Goal: Task Accomplishment & Management: Manage account settings

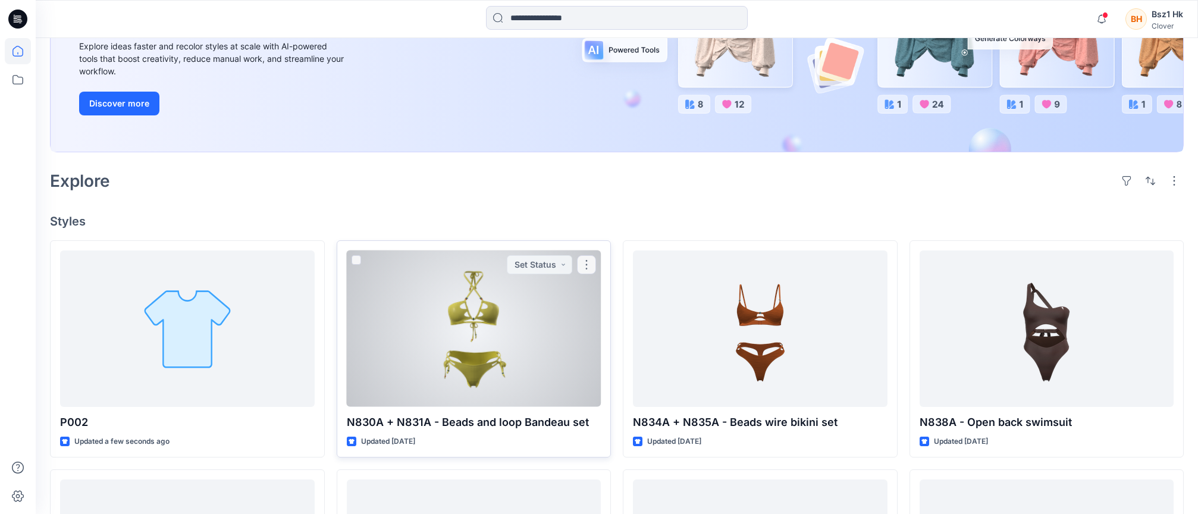
scroll to position [238, 0]
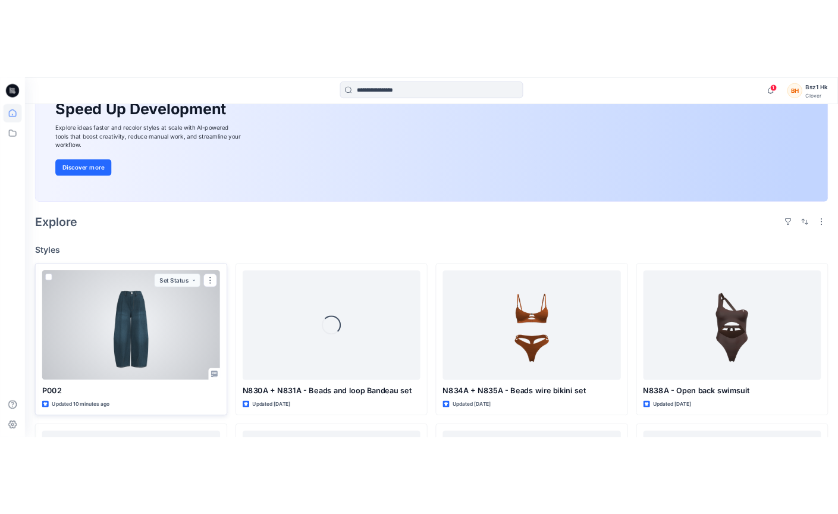
scroll to position [178, 0]
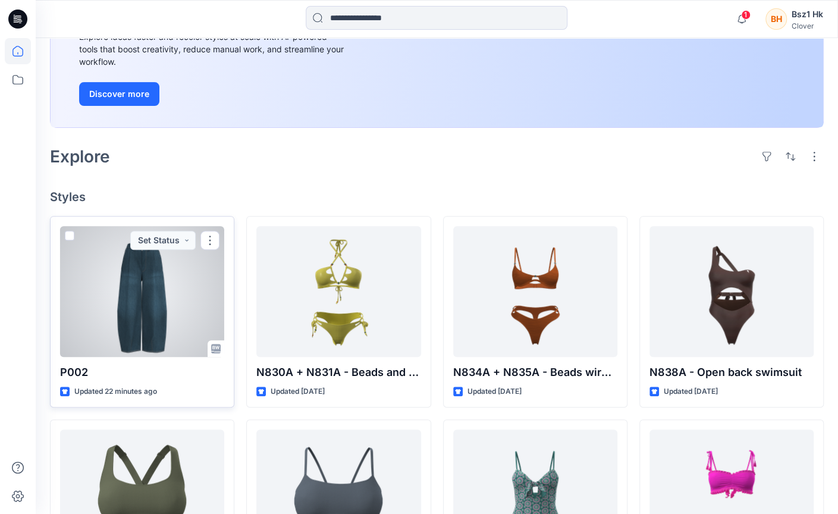
click at [83, 371] on p "P002" at bounding box center [142, 372] width 164 height 17
click at [145, 281] on div at bounding box center [142, 291] width 164 height 131
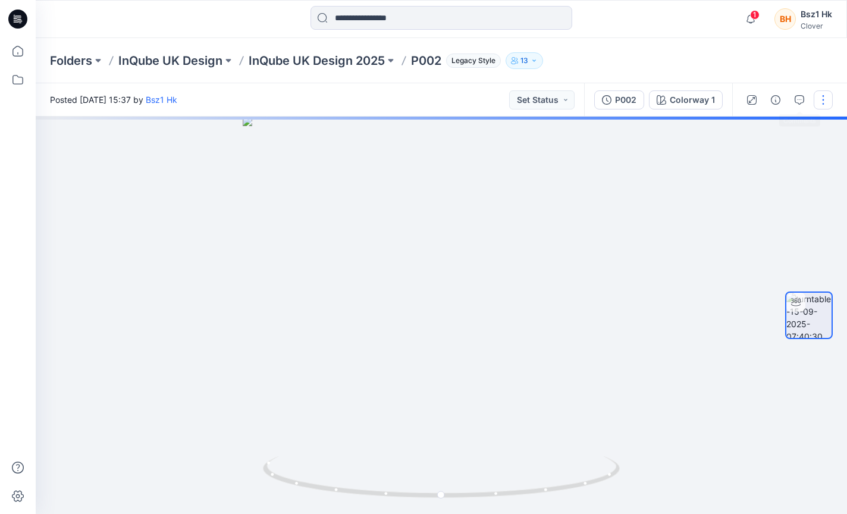
click at [817, 101] on button "button" at bounding box center [822, 99] width 19 height 19
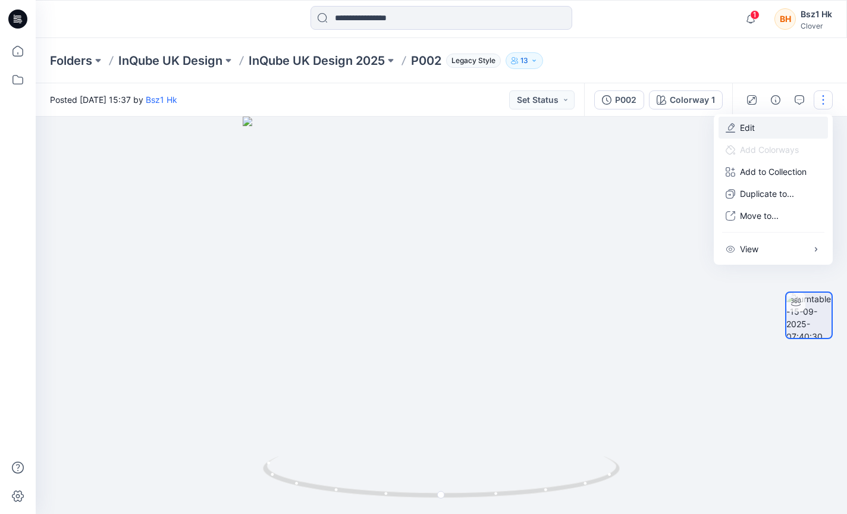
click at [786, 125] on button "Edit" at bounding box center [772, 128] width 109 height 22
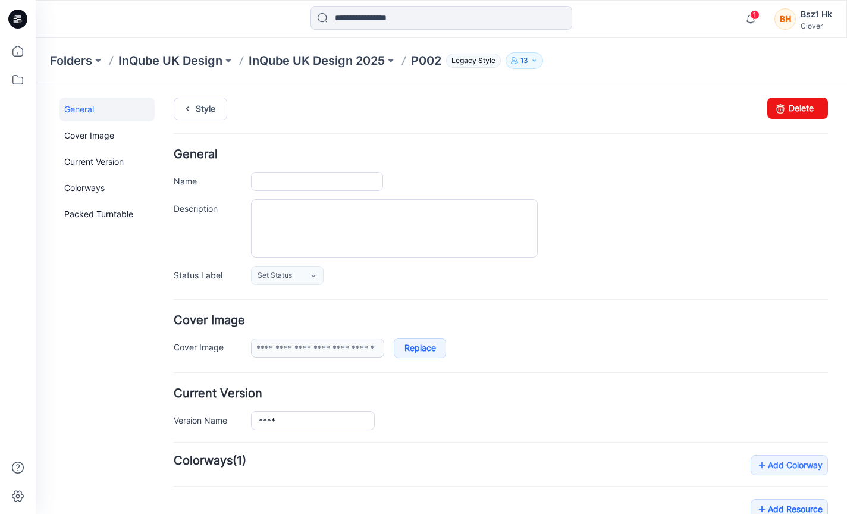
type input "****"
type input "**********"
click at [315, 177] on input "****" at bounding box center [317, 181] width 132 height 19
paste input "**********"
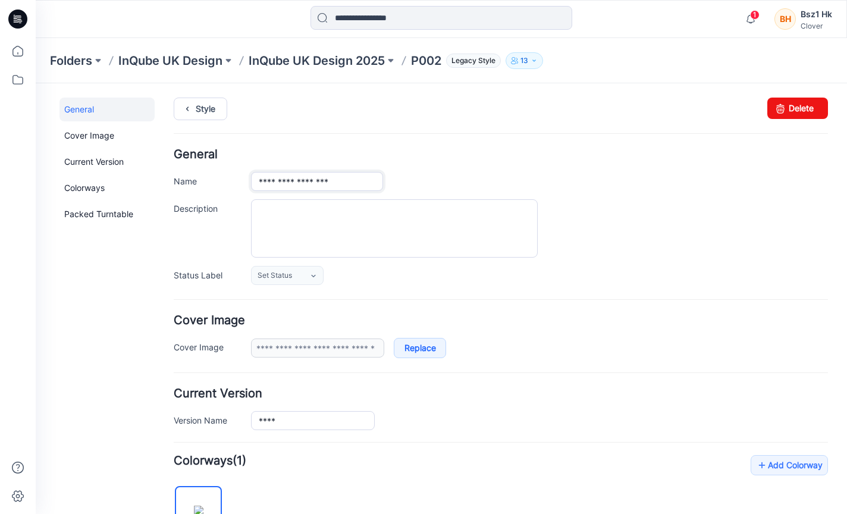
click at [285, 177] on input "**********" at bounding box center [317, 181] width 132 height 19
click at [280, 179] on input "**********" at bounding box center [317, 181] width 132 height 19
type input "**********"
click at [590, 219] on div at bounding box center [539, 228] width 577 height 58
click at [199, 108] on link "Style" at bounding box center [201, 109] width 54 height 23
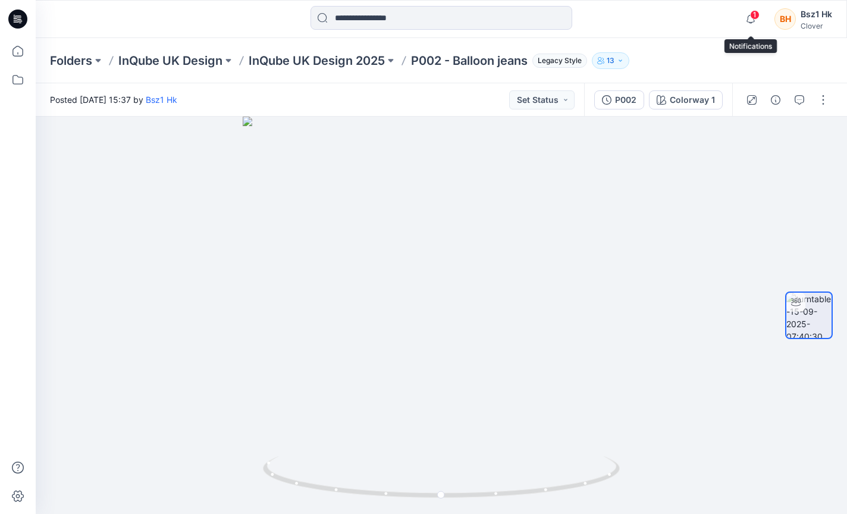
click at [756, 17] on span "1" at bounding box center [755, 15] width 10 height 10
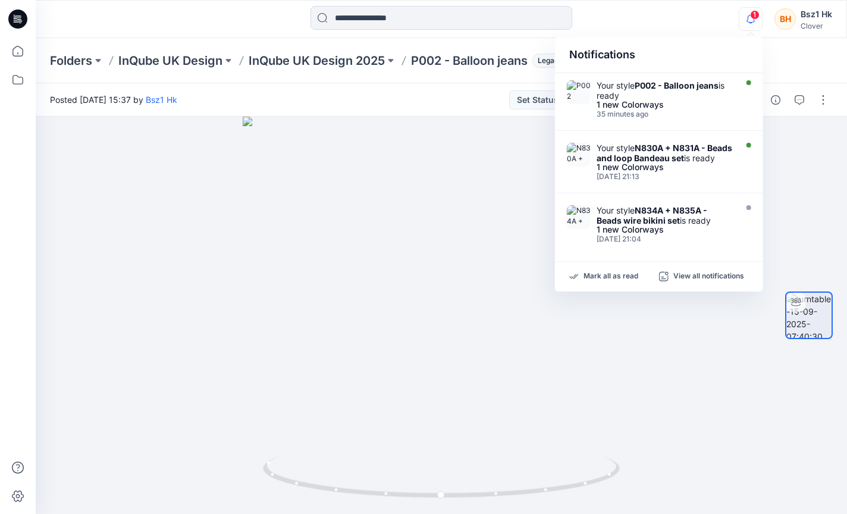
drag, startPoint x: 667, startPoint y: 51, endPoint x: 653, endPoint y: 53, distance: 13.8
click at [668, 51] on div "Notifications" at bounding box center [659, 55] width 208 height 36
click at [304, 161] on div at bounding box center [441, 315] width 811 height 397
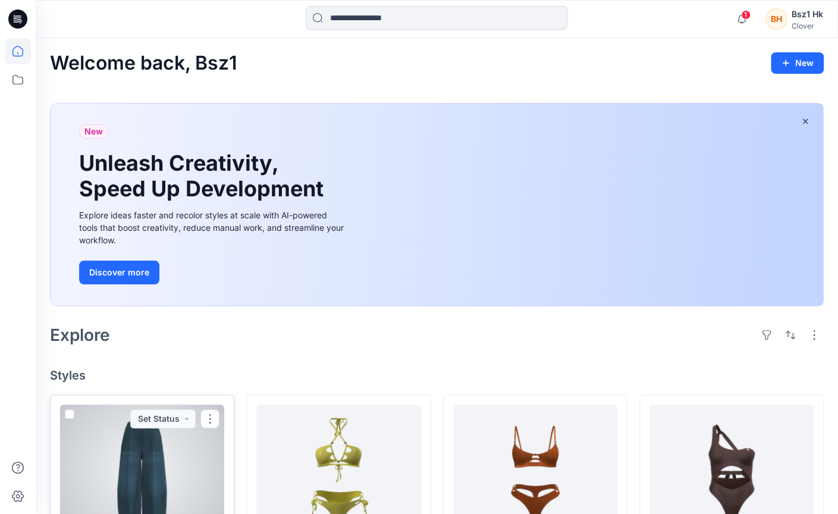
click at [181, 447] on div at bounding box center [142, 469] width 164 height 131
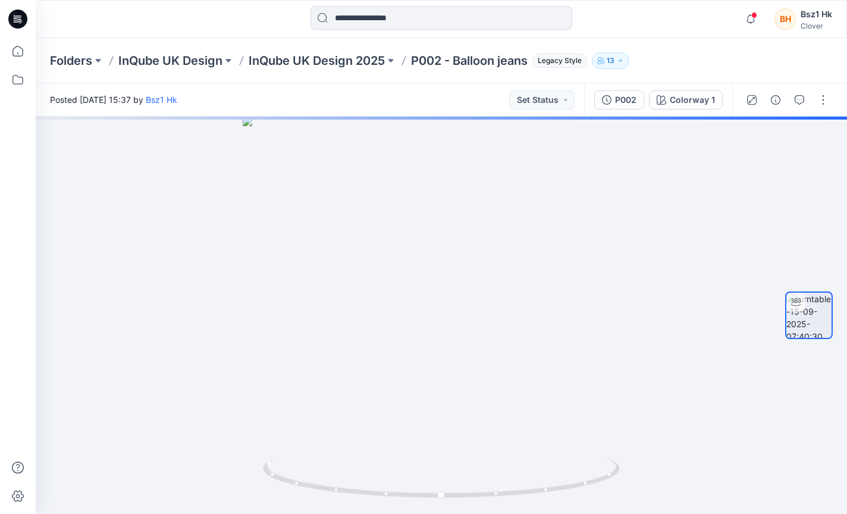
click at [11, 20] on icon at bounding box center [17, 19] width 19 height 38
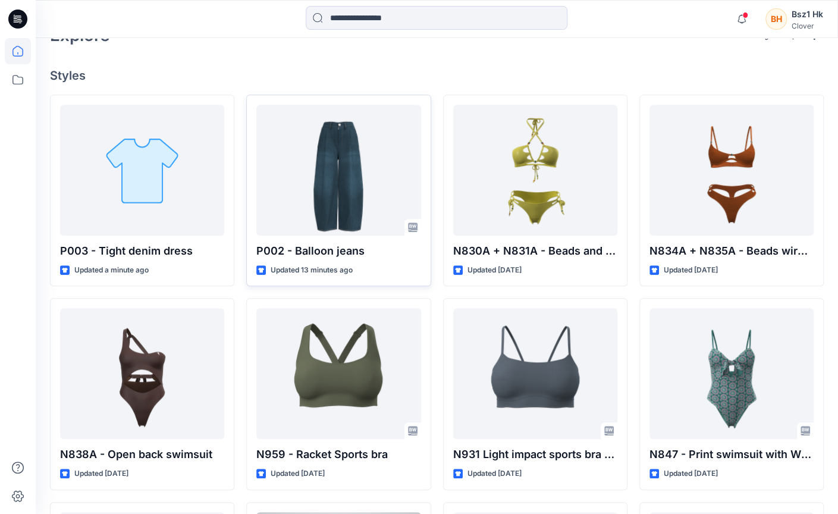
scroll to position [178, 0]
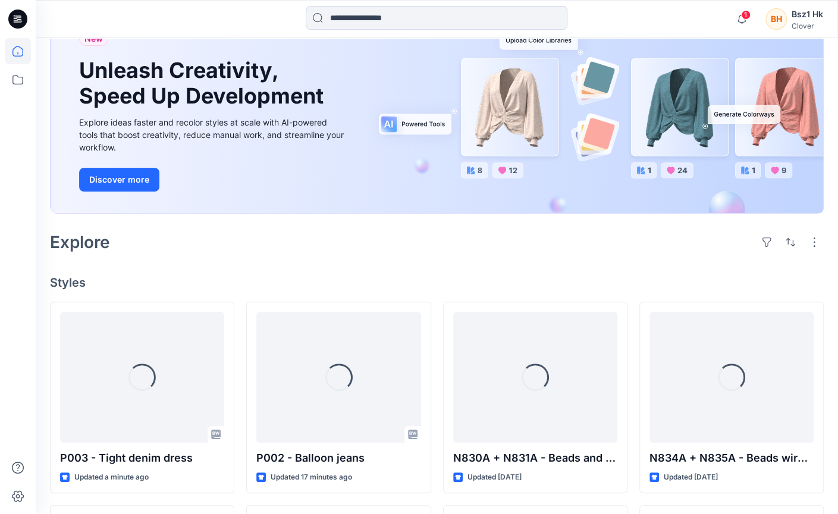
scroll to position [119, 0]
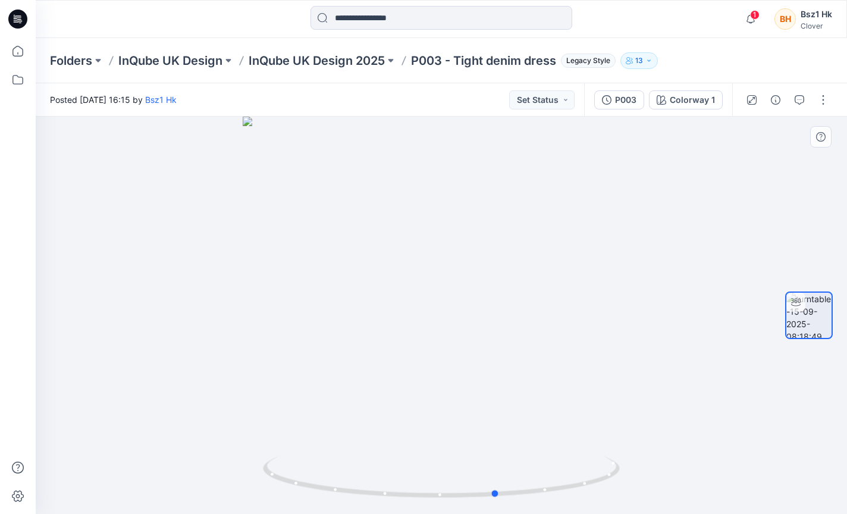
drag, startPoint x: 591, startPoint y: 481, endPoint x: 254, endPoint y: 483, distance: 336.6
click at [275, 486] on icon at bounding box center [443, 478] width 360 height 45
drag, startPoint x: 254, startPoint y: 483, endPoint x: 498, endPoint y: 501, distance: 244.4
click at [285, 483] on div at bounding box center [441, 315] width 811 height 397
click at [563, 501] on img at bounding box center [441, 485] width 357 height 58
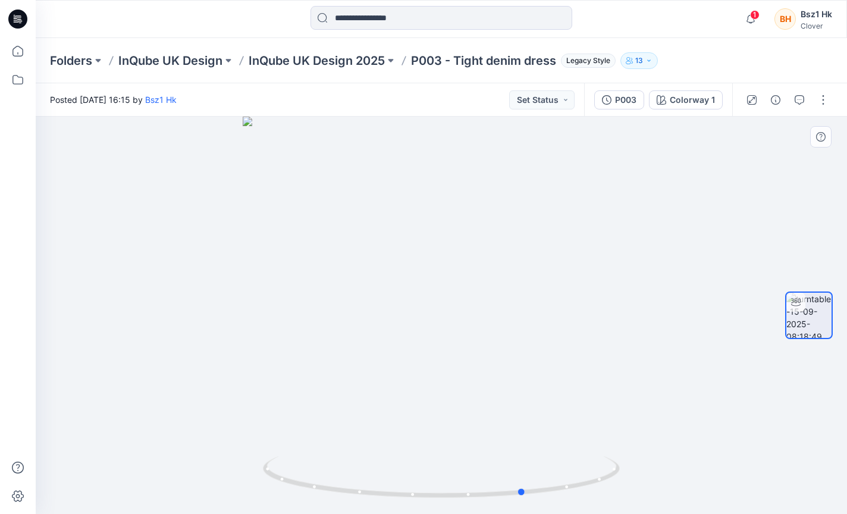
drag, startPoint x: 608, startPoint y: 501, endPoint x: 636, endPoint y: 486, distance: 31.9
click at [636, 486] on div at bounding box center [441, 315] width 811 height 397
drag, startPoint x: 573, startPoint y: 487, endPoint x: 685, endPoint y: 491, distance: 111.8
click at [685, 491] on div at bounding box center [441, 315] width 811 height 397
drag, startPoint x: 495, startPoint y: 490, endPoint x: 404, endPoint y: 483, distance: 90.7
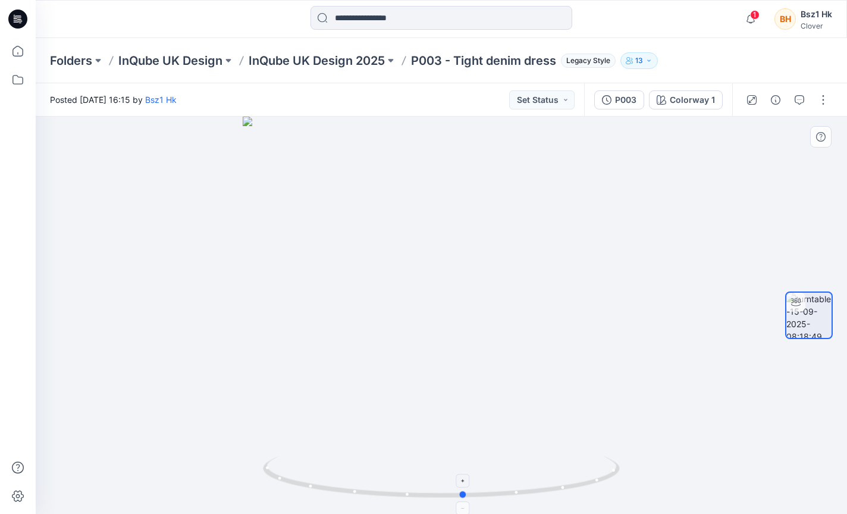
click at [404, 483] on icon at bounding box center [443, 478] width 360 height 45
click at [16, 14] on icon at bounding box center [17, 19] width 19 height 19
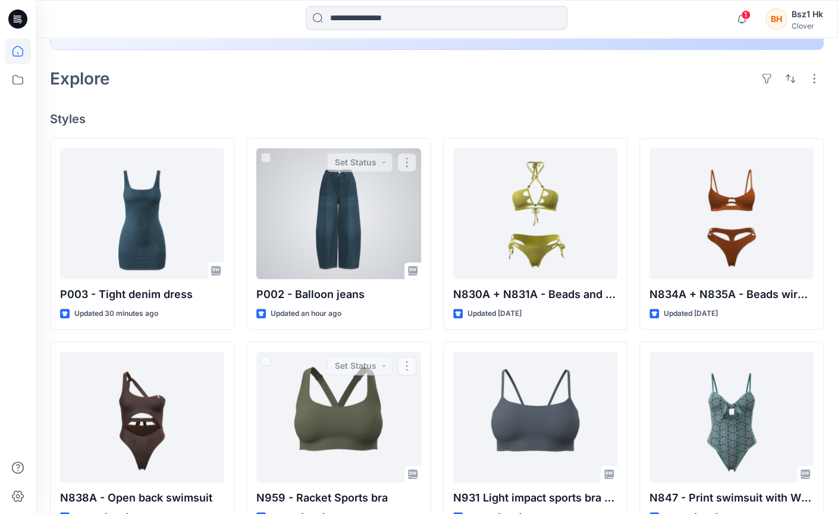
scroll to position [237, 0]
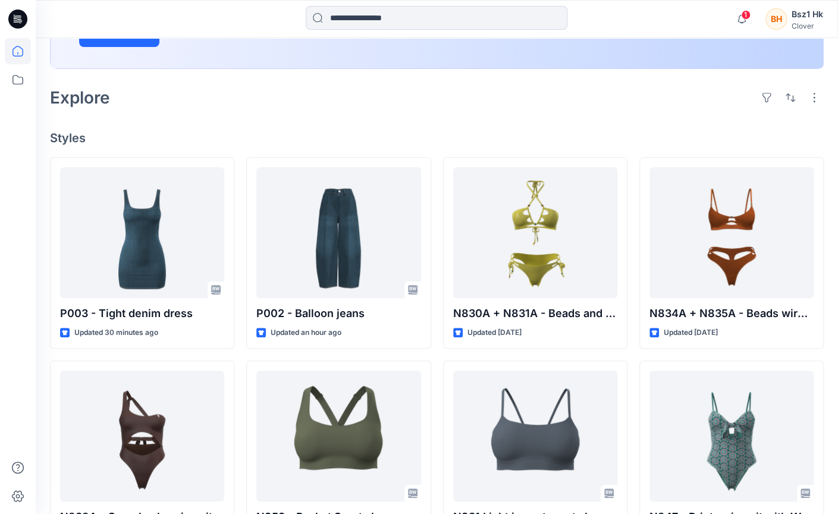
click at [742, 13] on span "1" at bounding box center [746, 15] width 10 height 10
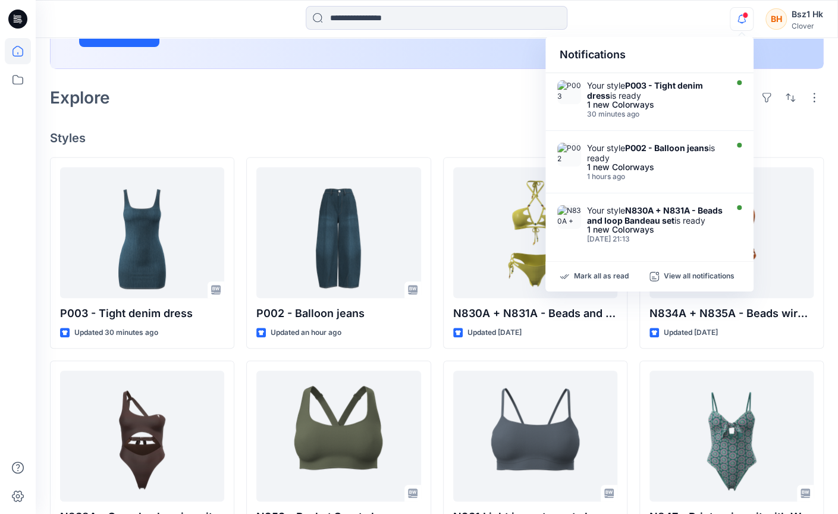
click at [739, 20] on icon "button" at bounding box center [741, 19] width 8 height 8
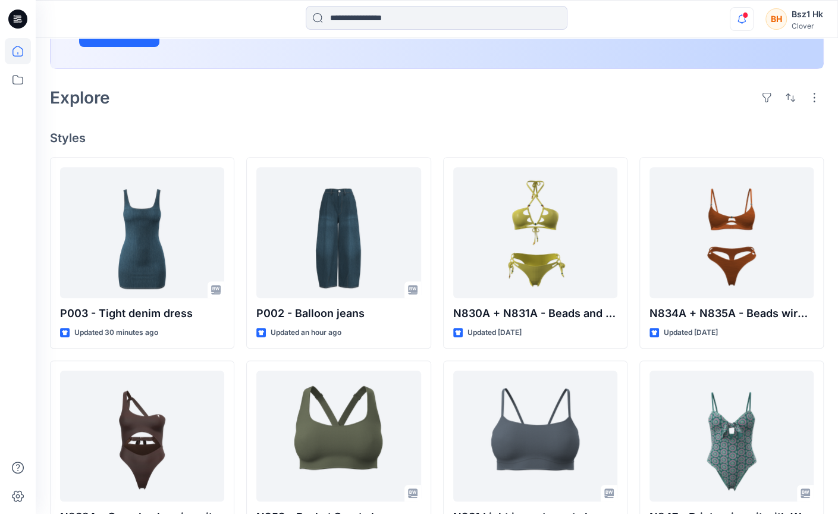
click at [739, 19] on icon "button" at bounding box center [741, 19] width 8 height 8
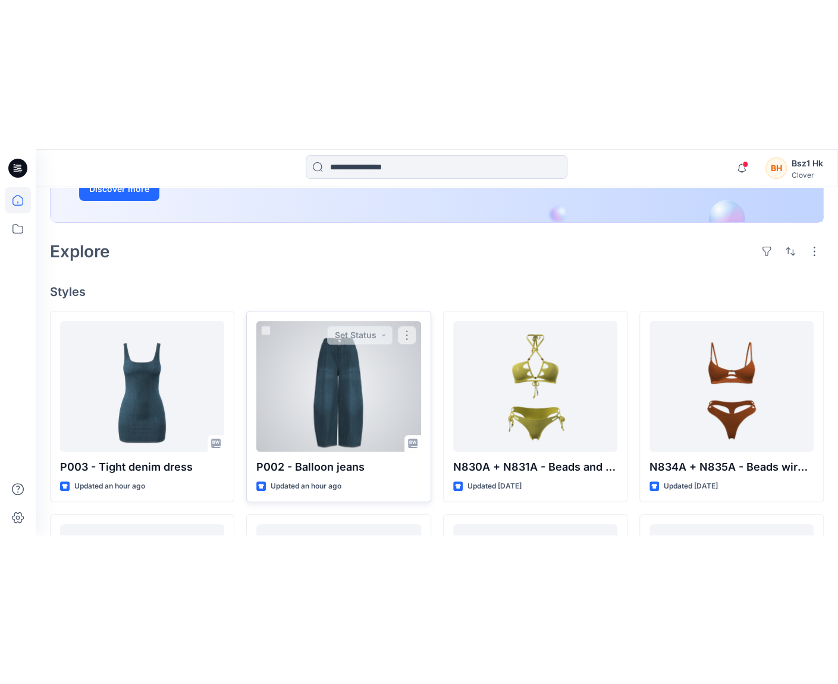
scroll to position [238, 0]
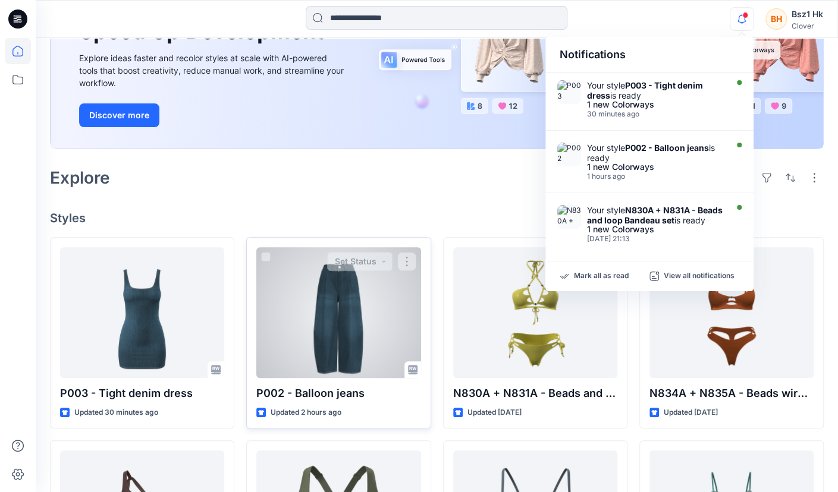
scroll to position [237, 0]
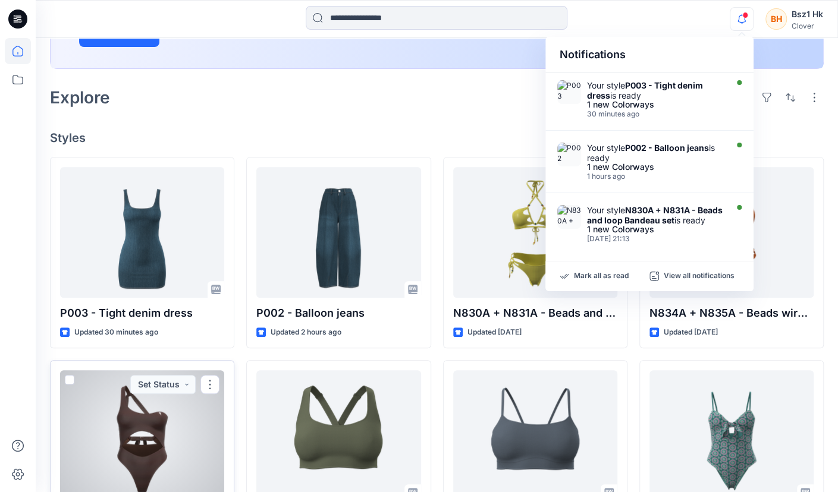
click at [128, 426] on div at bounding box center [142, 435] width 164 height 131
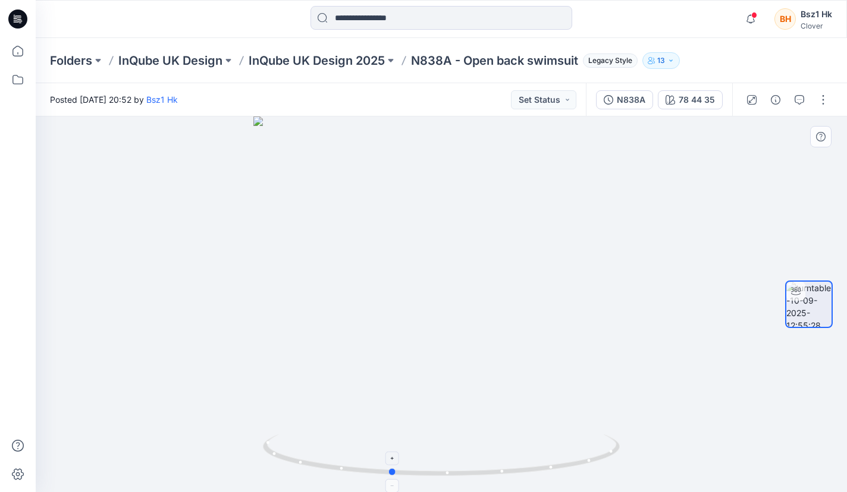
drag, startPoint x: 574, startPoint y: 464, endPoint x: 524, endPoint y: 475, distance: 51.5
click at [524, 475] on icon at bounding box center [443, 457] width 360 height 45
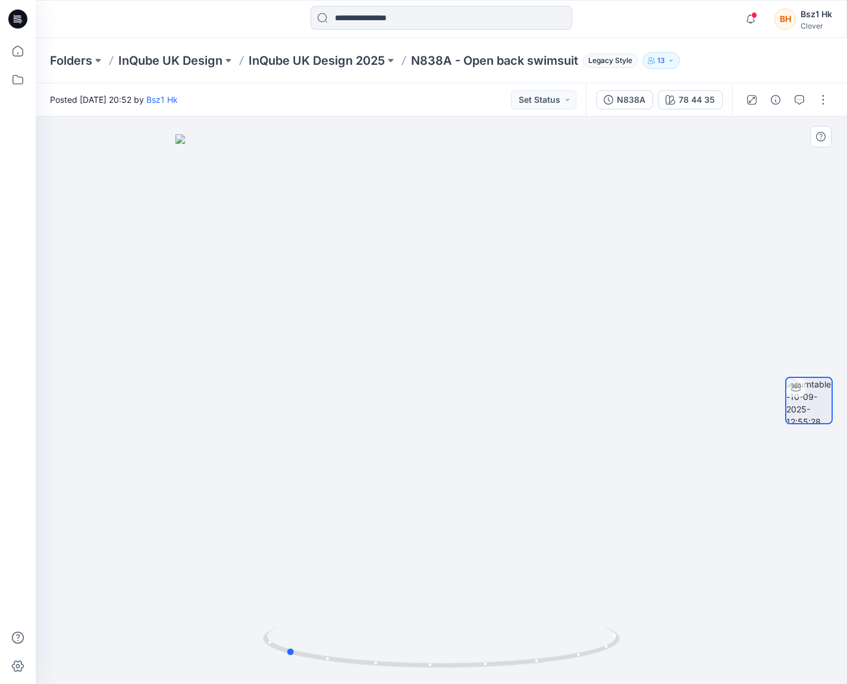
drag, startPoint x: 580, startPoint y: 656, endPoint x: 488, endPoint y: 675, distance: 94.7
click at [488, 492] on div at bounding box center [441, 654] width 357 height 59
drag, startPoint x: 605, startPoint y: 653, endPoint x: 533, endPoint y: 661, distance: 72.4
click at [533, 492] on icon at bounding box center [443, 649] width 360 height 45
drag, startPoint x: 563, startPoint y: 651, endPoint x: 470, endPoint y: 661, distance: 93.3
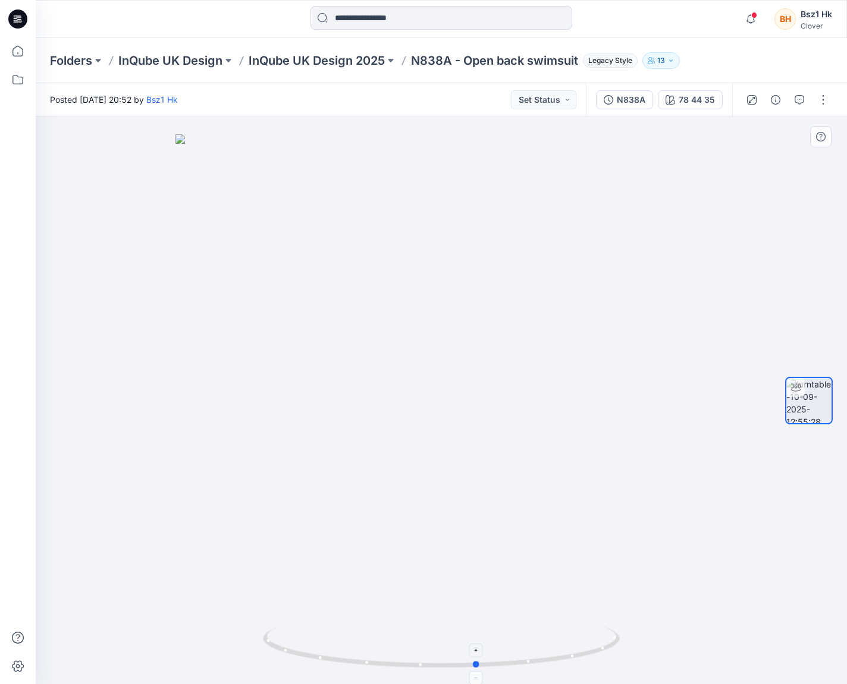
click at [470, 492] on icon at bounding box center [443, 649] width 360 height 45
drag, startPoint x: 585, startPoint y: 650, endPoint x: 442, endPoint y: 634, distance: 143.6
click at [446, 492] on icon at bounding box center [443, 649] width 360 height 45
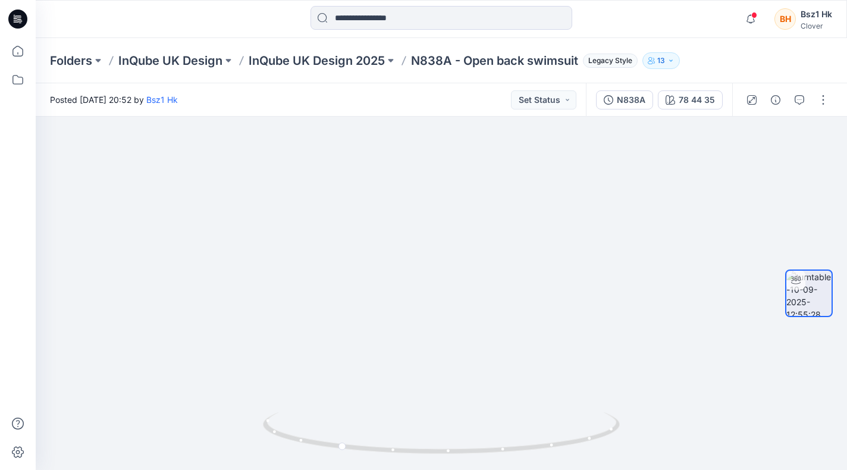
click at [6, 184] on div at bounding box center [18, 254] width 26 height 432
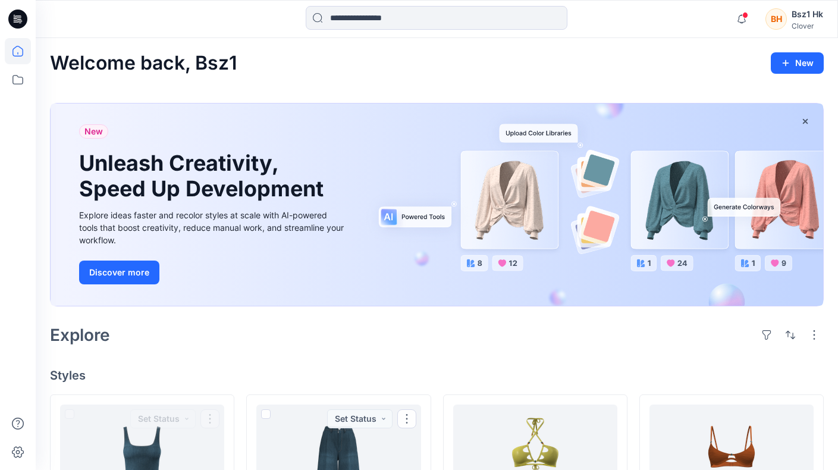
scroll to position [238, 0]
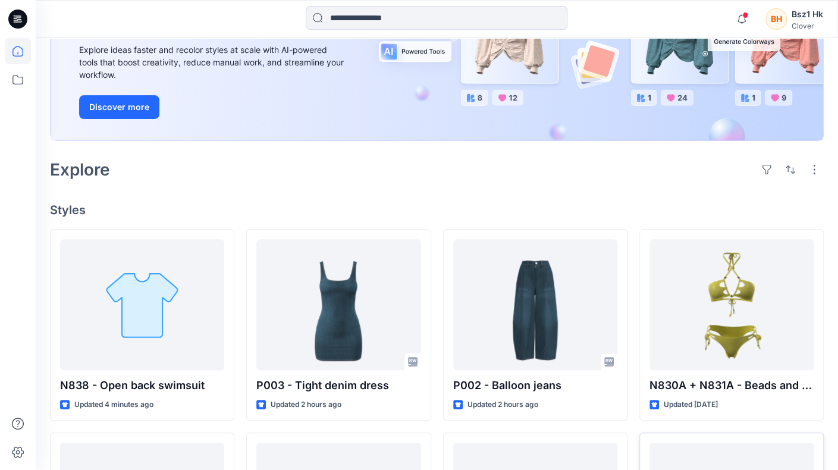
scroll to position [162, 0]
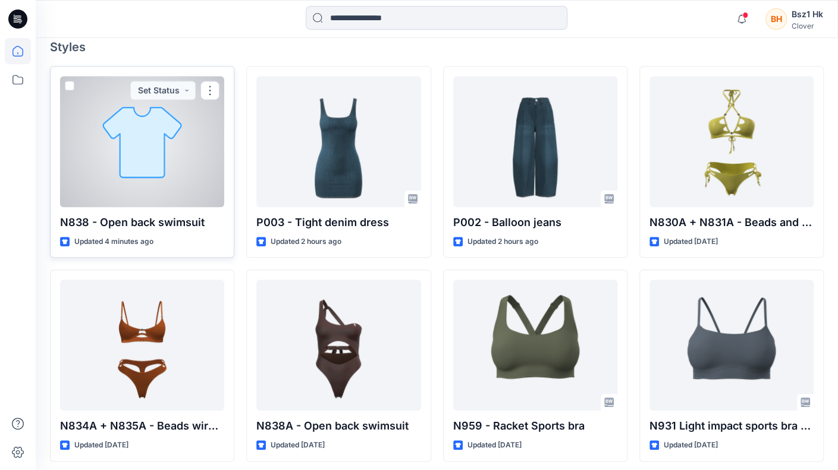
scroll to position [357, 0]
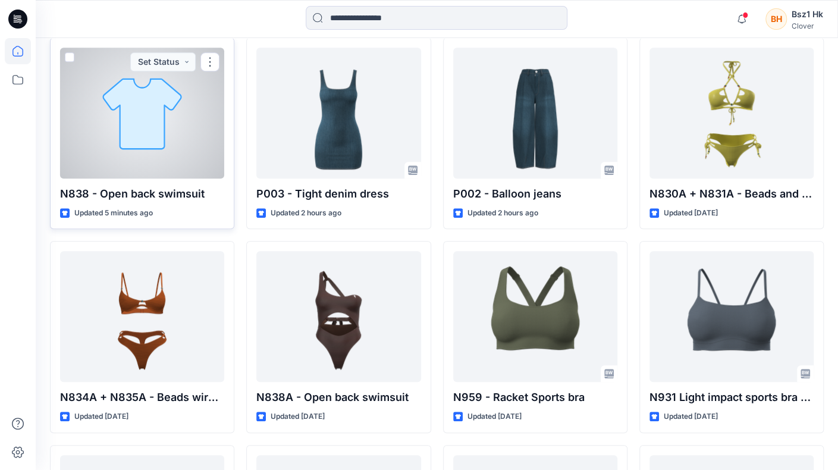
click at [140, 150] on div at bounding box center [142, 113] width 164 height 131
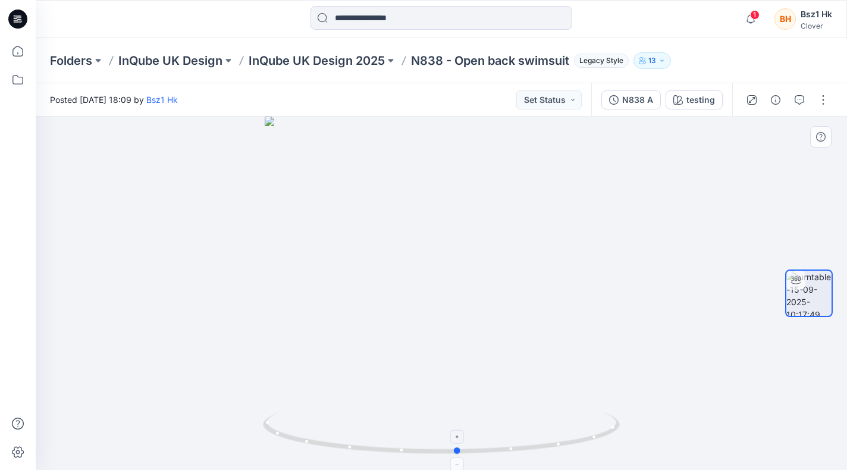
drag, startPoint x: 598, startPoint y: 448, endPoint x: 603, endPoint y: 429, distance: 20.2
click at [615, 427] on icon at bounding box center [443, 434] width 360 height 45
click at [13, 15] on icon at bounding box center [17, 19] width 19 height 19
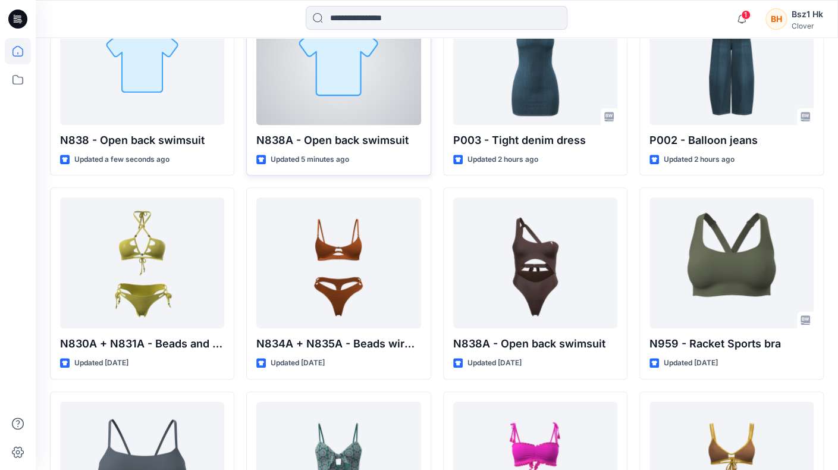
scroll to position [416, 0]
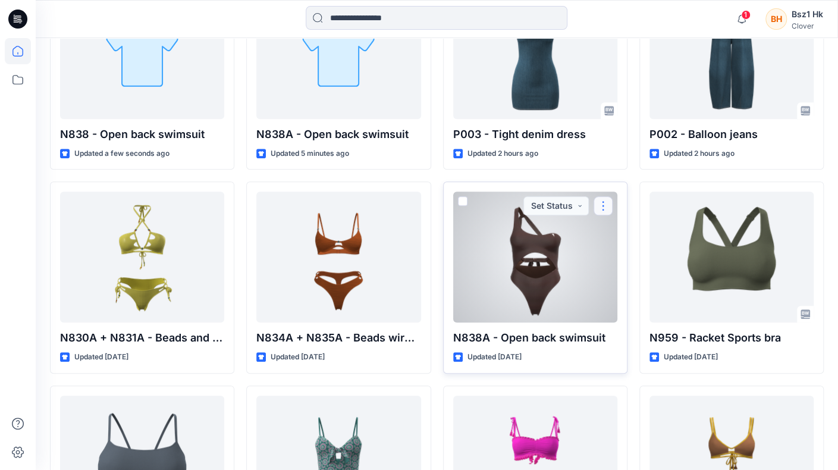
click at [608, 205] on button "button" at bounding box center [602, 205] width 19 height 19
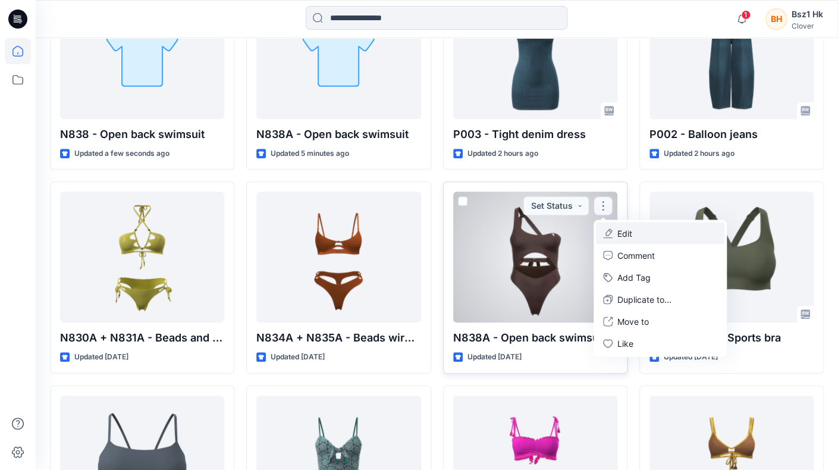
click at [646, 230] on button "Edit" at bounding box center [660, 233] width 128 height 22
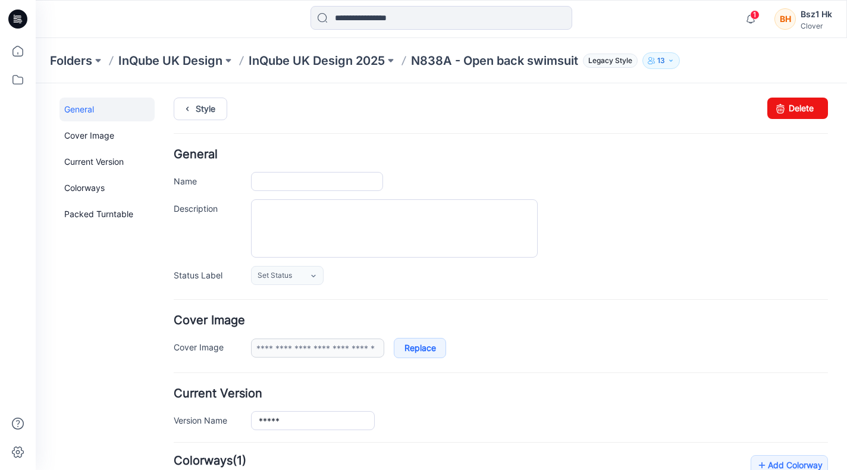
type input "**********"
type input "********"
type input "**********"
drag, startPoint x: 788, startPoint y: 106, endPoint x: 514, endPoint y: 122, distance: 275.2
click at [788, 106] on link "Delete" at bounding box center [797, 108] width 61 height 21
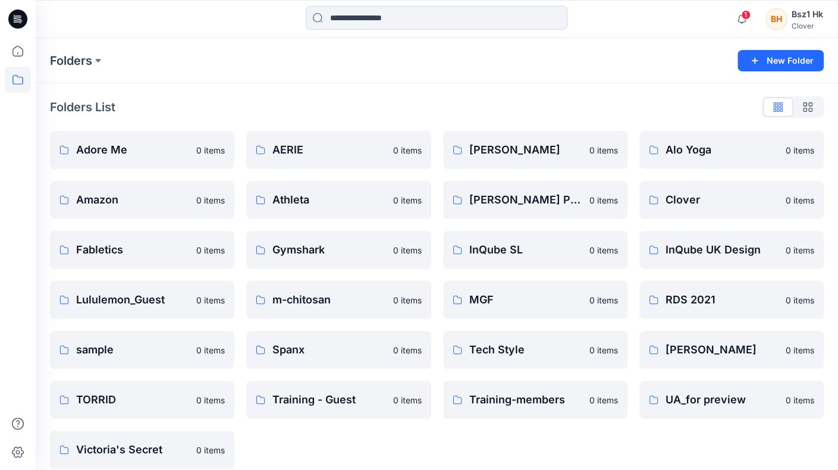
click at [23, 21] on icon at bounding box center [17, 19] width 19 height 19
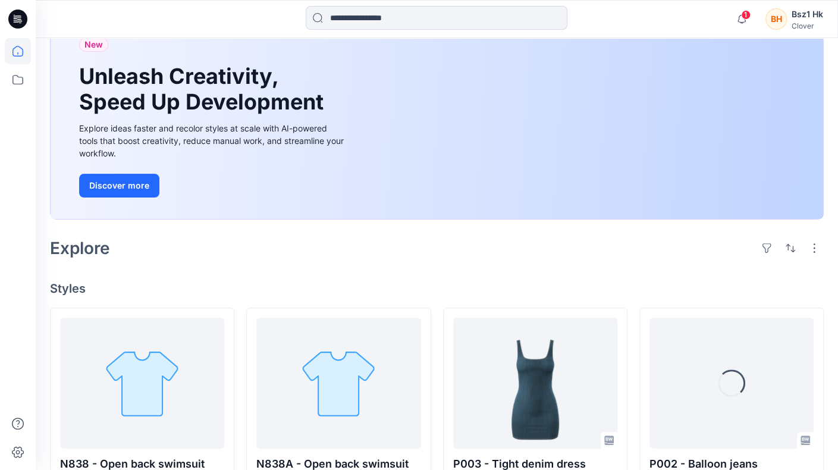
scroll to position [238, 0]
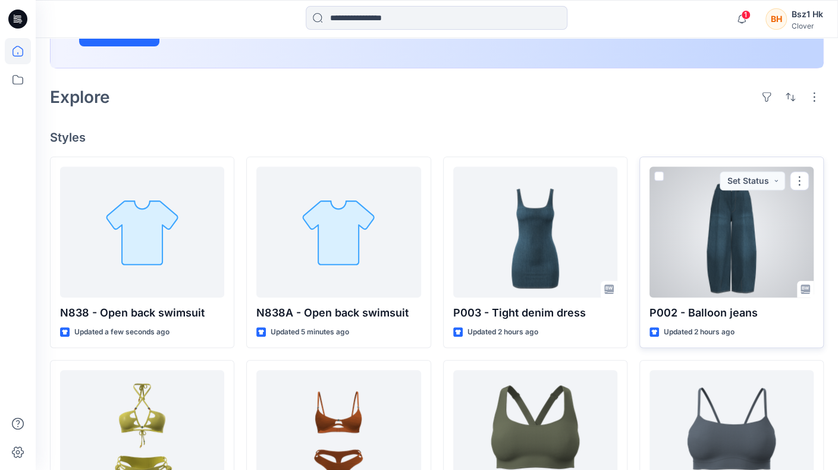
click at [708, 309] on p "P002 - Balloon jeans" at bounding box center [731, 312] width 164 height 17
click at [727, 249] on div at bounding box center [731, 231] width 164 height 131
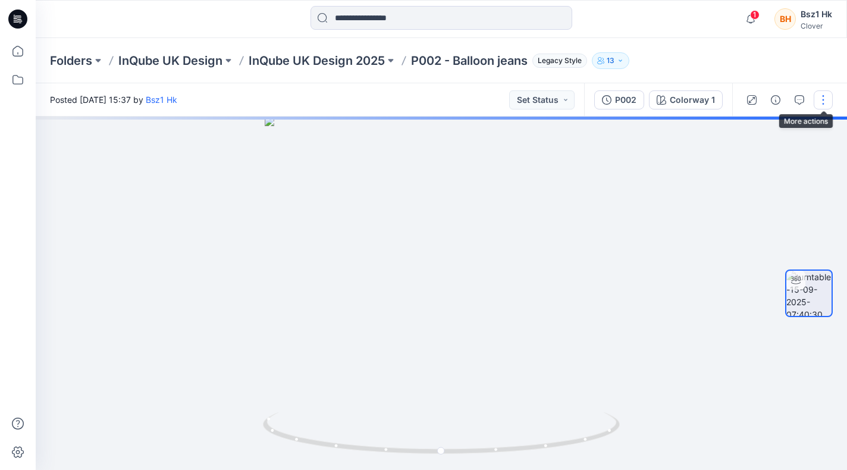
click at [819, 108] on button "button" at bounding box center [822, 99] width 19 height 19
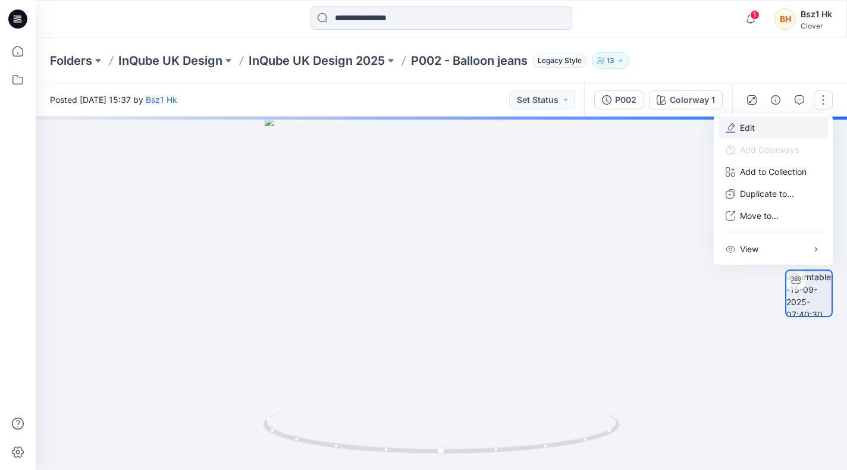
click at [771, 126] on button "Edit" at bounding box center [772, 128] width 109 height 22
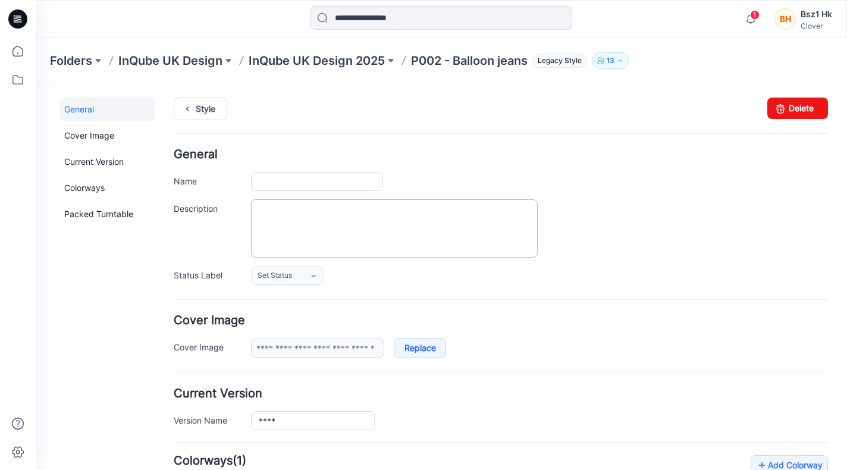
type input "**********"
click at [279, 178] on input "**********" at bounding box center [317, 181] width 132 height 19
type input "**********"
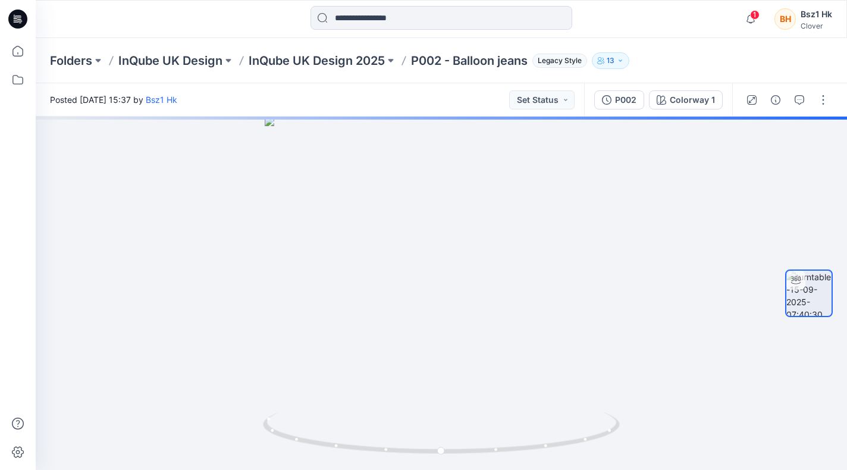
click at [21, 20] on icon at bounding box center [19, 19] width 5 height 1
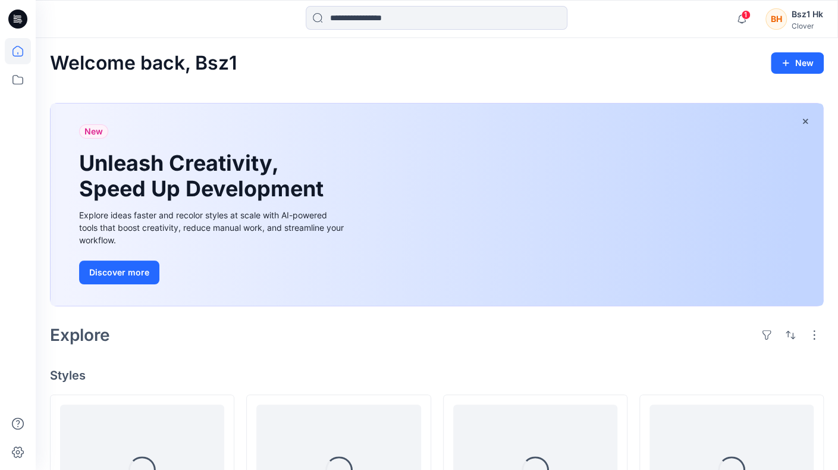
scroll to position [178, 0]
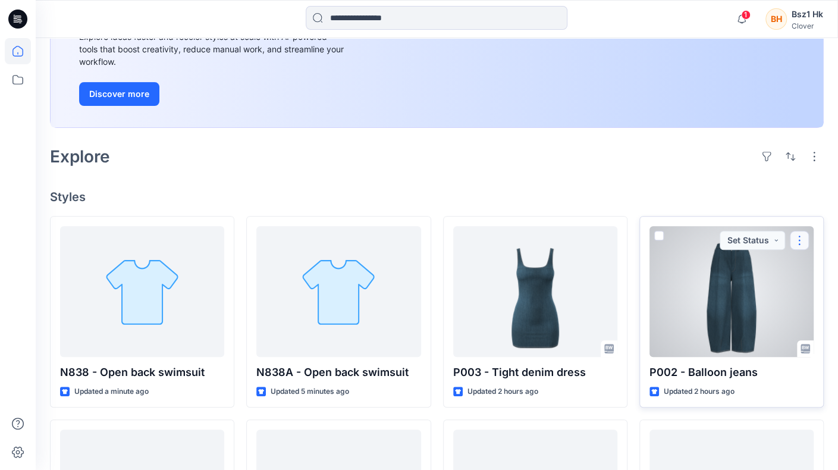
click at [804, 243] on button "button" at bounding box center [799, 240] width 19 height 19
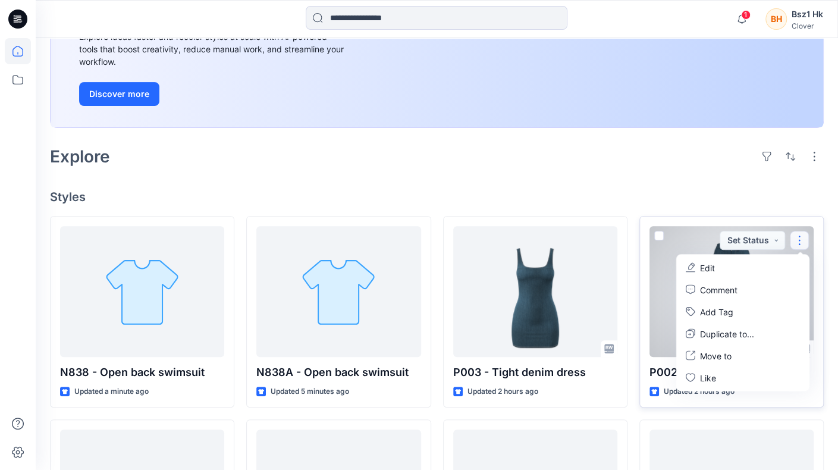
click at [728, 273] on button "Edit" at bounding box center [742, 267] width 128 height 22
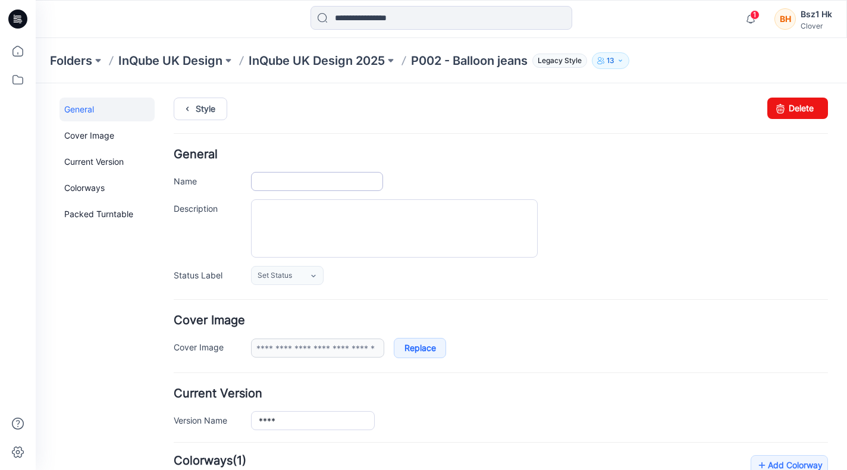
type input "**********"
click at [344, 182] on input "**********" at bounding box center [317, 181] width 132 height 19
click at [315, 180] on input "**********" at bounding box center [317, 181] width 132 height 19
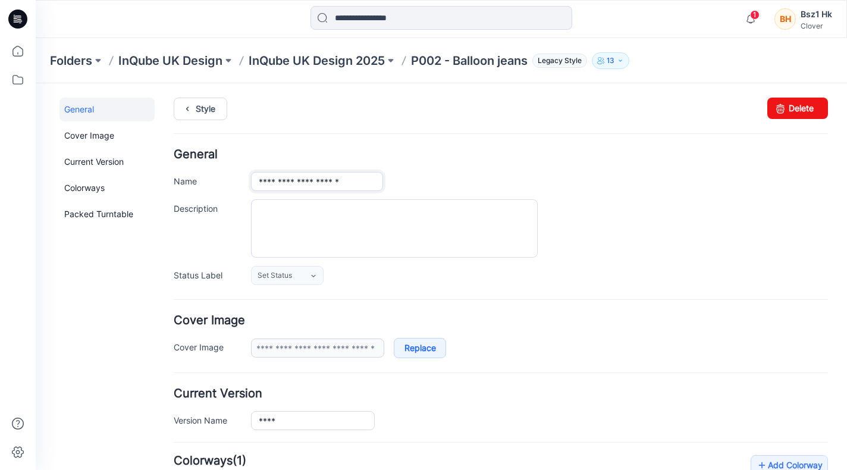
type input "**********"
click at [279, 181] on input "**********" at bounding box center [317, 181] width 132 height 19
click at [353, 181] on input "**********" at bounding box center [317, 181] width 132 height 19
click at [309, 215] on textarea "Description" at bounding box center [394, 228] width 287 height 58
type textarea "*****"
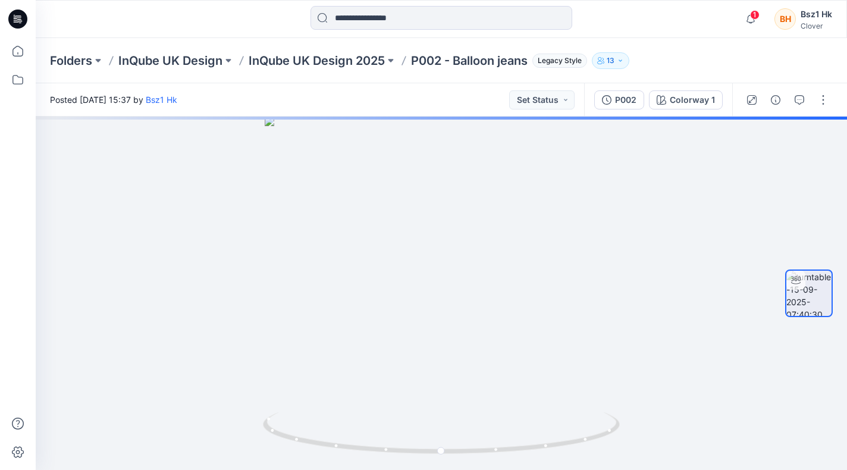
click at [26, 17] on icon at bounding box center [17, 19] width 19 height 19
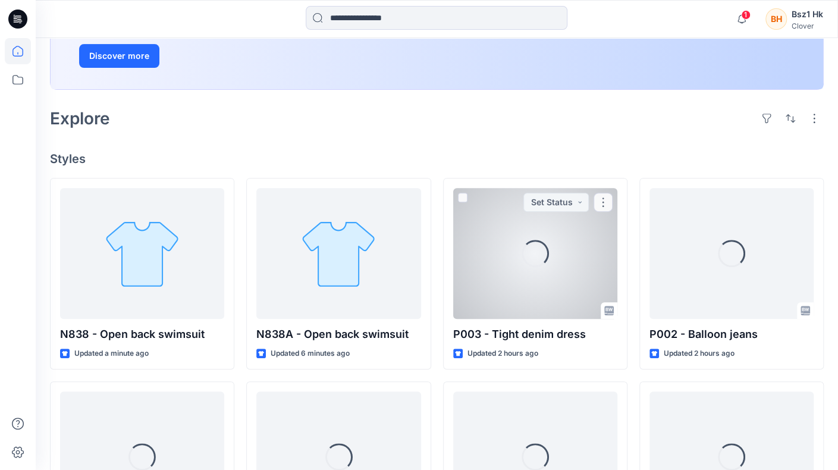
scroll to position [238, 0]
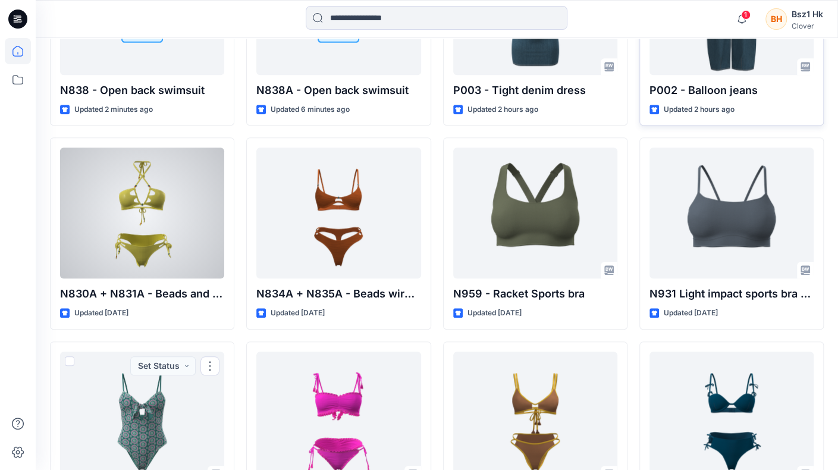
scroll to position [460, 0]
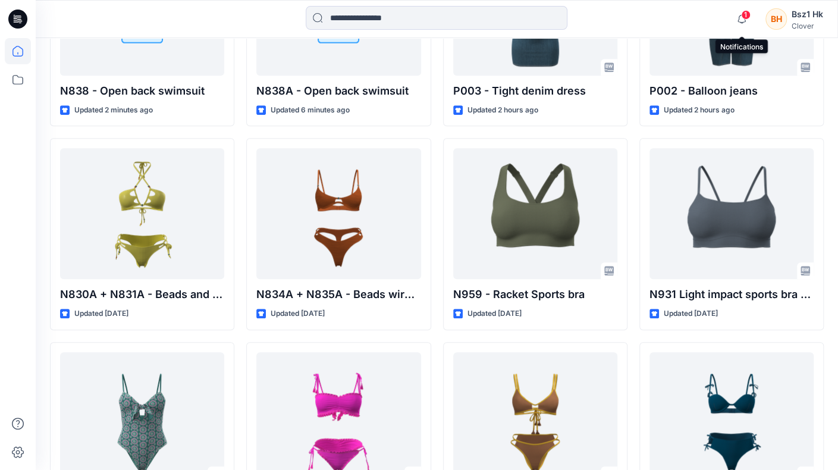
click at [748, 17] on span "1" at bounding box center [746, 15] width 10 height 10
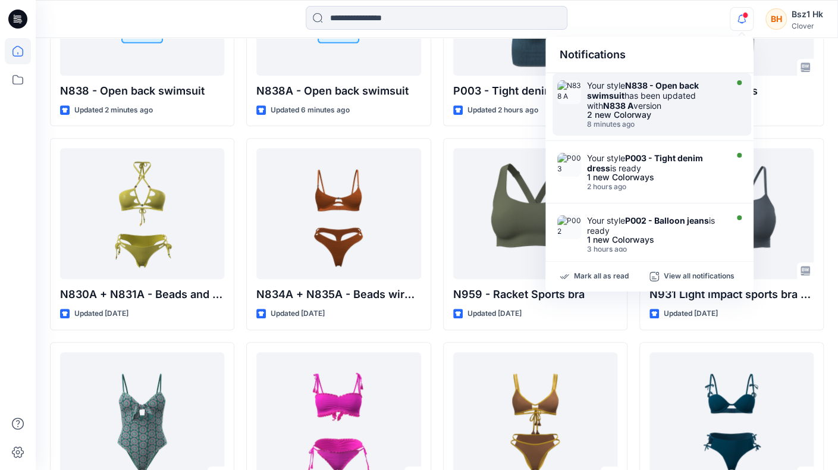
click at [662, 106] on div "Your style N838 - Open back swimsuit has been updated with N838 A version" at bounding box center [655, 95] width 137 height 30
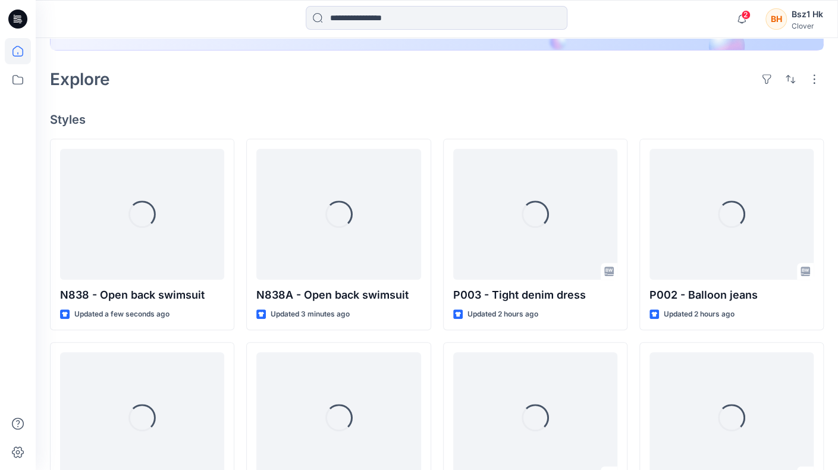
scroll to position [297, 0]
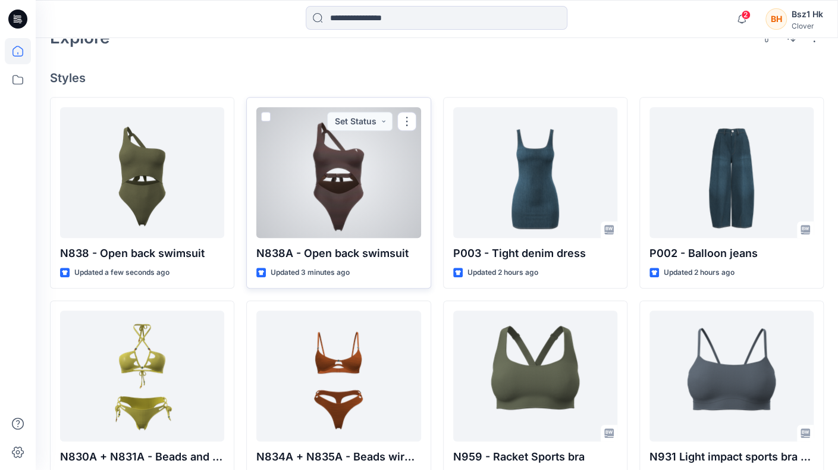
click at [337, 193] on div at bounding box center [338, 172] width 164 height 131
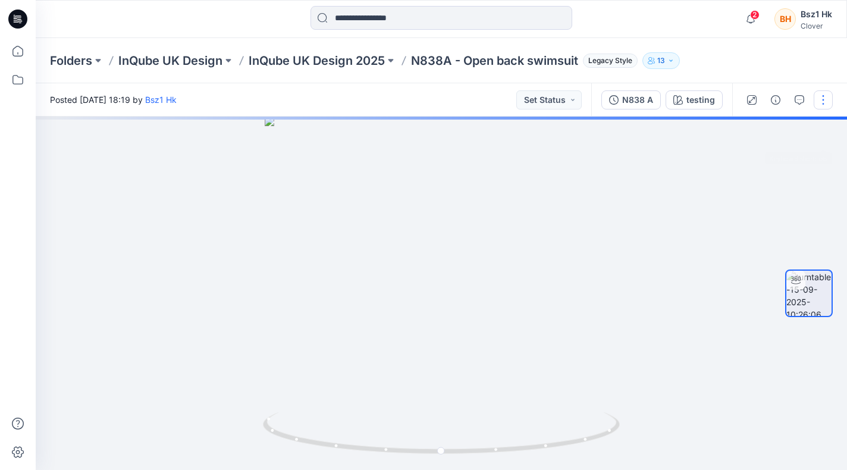
click at [821, 106] on button "button" at bounding box center [822, 99] width 19 height 19
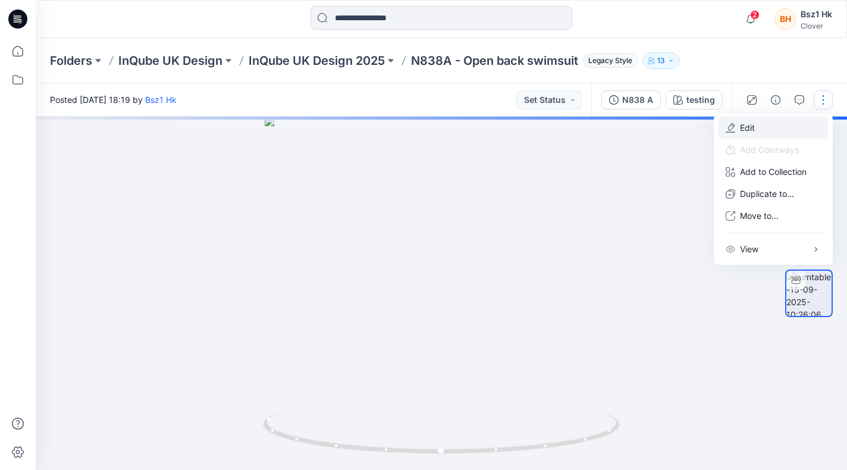
click at [754, 129] on p "Edit" at bounding box center [747, 127] width 15 height 12
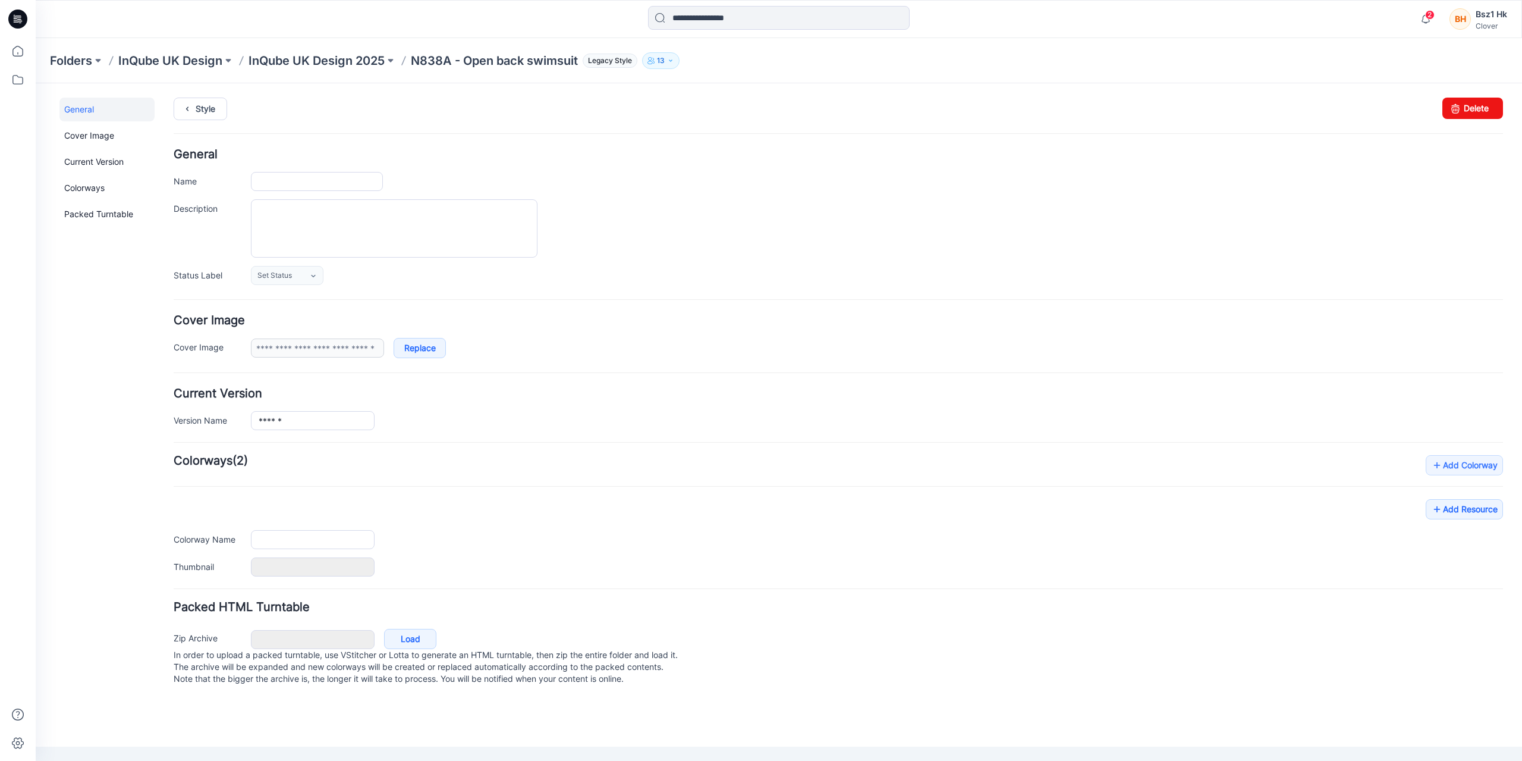
type input "**********"
type input "*******"
type input "**********"
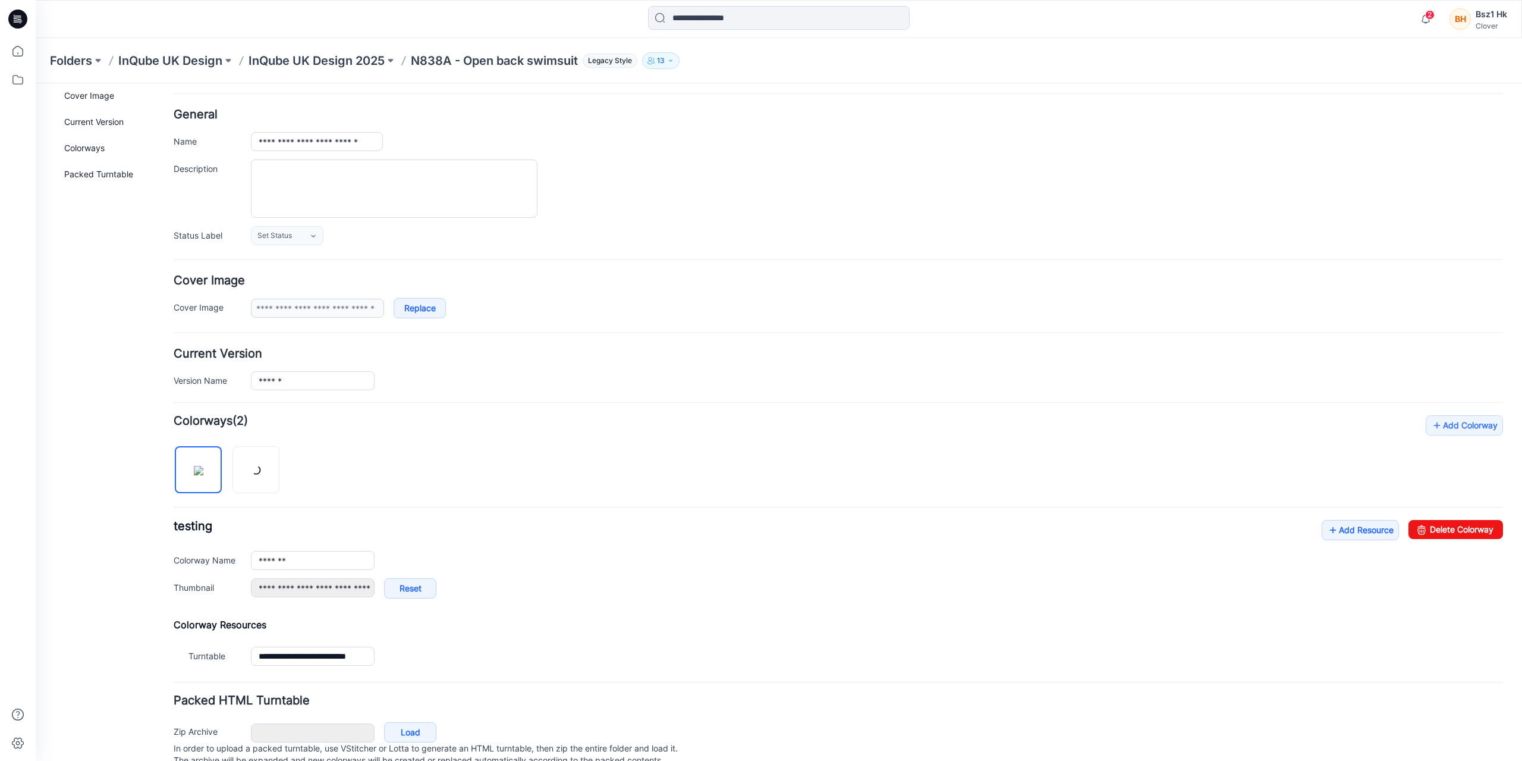
scroll to position [81, 0]
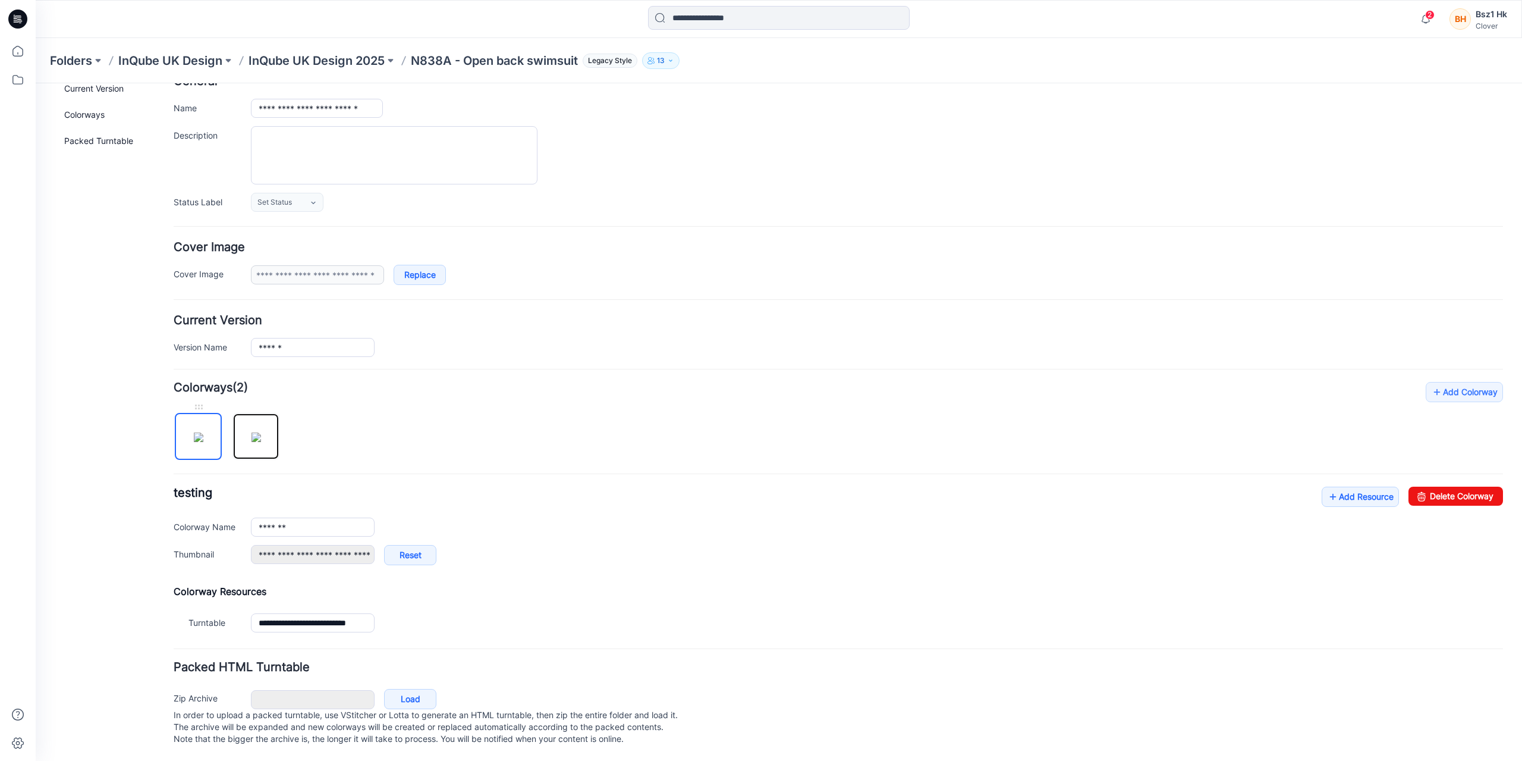
drag, startPoint x: 270, startPoint y: 425, endPoint x: 184, endPoint y: 416, distance: 86.2
click at [184, 416] on div at bounding box center [231, 430] width 115 height 61
click at [203, 432] on img at bounding box center [199, 437] width 10 height 10
type input "********"
type input "**********"
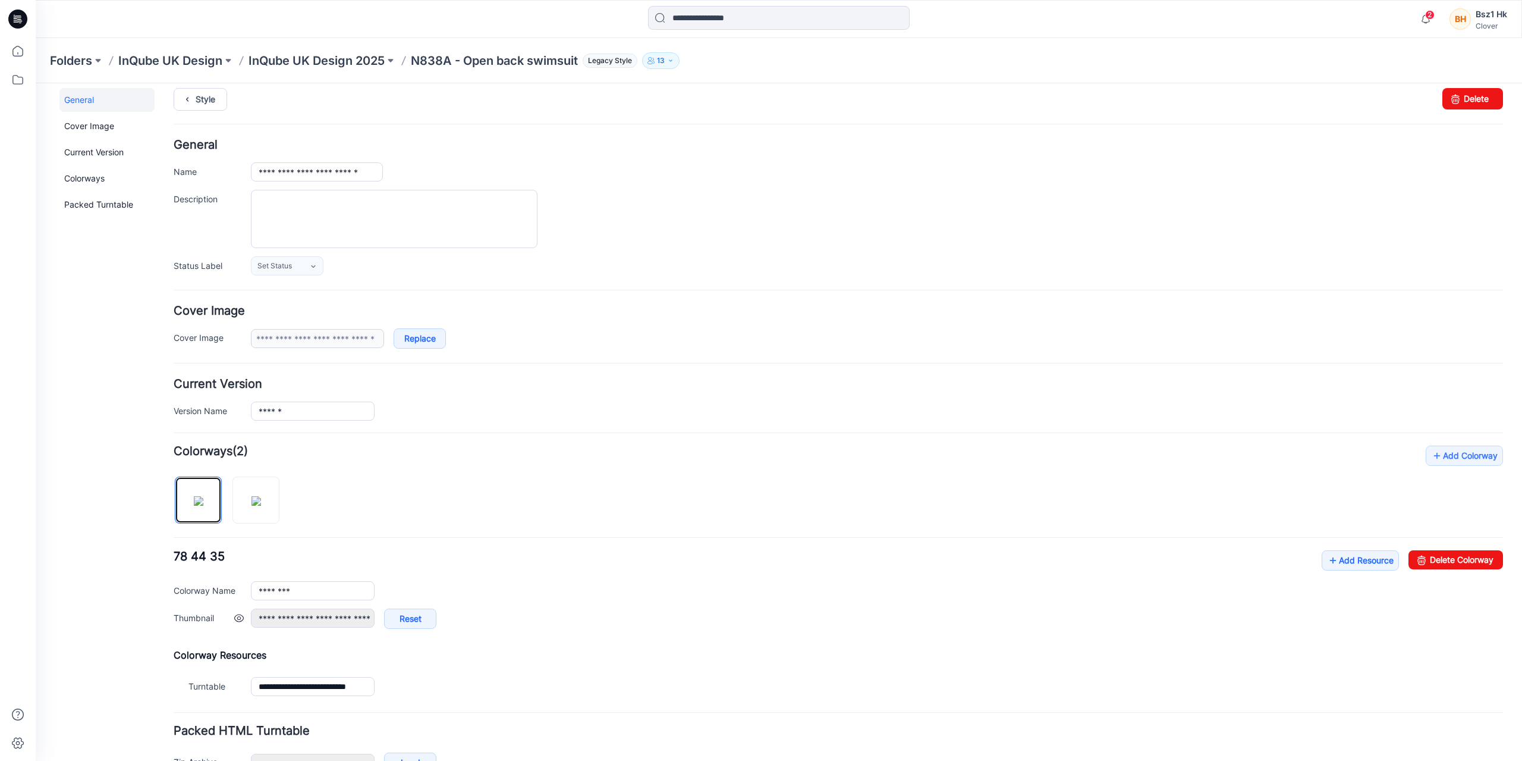
scroll to position [0, 0]
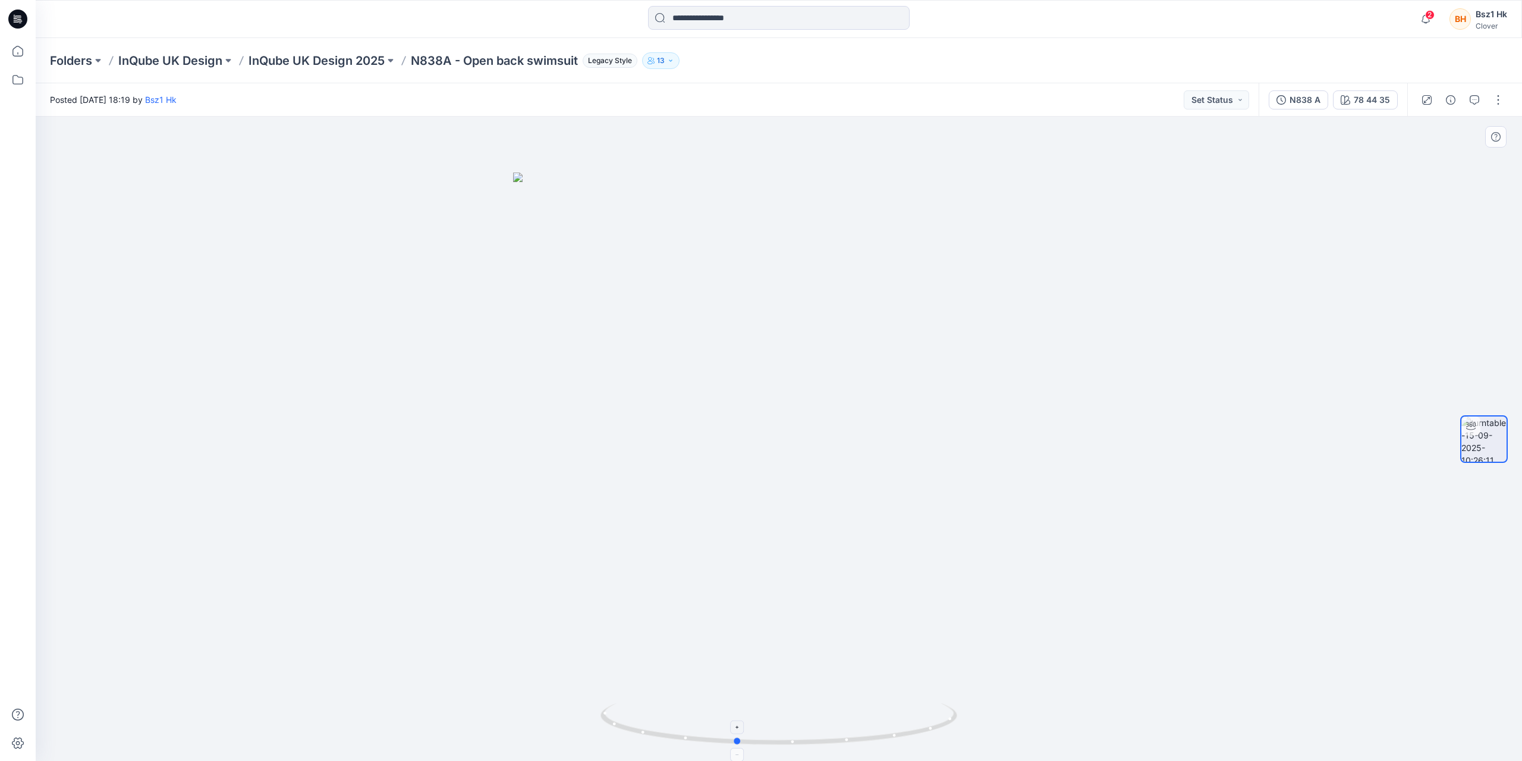
drag, startPoint x: 853, startPoint y: 744, endPoint x: 822, endPoint y: 740, distance: 31.2
click at [822, 740] on icon at bounding box center [781, 725] width 360 height 45
click at [1482, 436] on img at bounding box center [1484, 438] width 45 height 45
click at [20, 12] on icon at bounding box center [17, 19] width 19 height 19
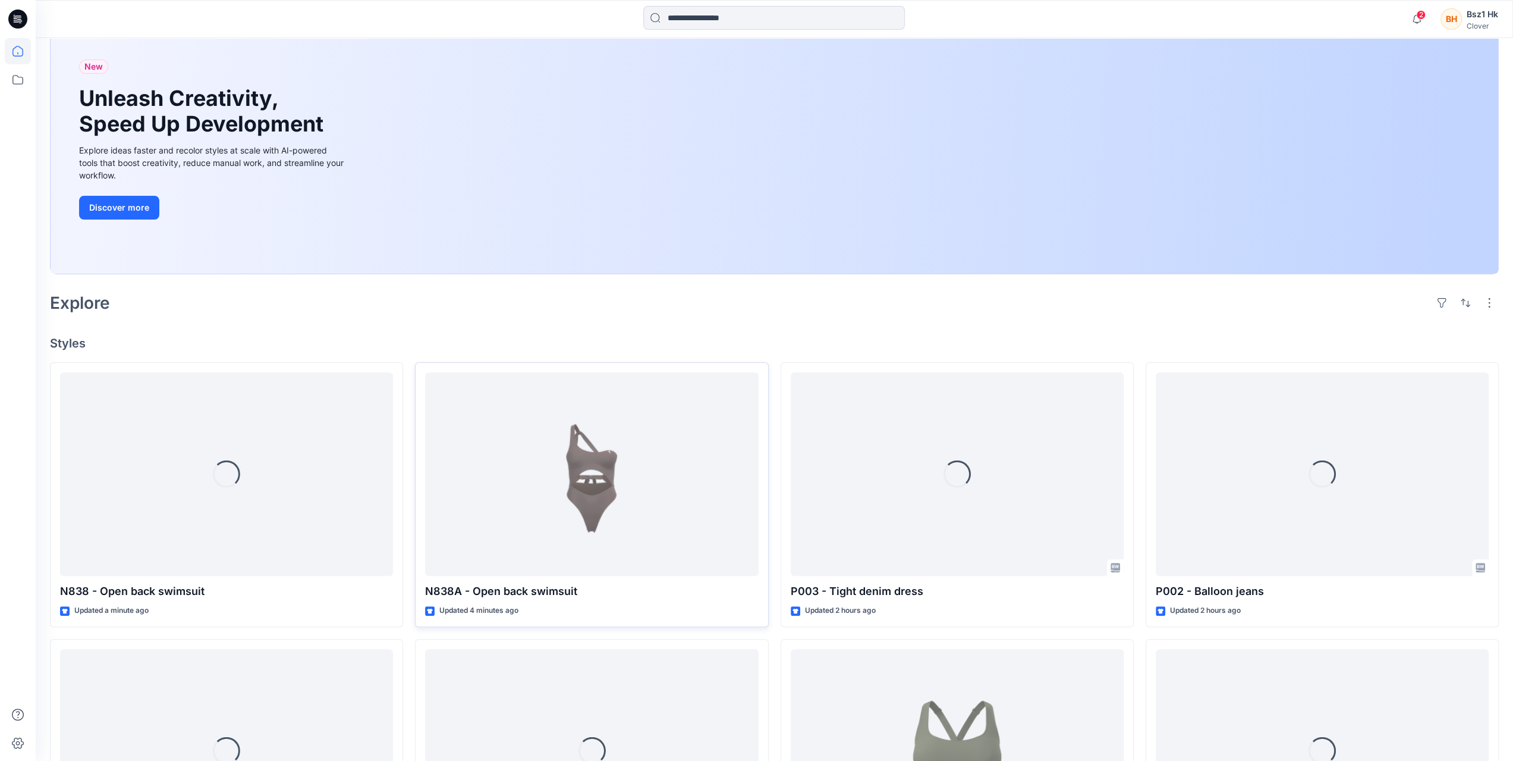
scroll to position [238, 0]
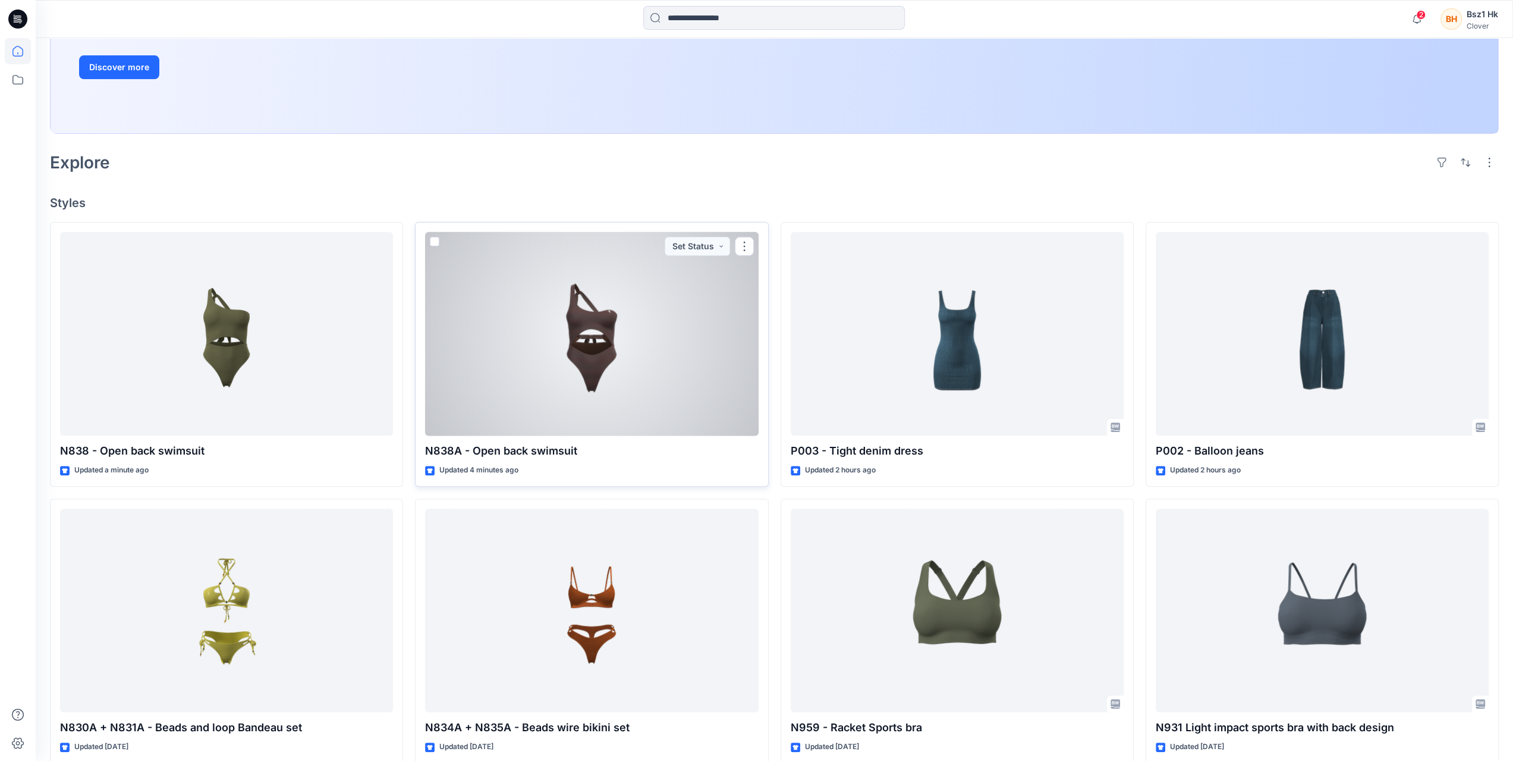
click at [592, 350] on div at bounding box center [591, 334] width 333 height 204
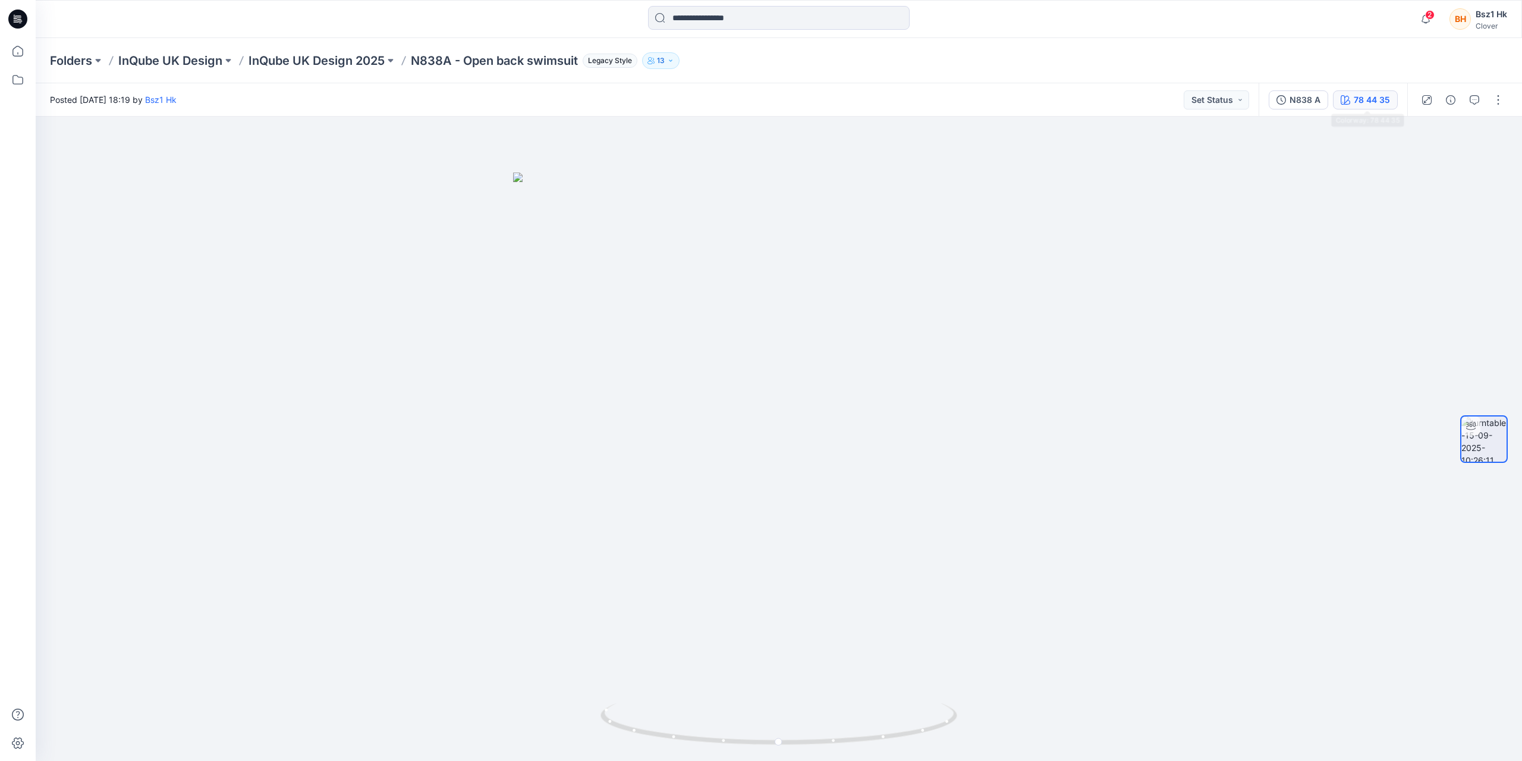
click at [1364, 99] on div "78 44 35" at bounding box center [1372, 99] width 36 height 13
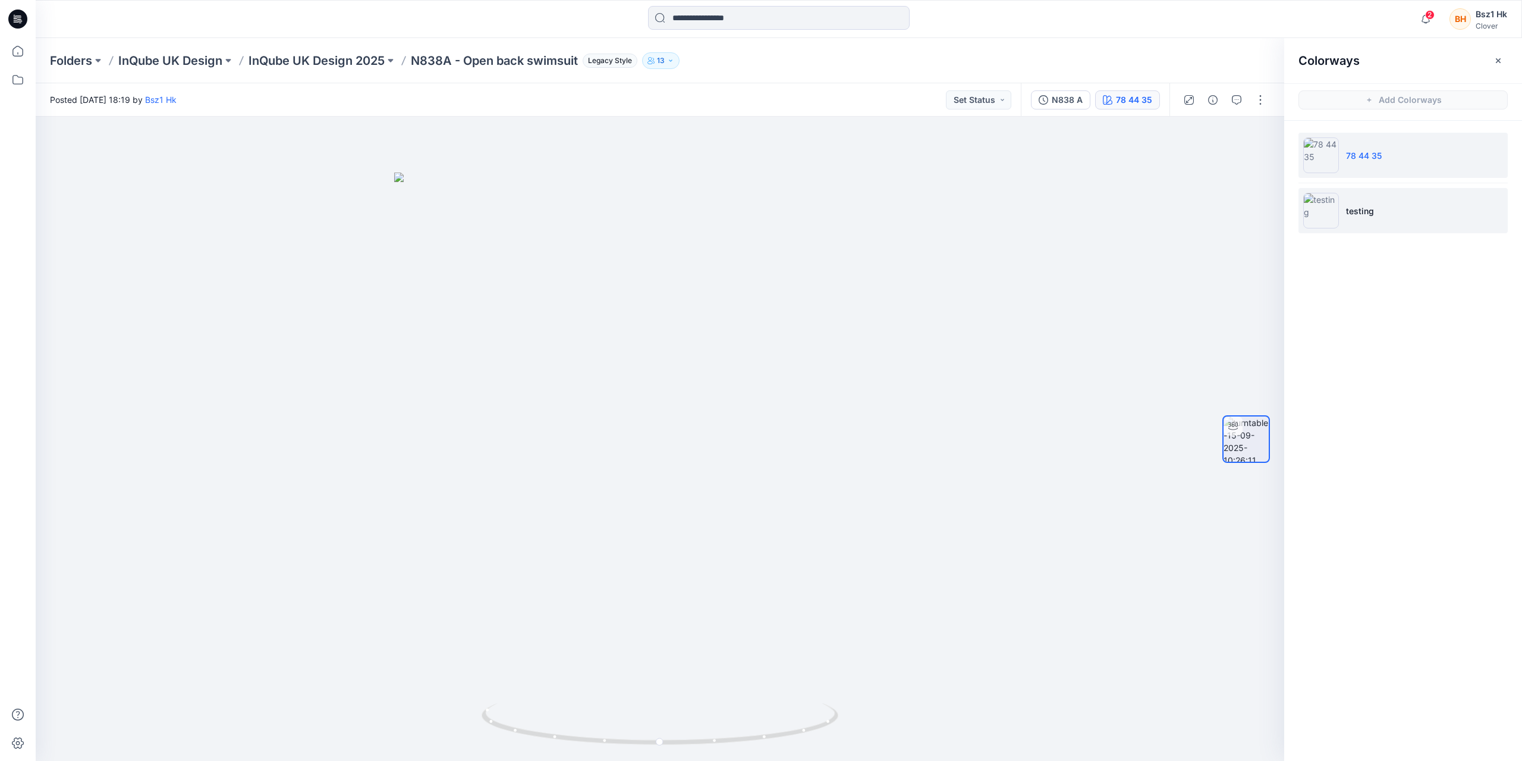
click at [1383, 219] on li "testing" at bounding box center [1403, 210] width 209 height 45
drag, startPoint x: 787, startPoint y: 732, endPoint x: 759, endPoint y: 699, distance: 43.5
click at [757, 700] on div at bounding box center [660, 439] width 1249 height 644
click at [1379, 147] on li "78 44 35" at bounding box center [1403, 155] width 209 height 45
drag, startPoint x: 712, startPoint y: 739, endPoint x: 834, endPoint y: 722, distance: 122.4
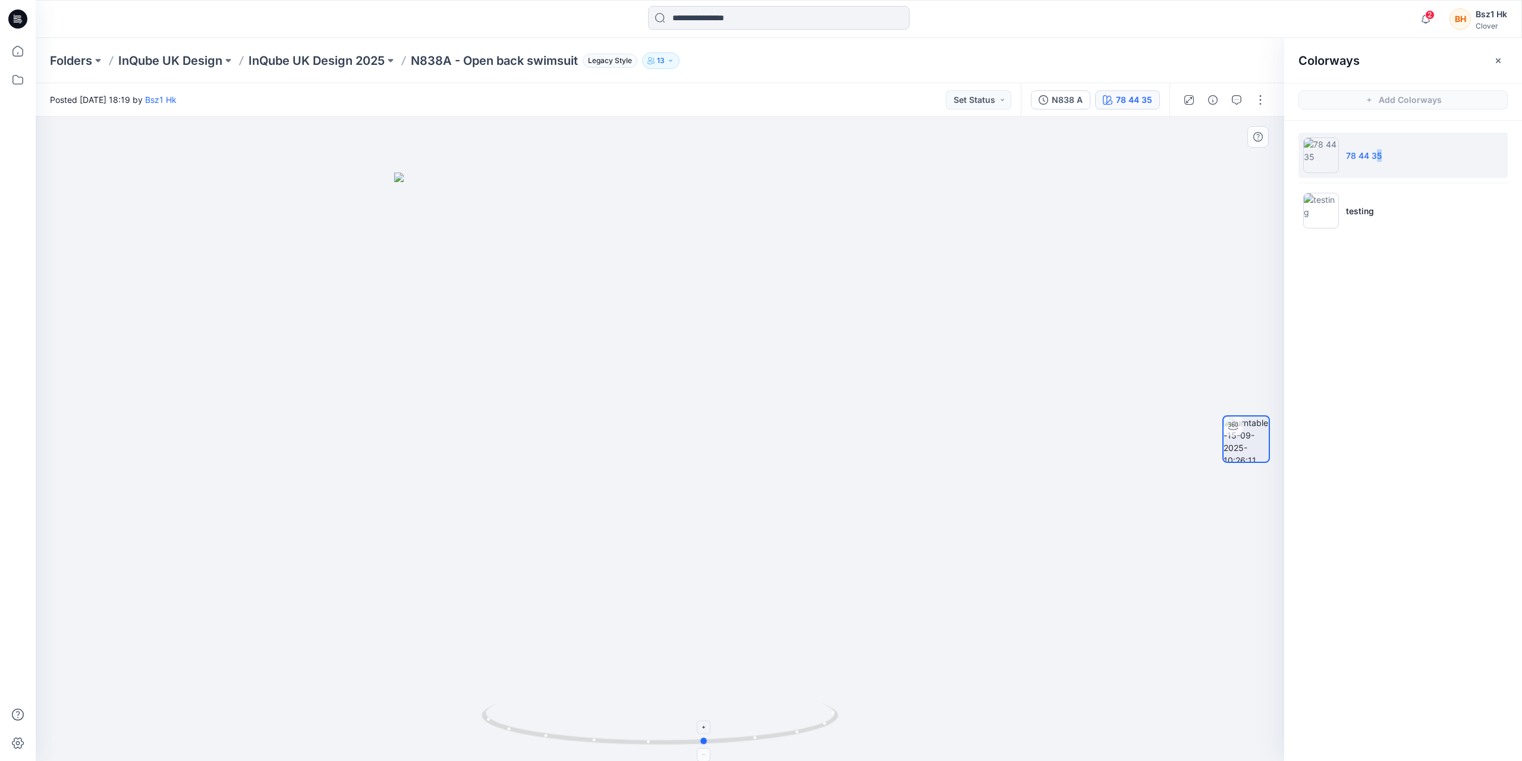
click at [834, 722] on icon at bounding box center [662, 725] width 360 height 45
click at [11, 12] on icon at bounding box center [17, 19] width 19 height 19
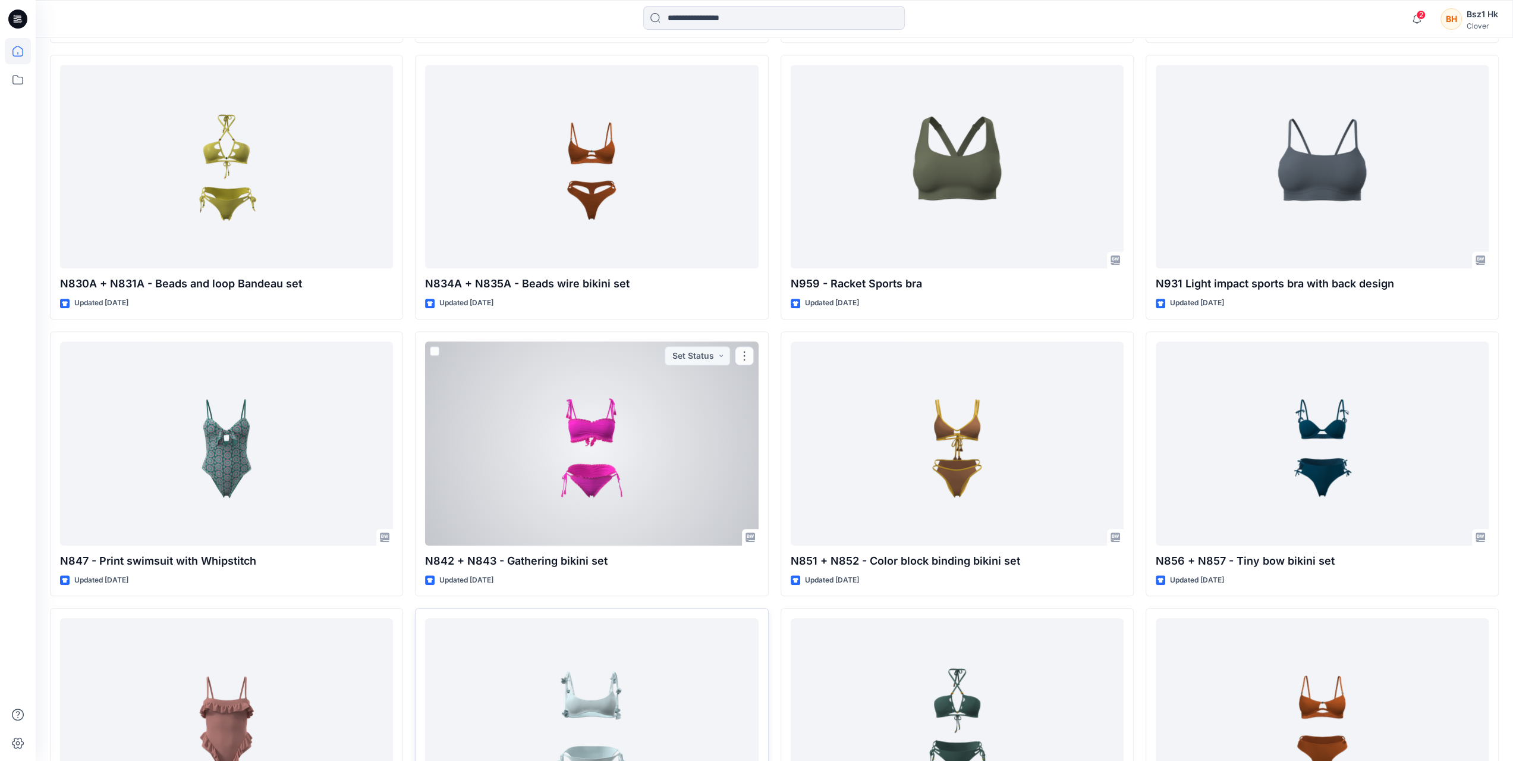
scroll to position [810, 0]
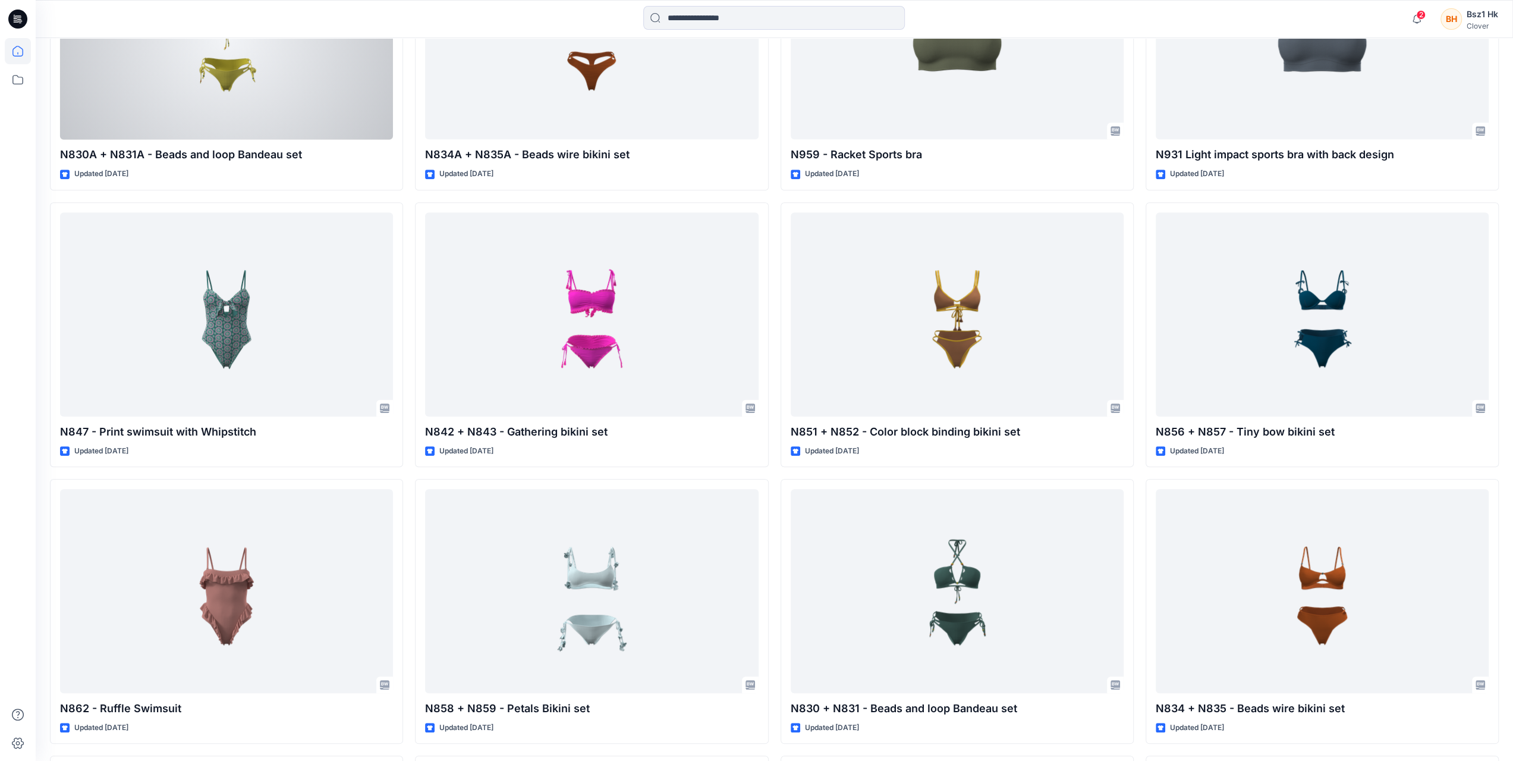
click at [252, 84] on div at bounding box center [226, 38] width 333 height 204
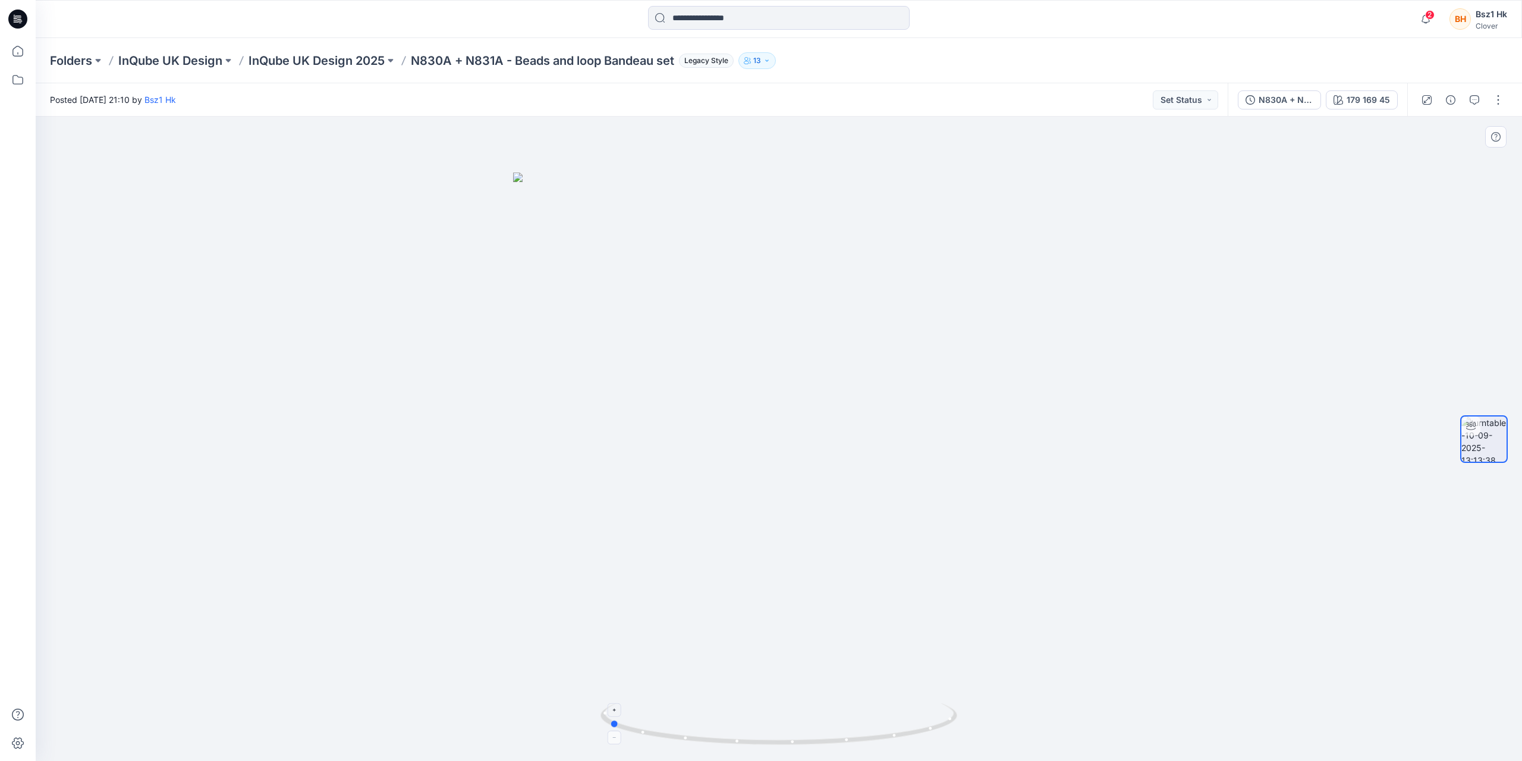
drag, startPoint x: 913, startPoint y: 719, endPoint x: 743, endPoint y: 744, distance: 171.8
click at [743, 744] on icon at bounding box center [781, 725] width 360 height 45
drag, startPoint x: 905, startPoint y: 730, endPoint x: 501, endPoint y: 650, distance: 411.5
click at [535, 721] on div at bounding box center [779, 439] width 1487 height 644
click at [20, 17] on icon at bounding box center [18, 17] width 5 height 1
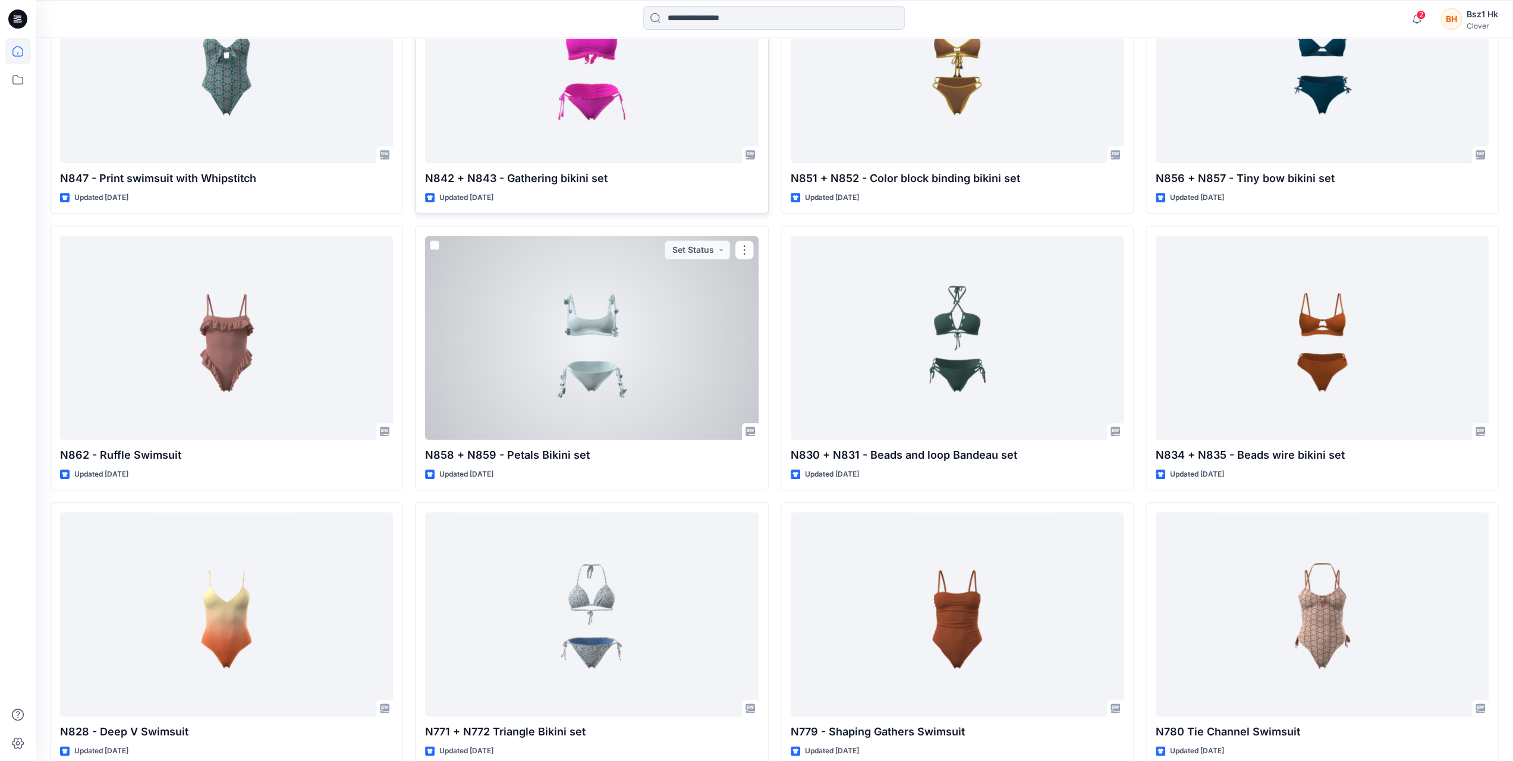
scroll to position [867, 0]
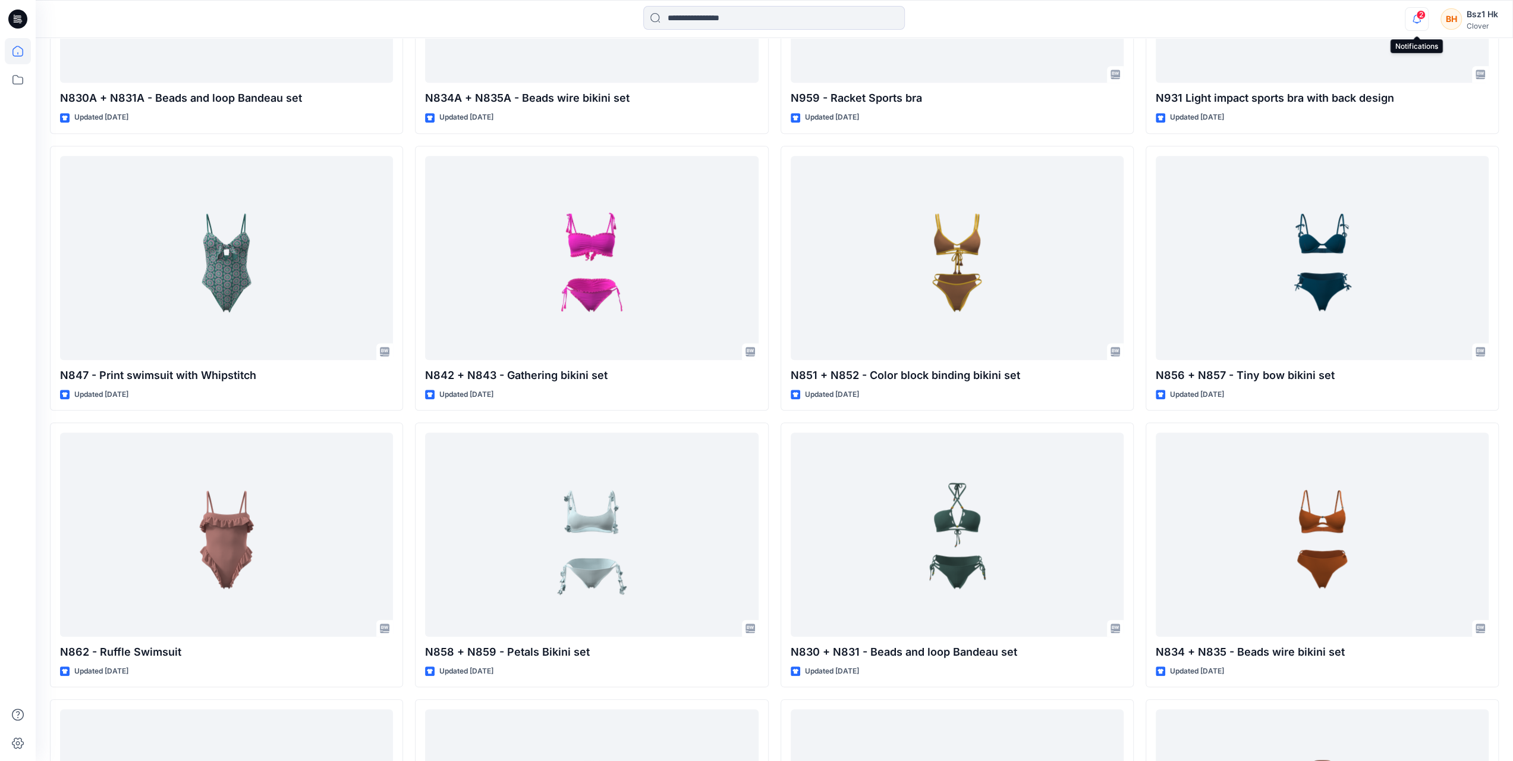
click at [1416, 20] on icon "button" at bounding box center [1417, 19] width 23 height 24
click at [2, 78] on div at bounding box center [18, 380] width 36 height 761
click at [11, 81] on icon at bounding box center [18, 80] width 26 height 26
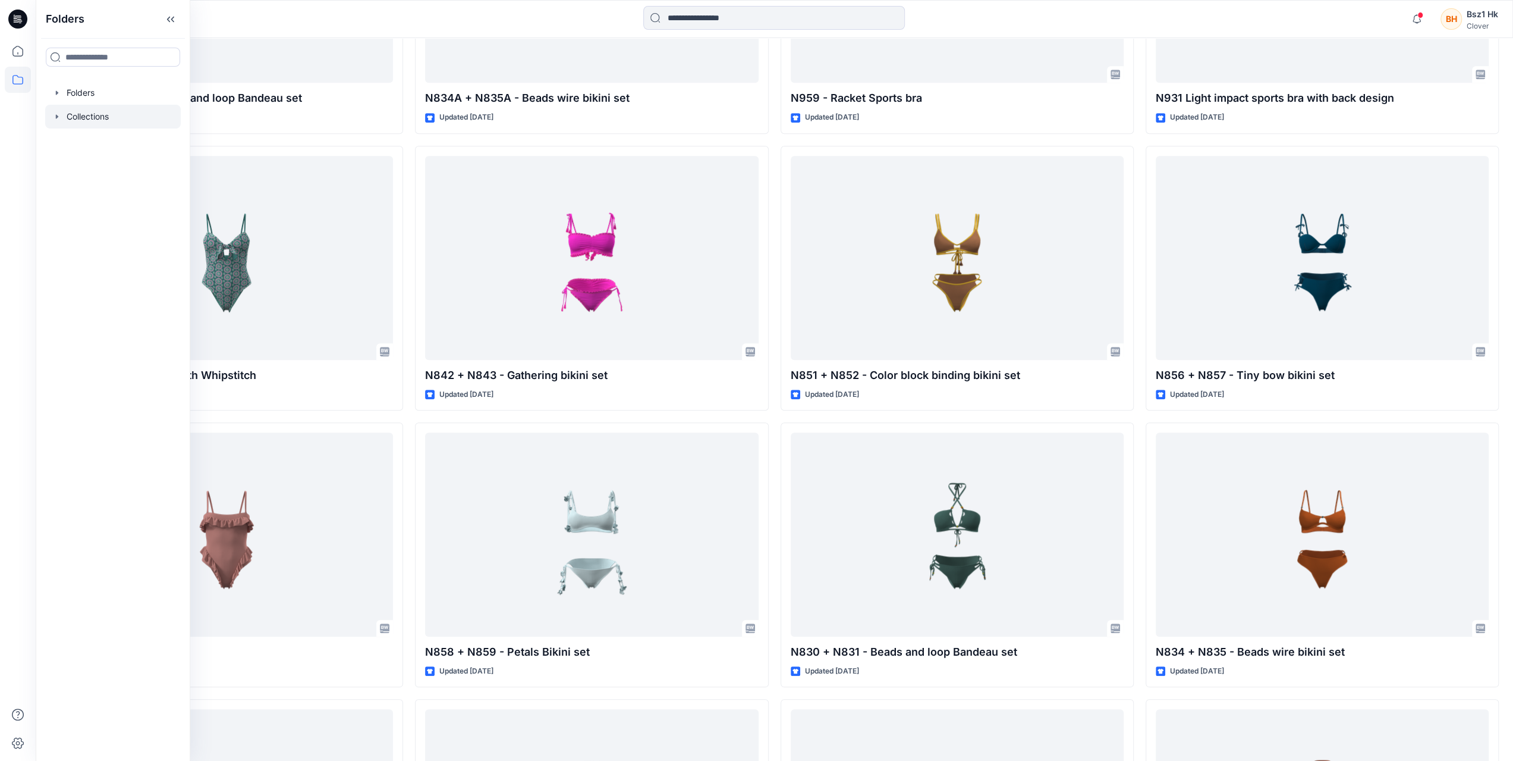
click at [86, 110] on div at bounding box center [113, 117] width 136 height 24
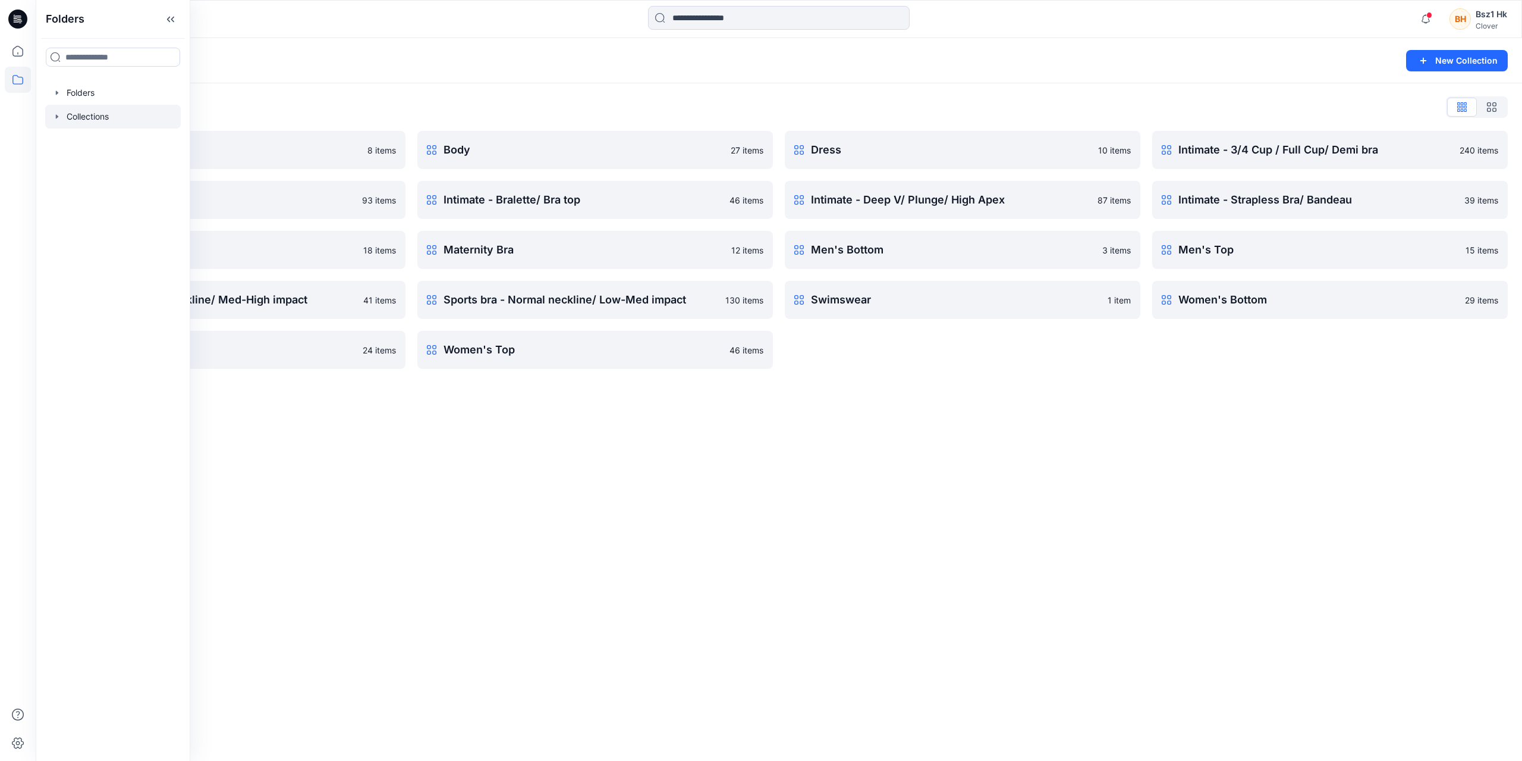
drag, startPoint x: 700, startPoint y: 422, endPoint x: 787, endPoint y: 413, distance: 87.3
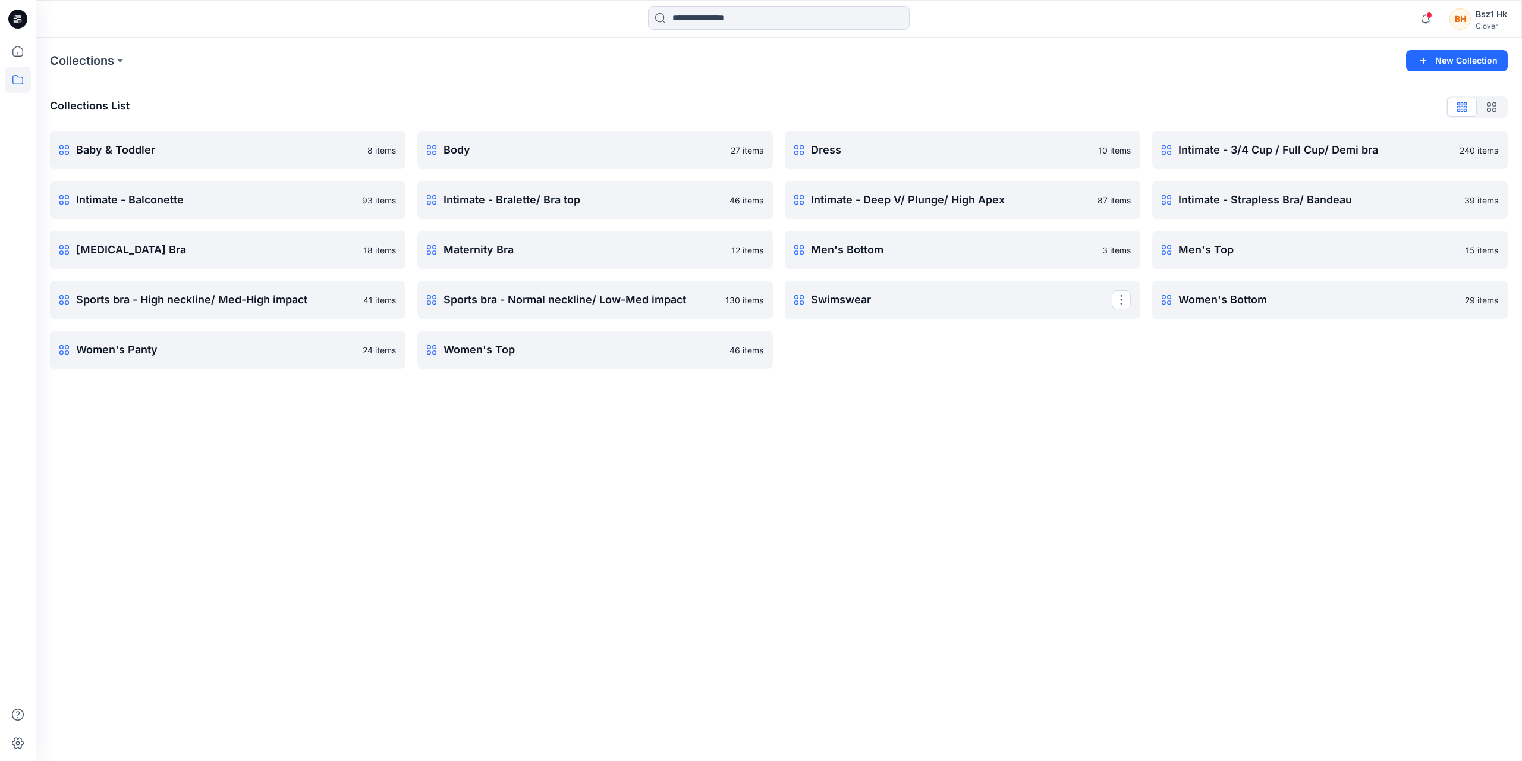
click at [950, 308] on link "Swimswear Rename Collection Clone Collection Present Collection Delete Collecti…" at bounding box center [963, 300] width 356 height 38
click at [16, 48] on icon at bounding box center [18, 51] width 26 height 26
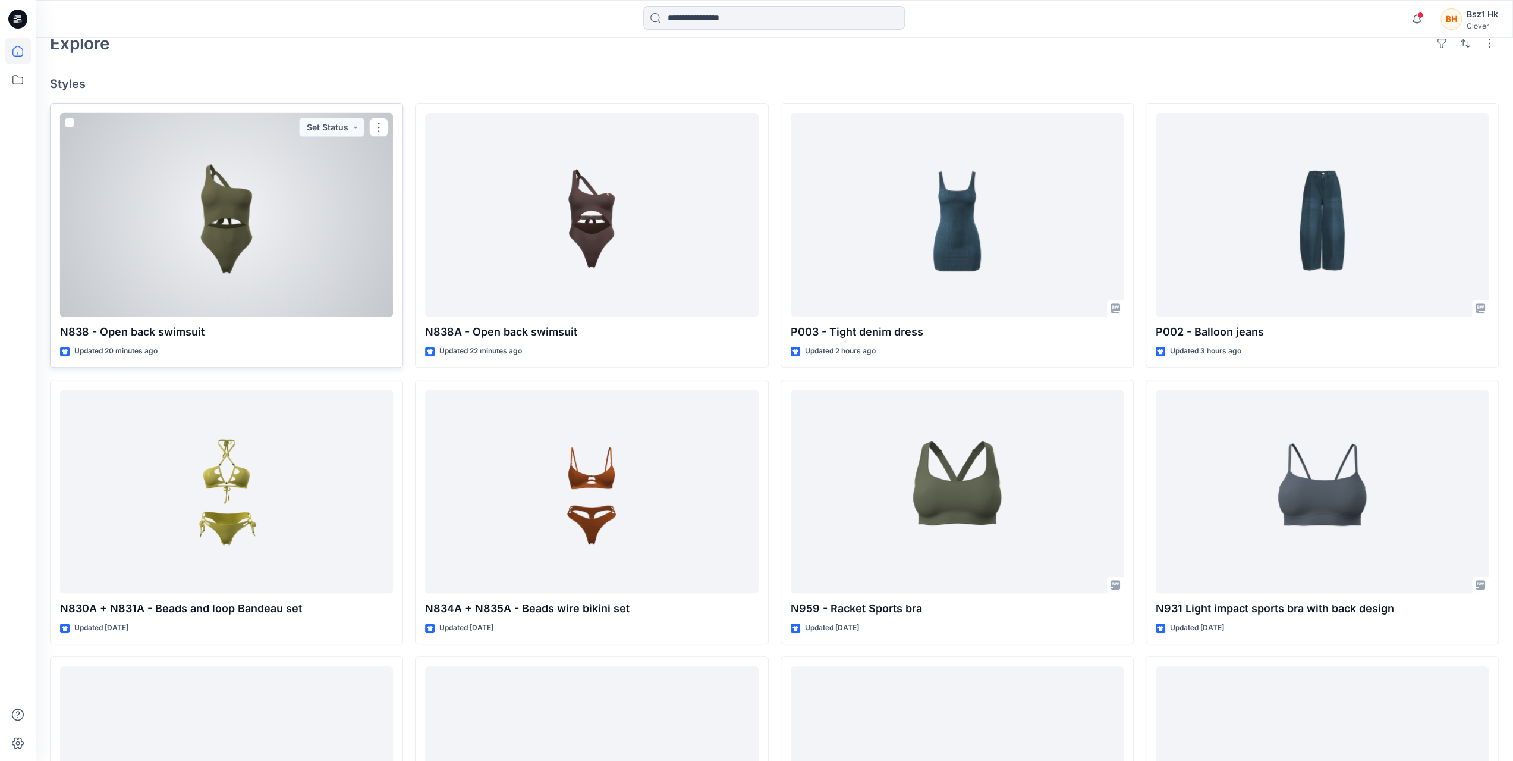
scroll to position [297, 0]
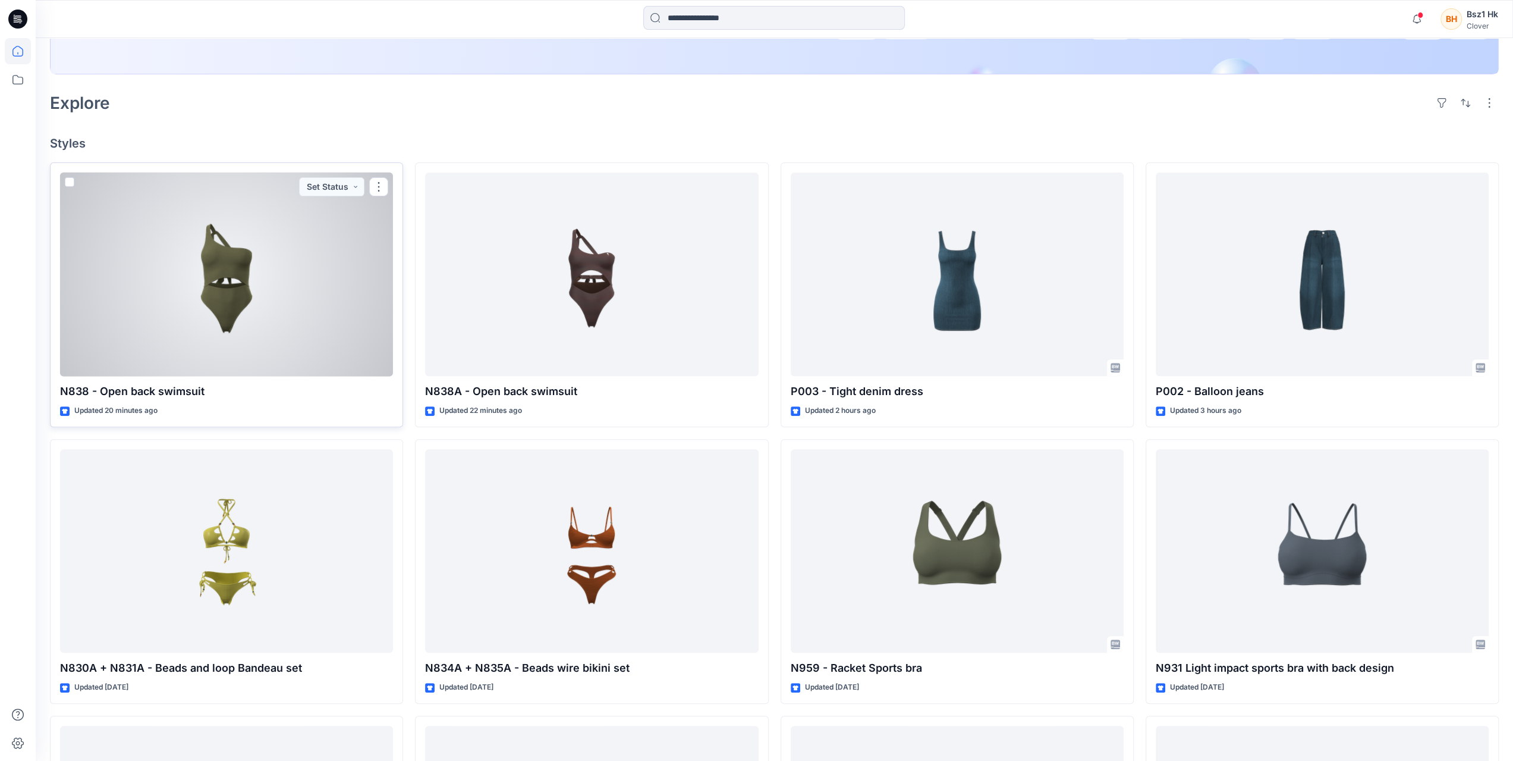
drag, startPoint x: 70, startPoint y: 181, endPoint x: 80, endPoint y: 183, distance: 9.6
click at [71, 181] on span at bounding box center [70, 182] width 10 height 10
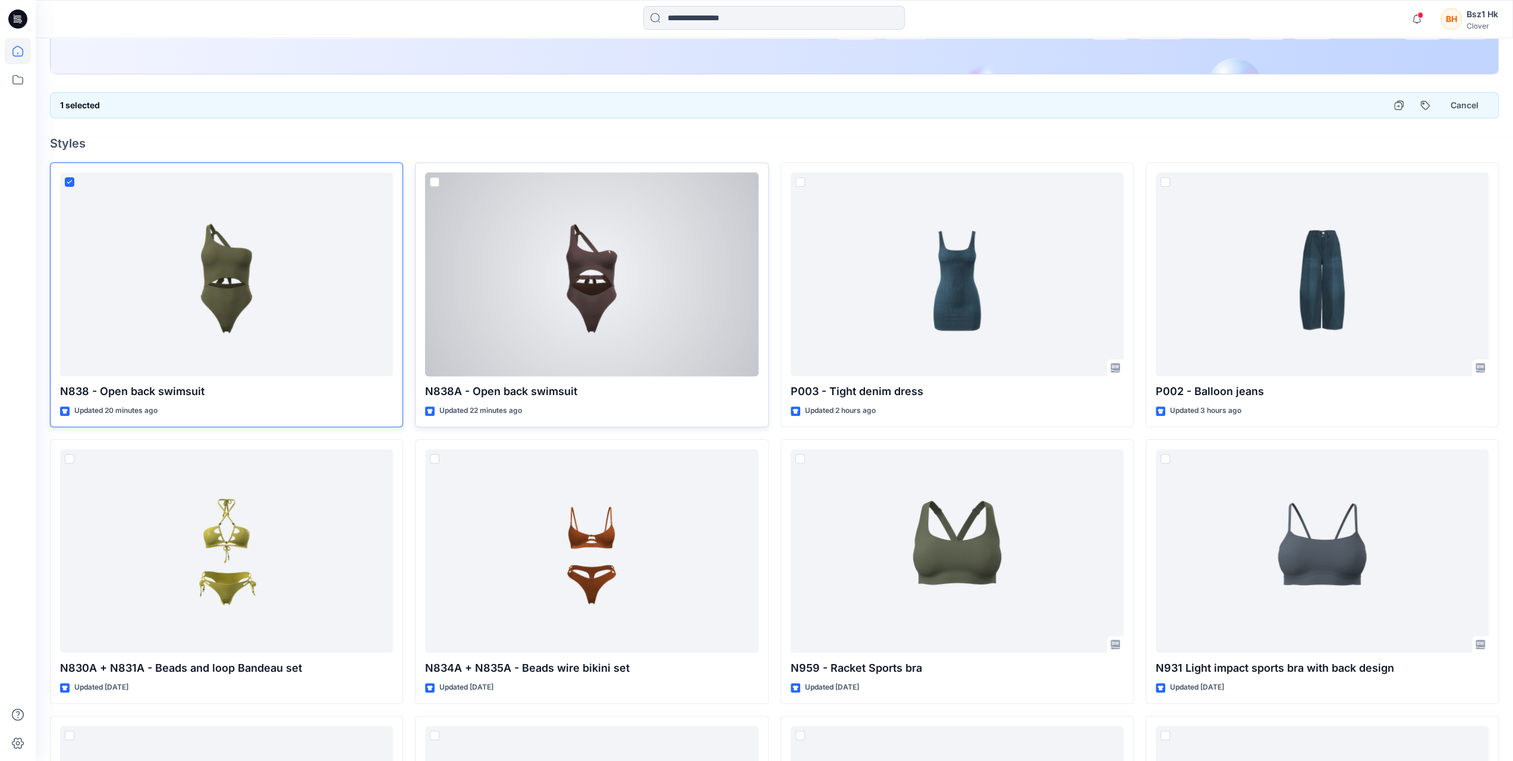
click at [435, 180] on span at bounding box center [435, 182] width 10 height 10
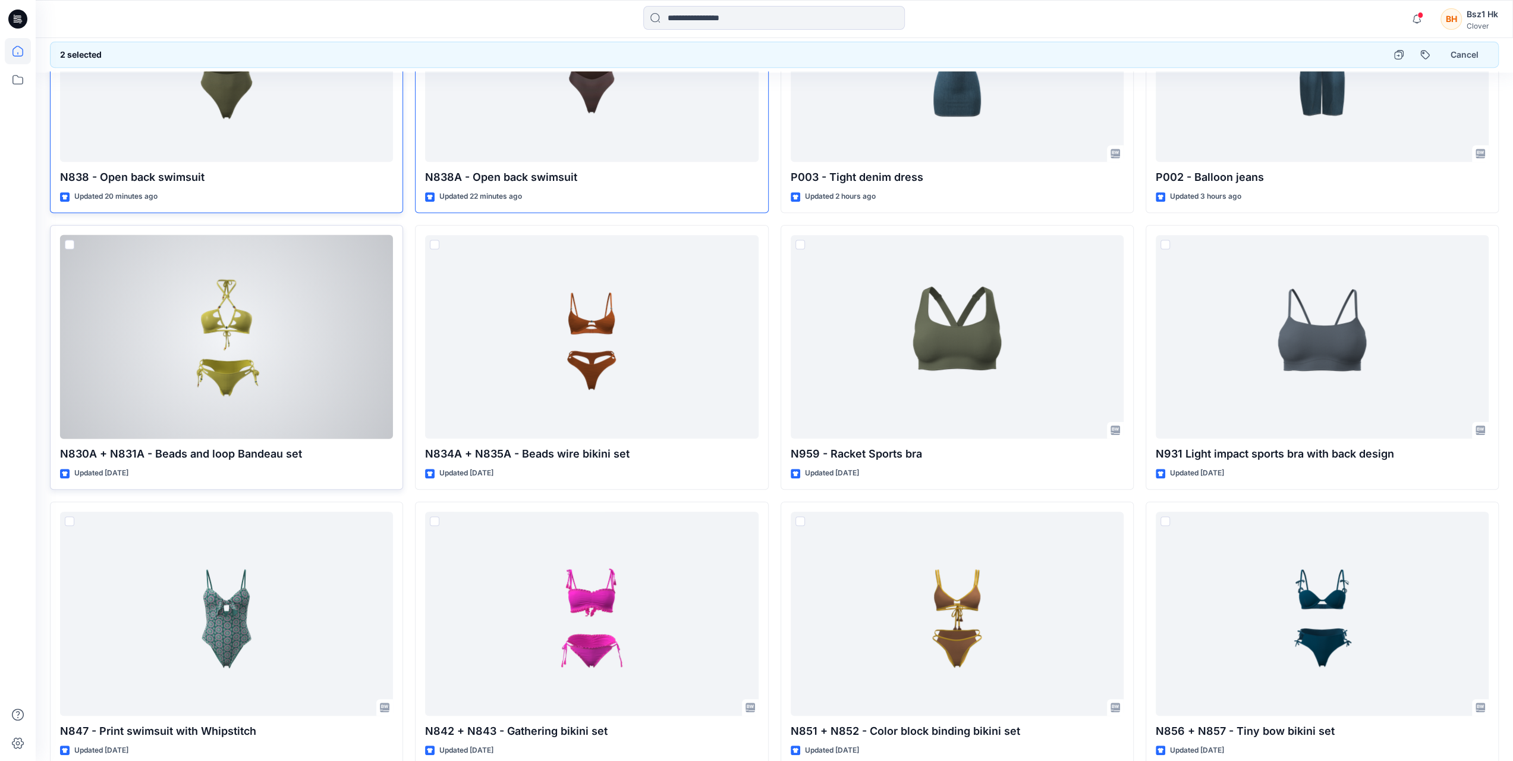
scroll to position [535, 0]
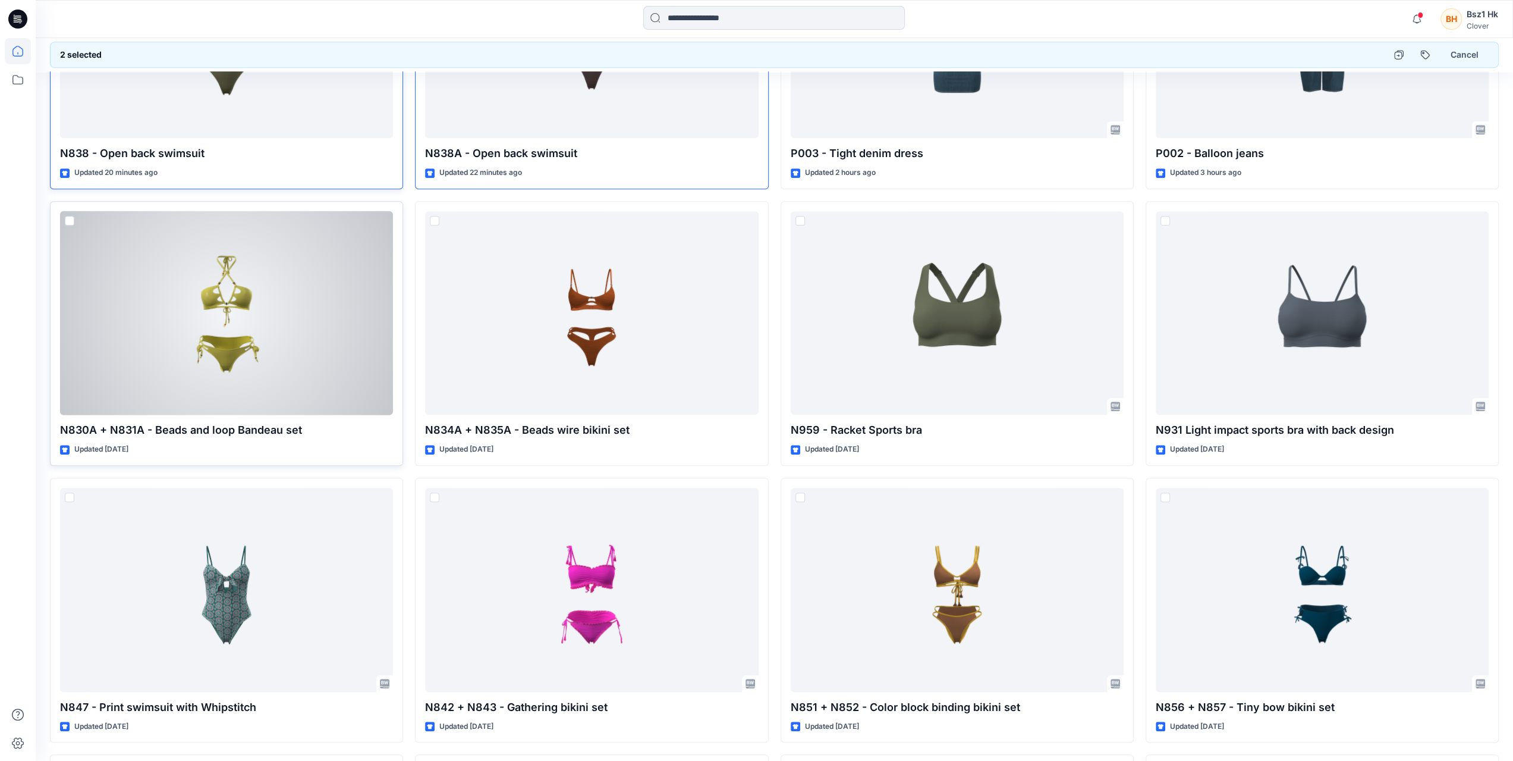
click at [70, 216] on span at bounding box center [70, 221] width 10 height 10
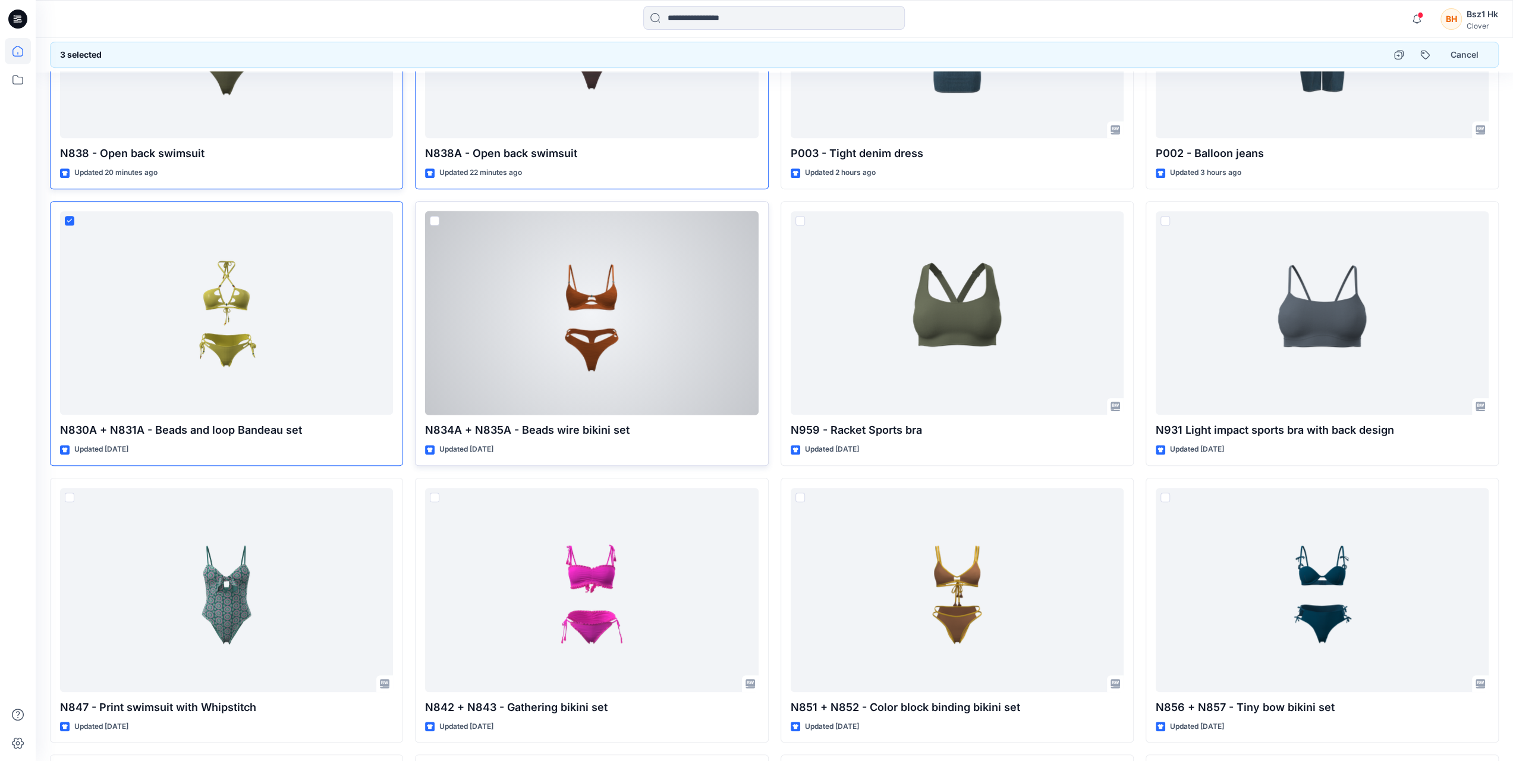
click at [435, 217] on span at bounding box center [435, 221] width 10 height 10
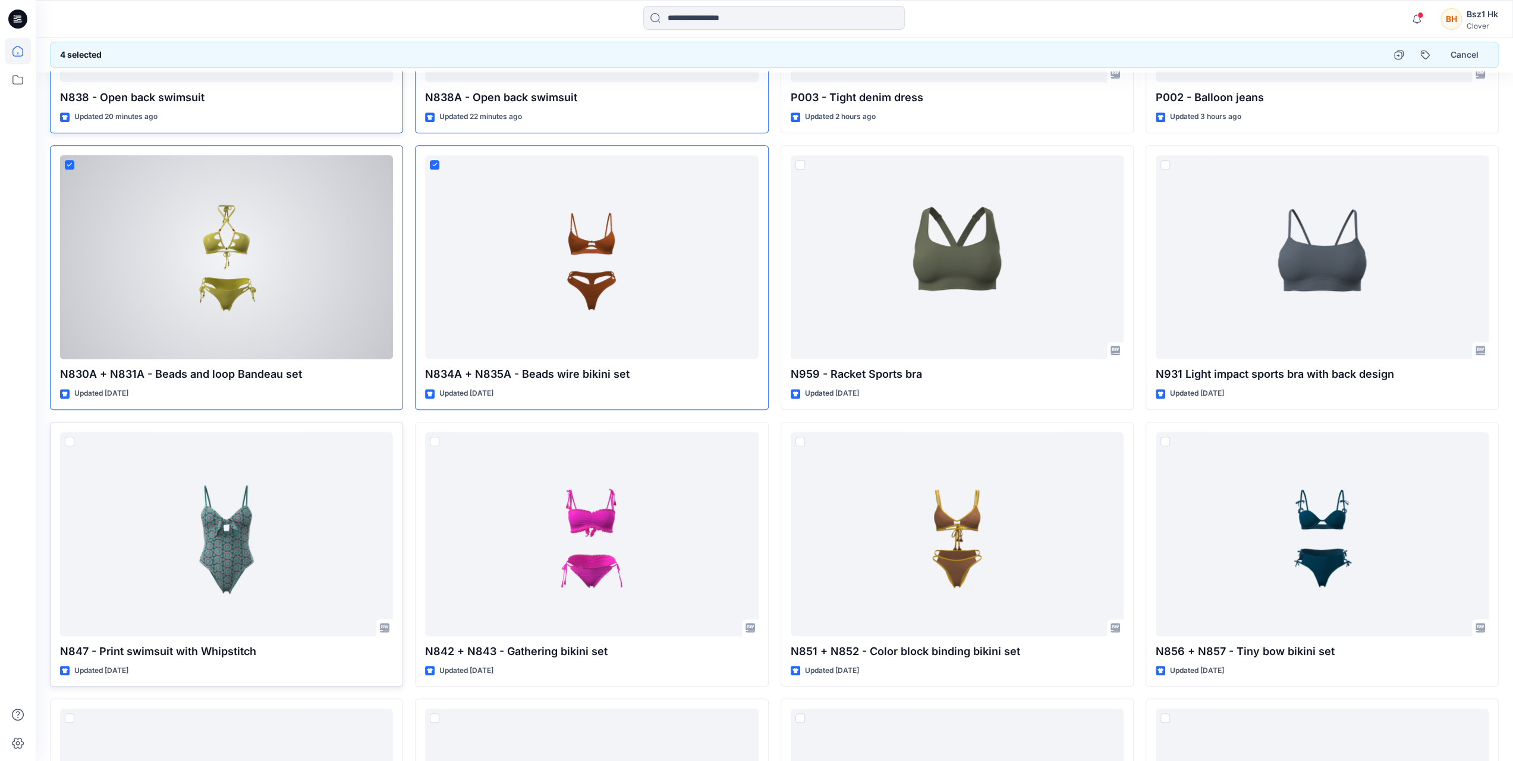
scroll to position [654, 0]
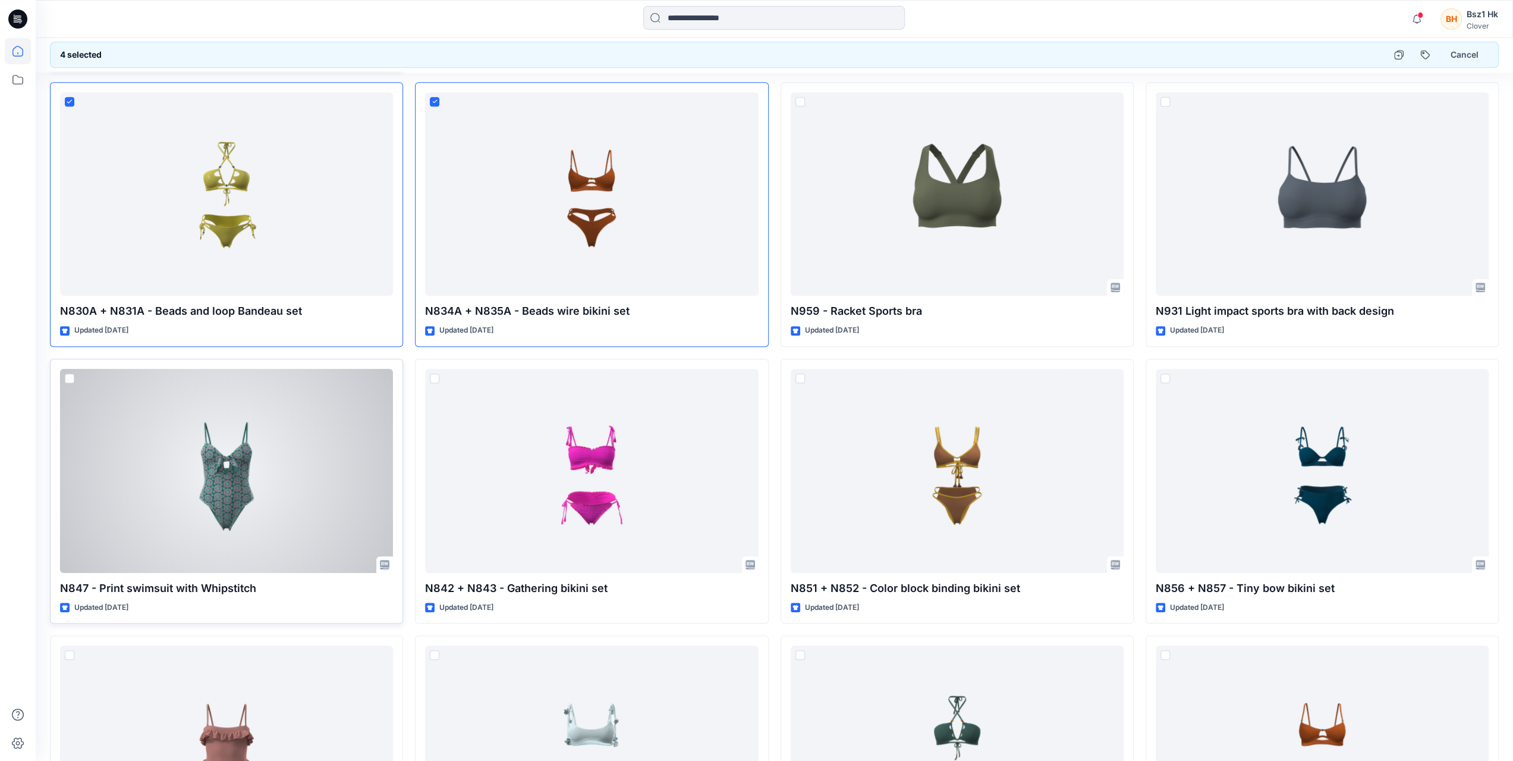
click at [67, 373] on span at bounding box center [70, 378] width 10 height 10
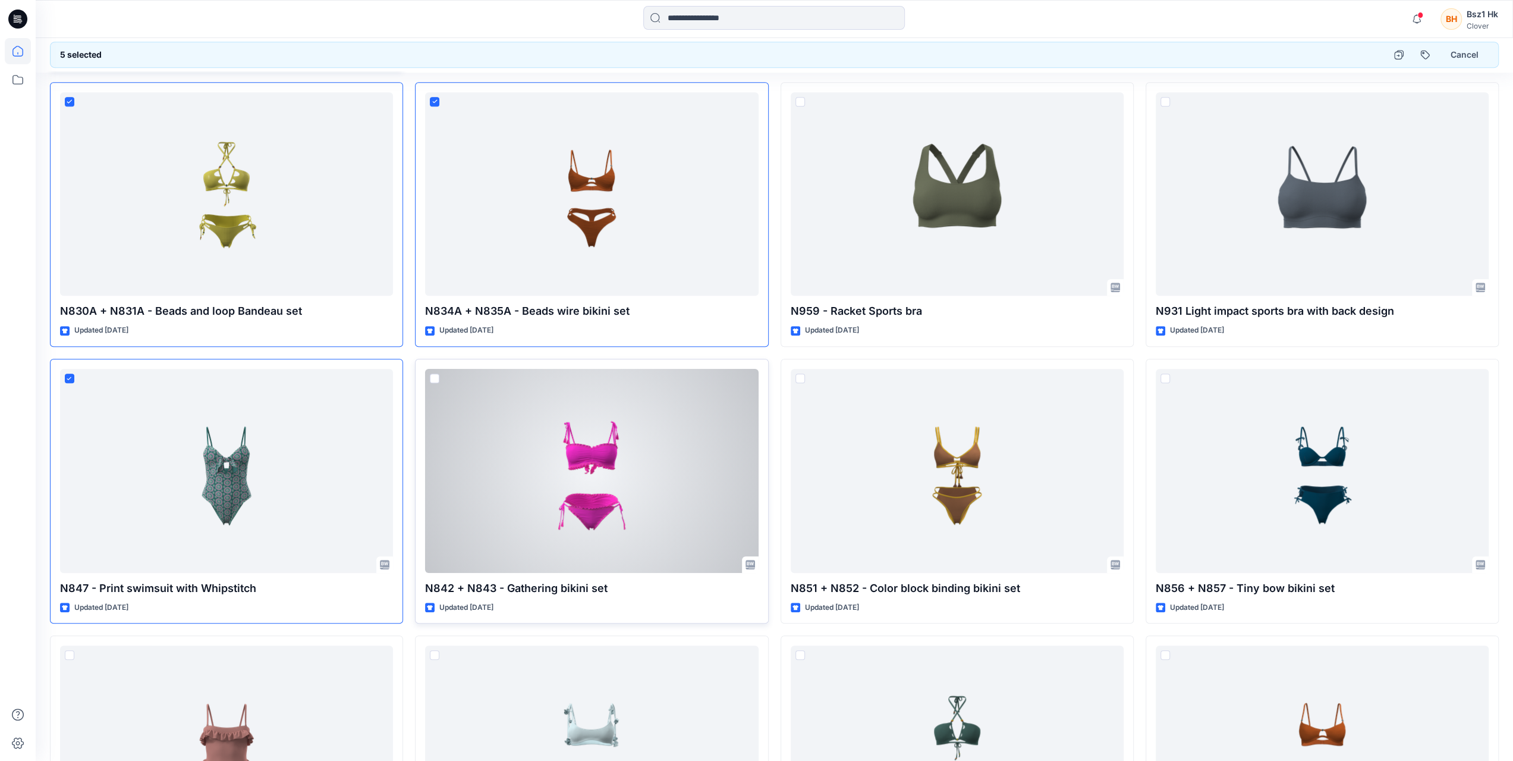
click at [432, 376] on span at bounding box center [435, 378] width 10 height 10
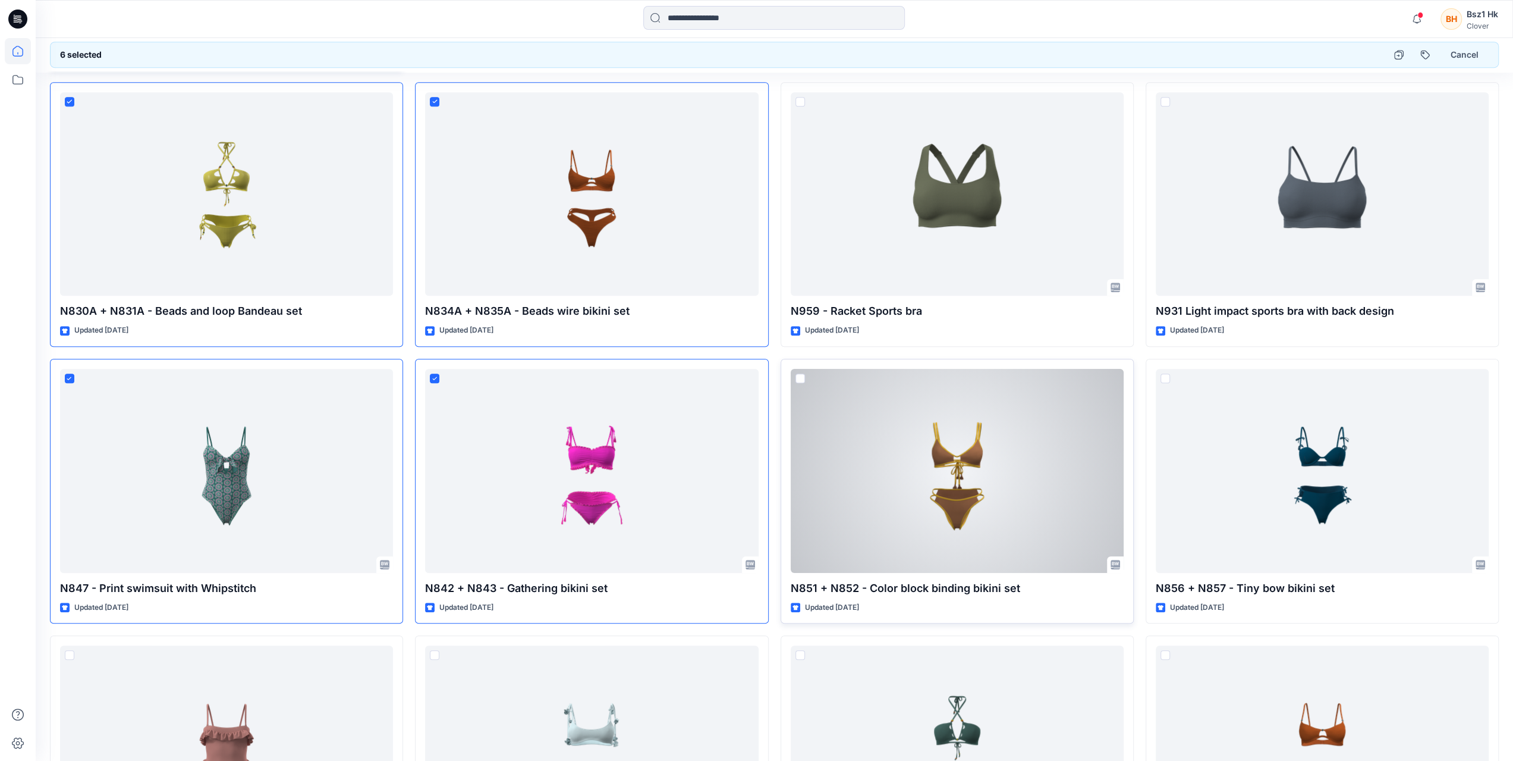
click at [802, 376] on span at bounding box center [801, 378] width 10 height 10
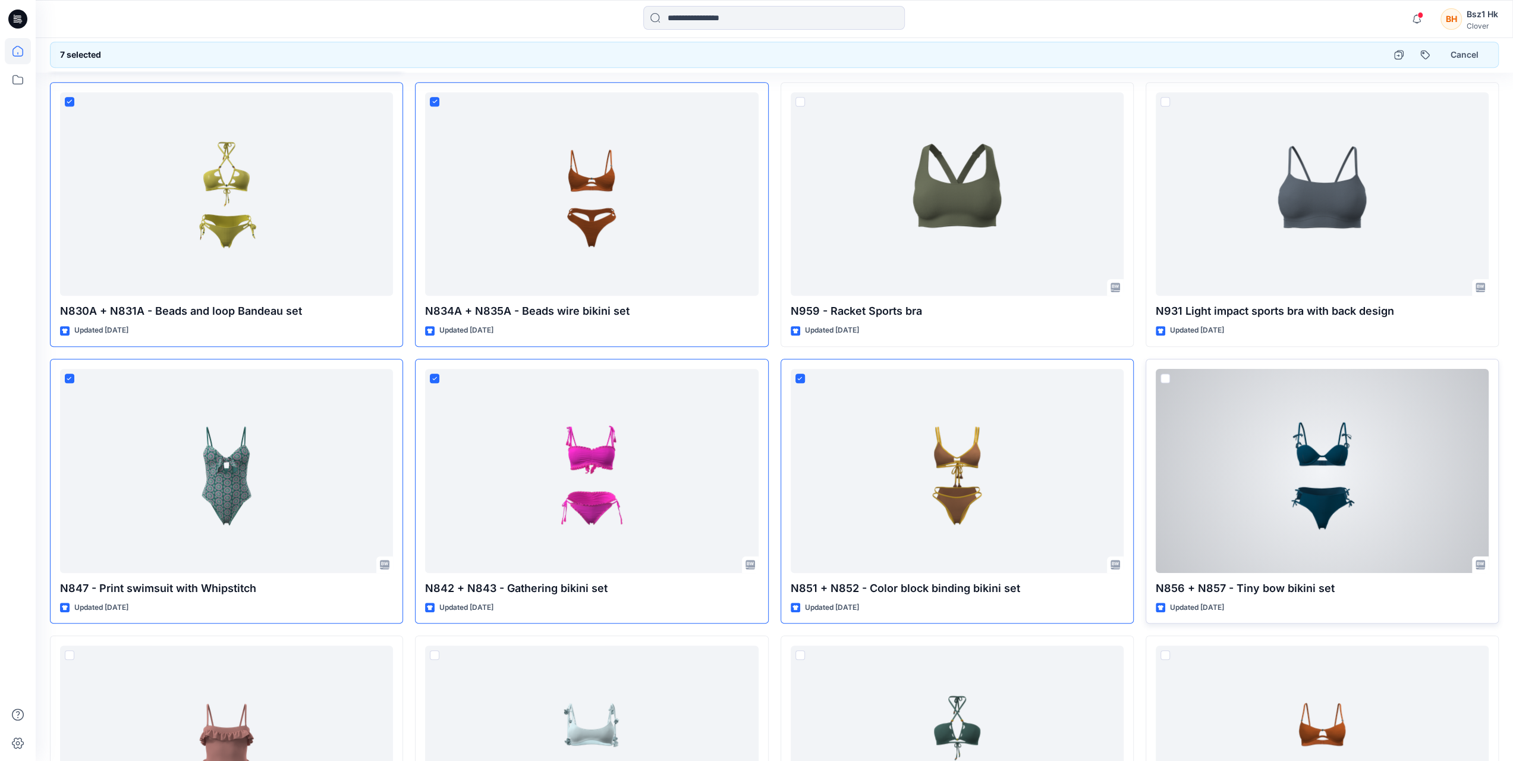
click at [1162, 378] on span at bounding box center [1166, 378] width 10 height 10
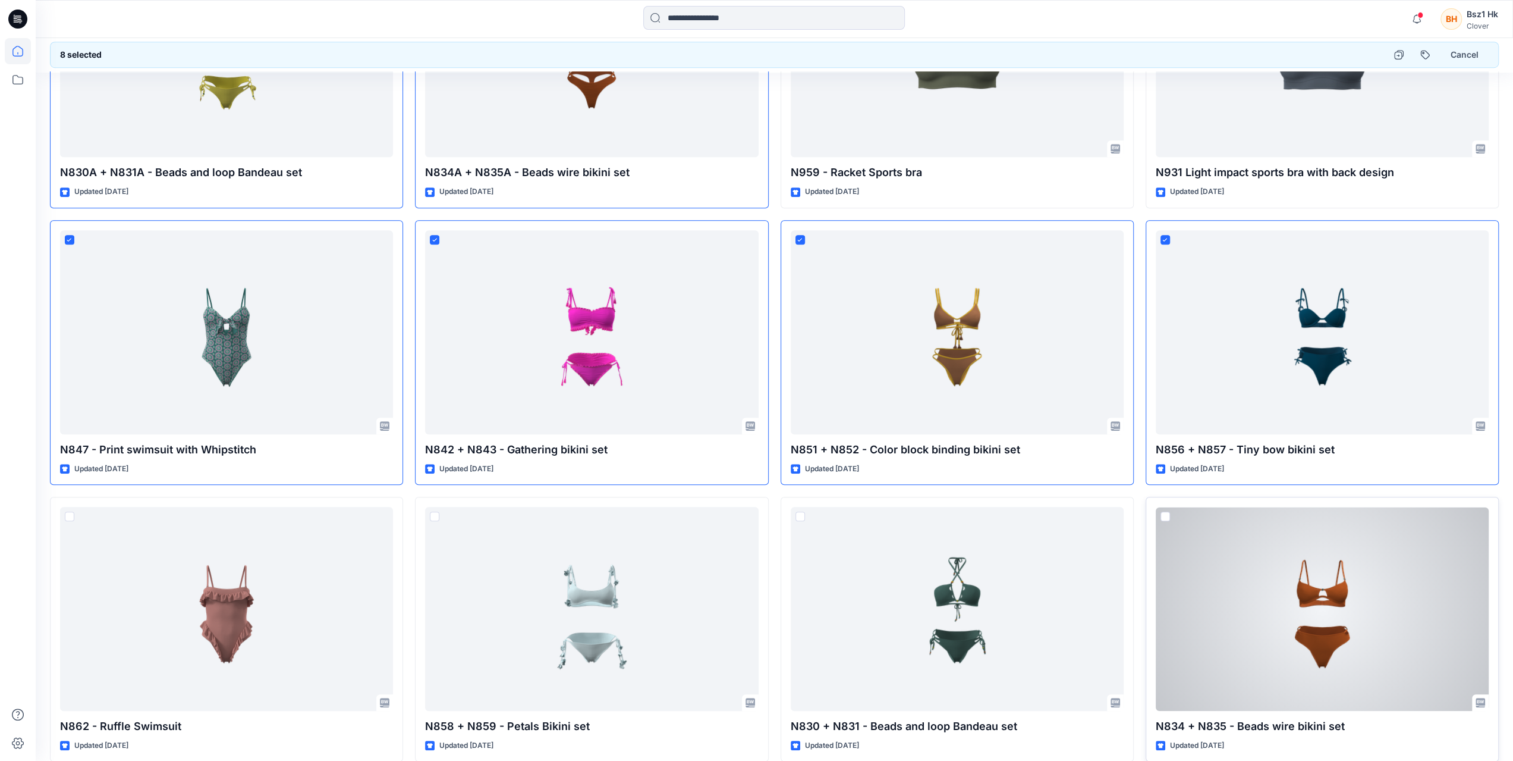
scroll to position [951, 0]
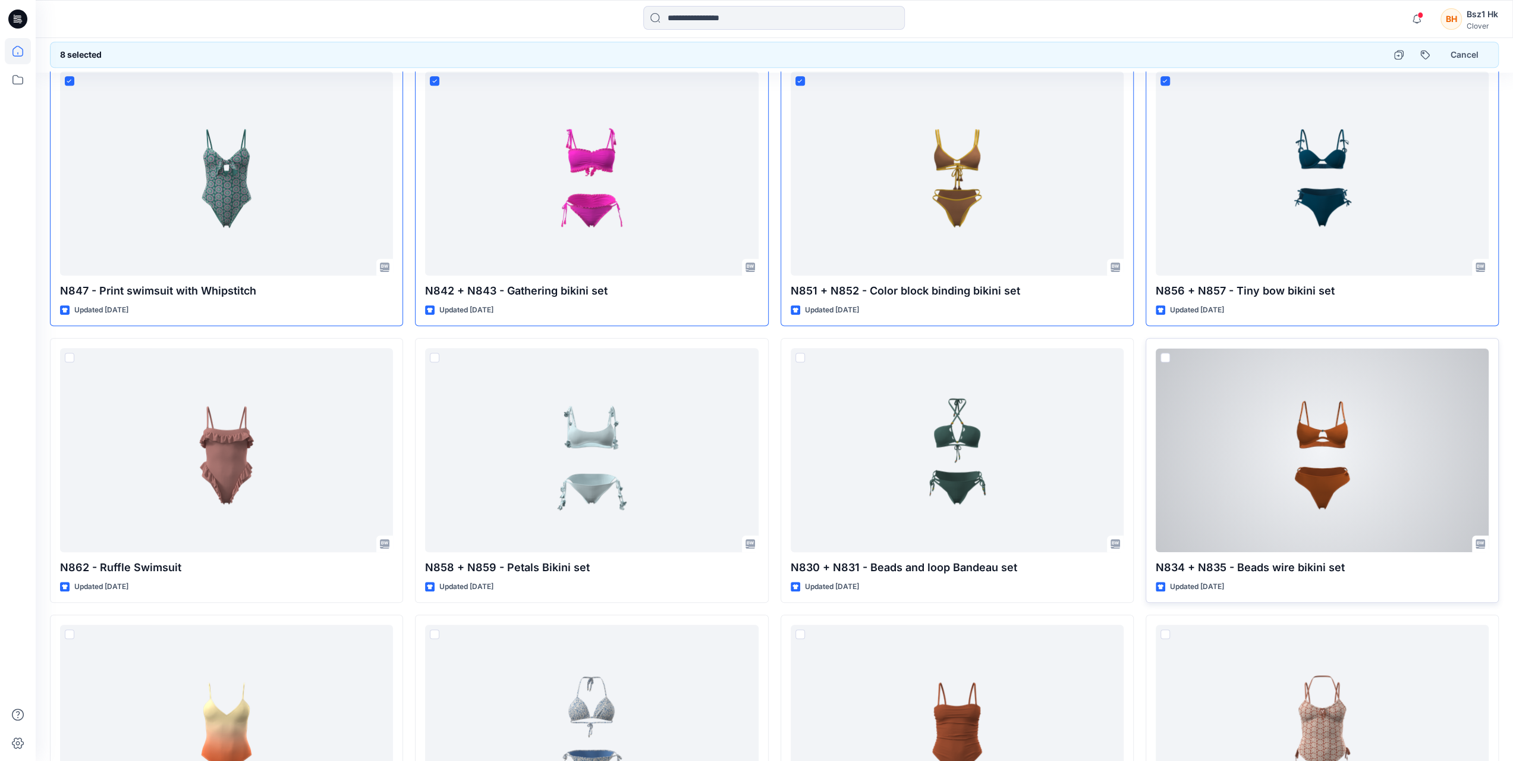
click at [1167, 354] on span at bounding box center [1166, 358] width 10 height 10
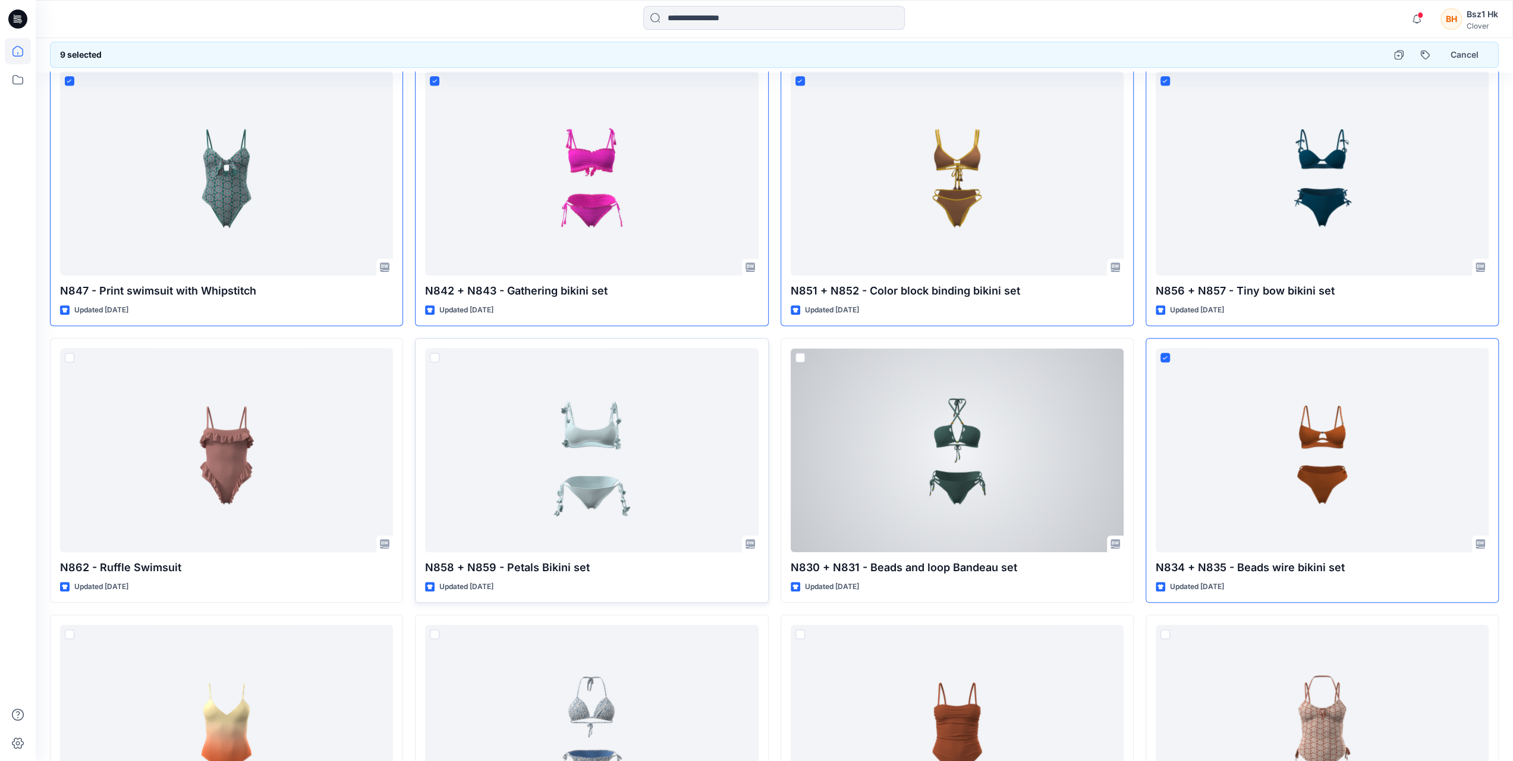
drag, startPoint x: 802, startPoint y: 354, endPoint x: 739, endPoint y: 362, distance: 64.1
click at [802, 354] on span at bounding box center [801, 358] width 10 height 10
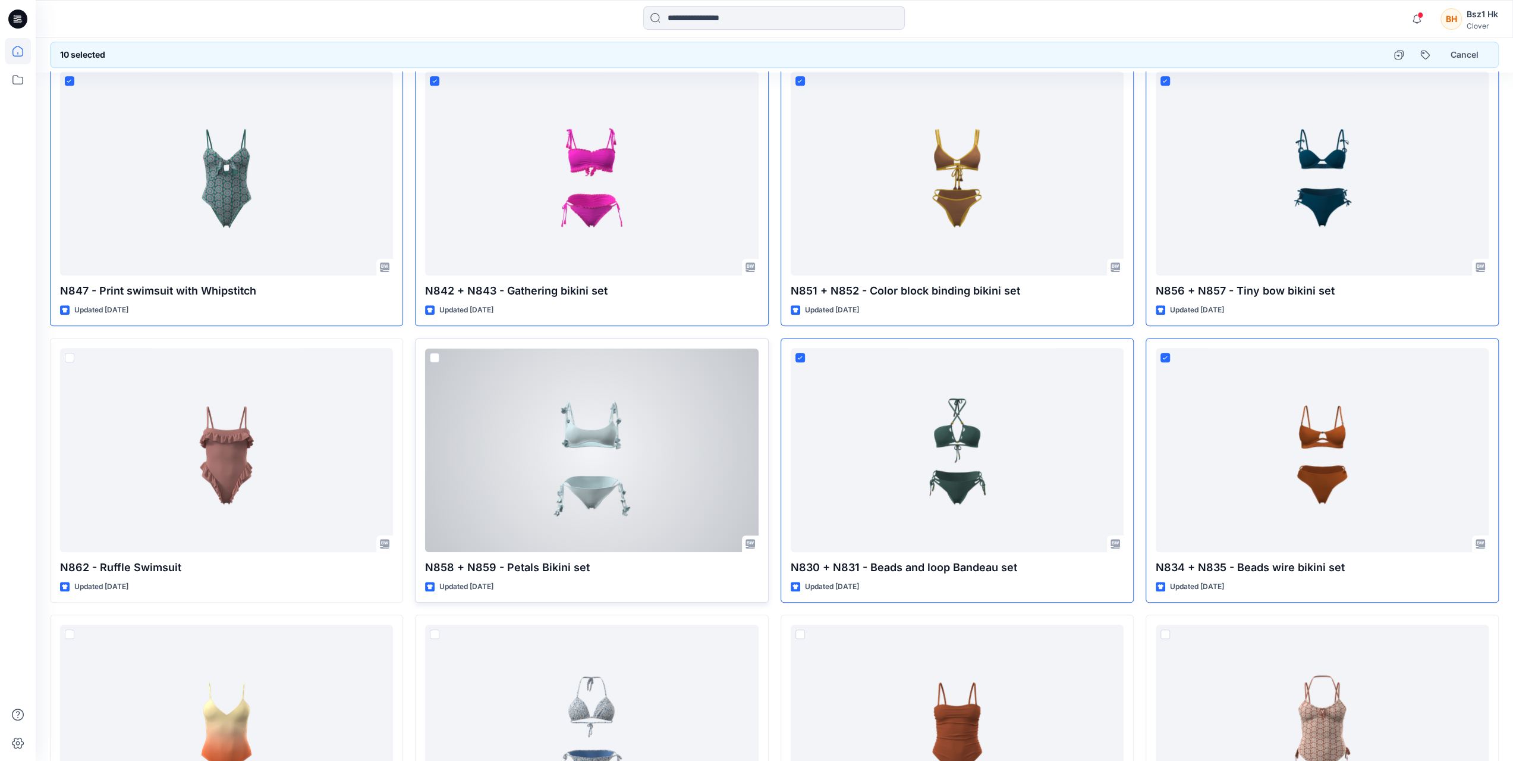
click at [432, 353] on span at bounding box center [435, 358] width 10 height 10
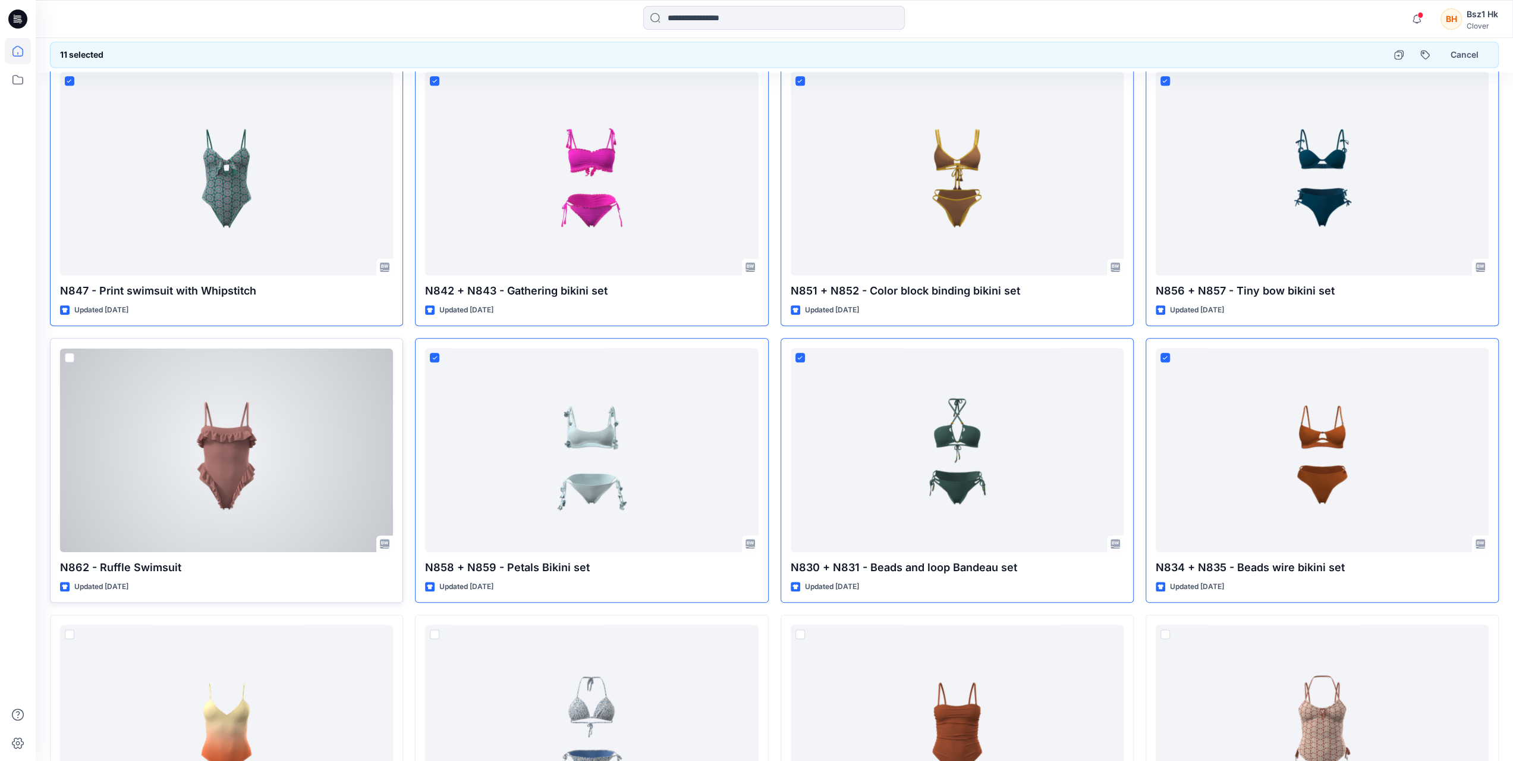
click at [70, 355] on span at bounding box center [70, 358] width 10 height 10
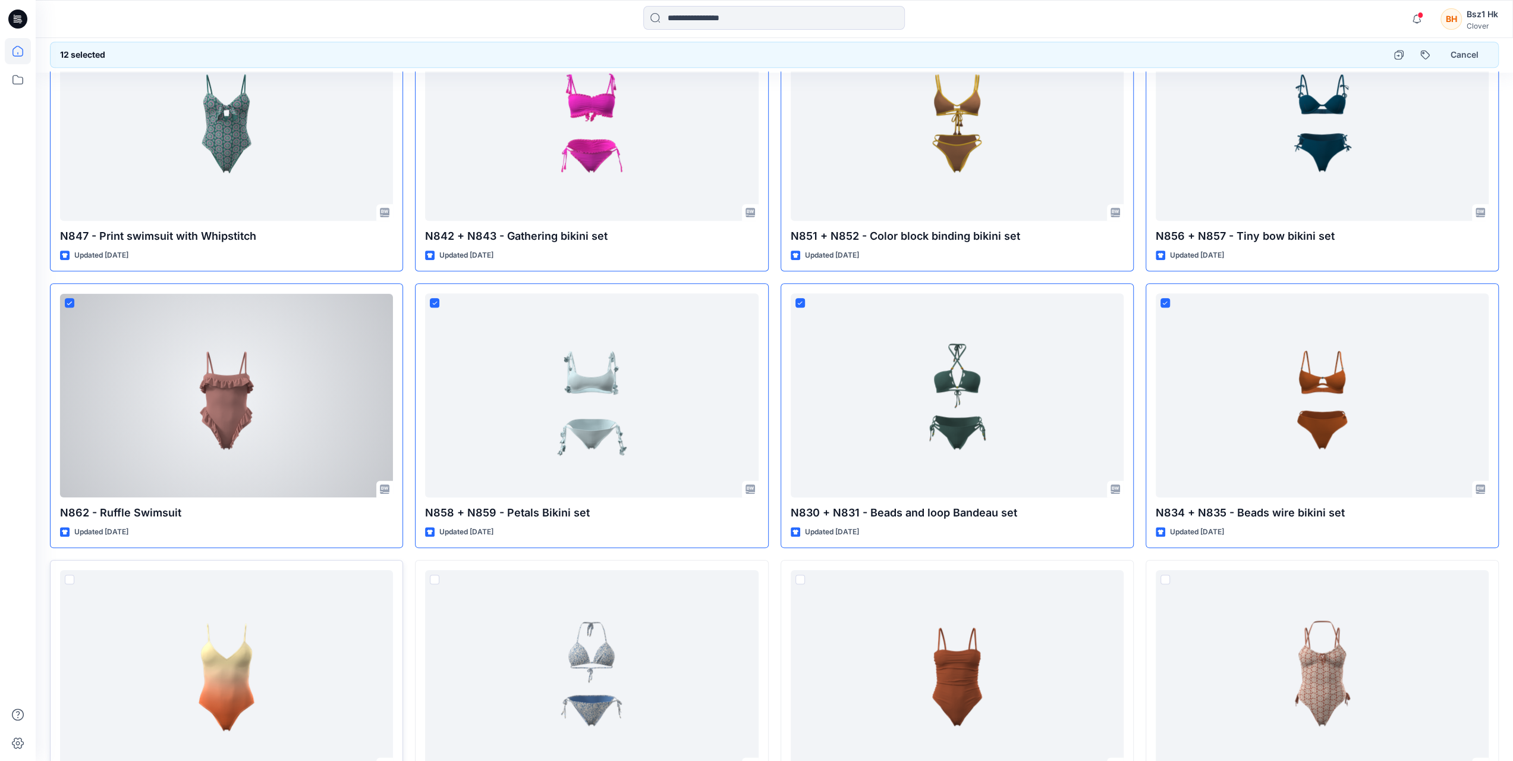
scroll to position [1130, 0]
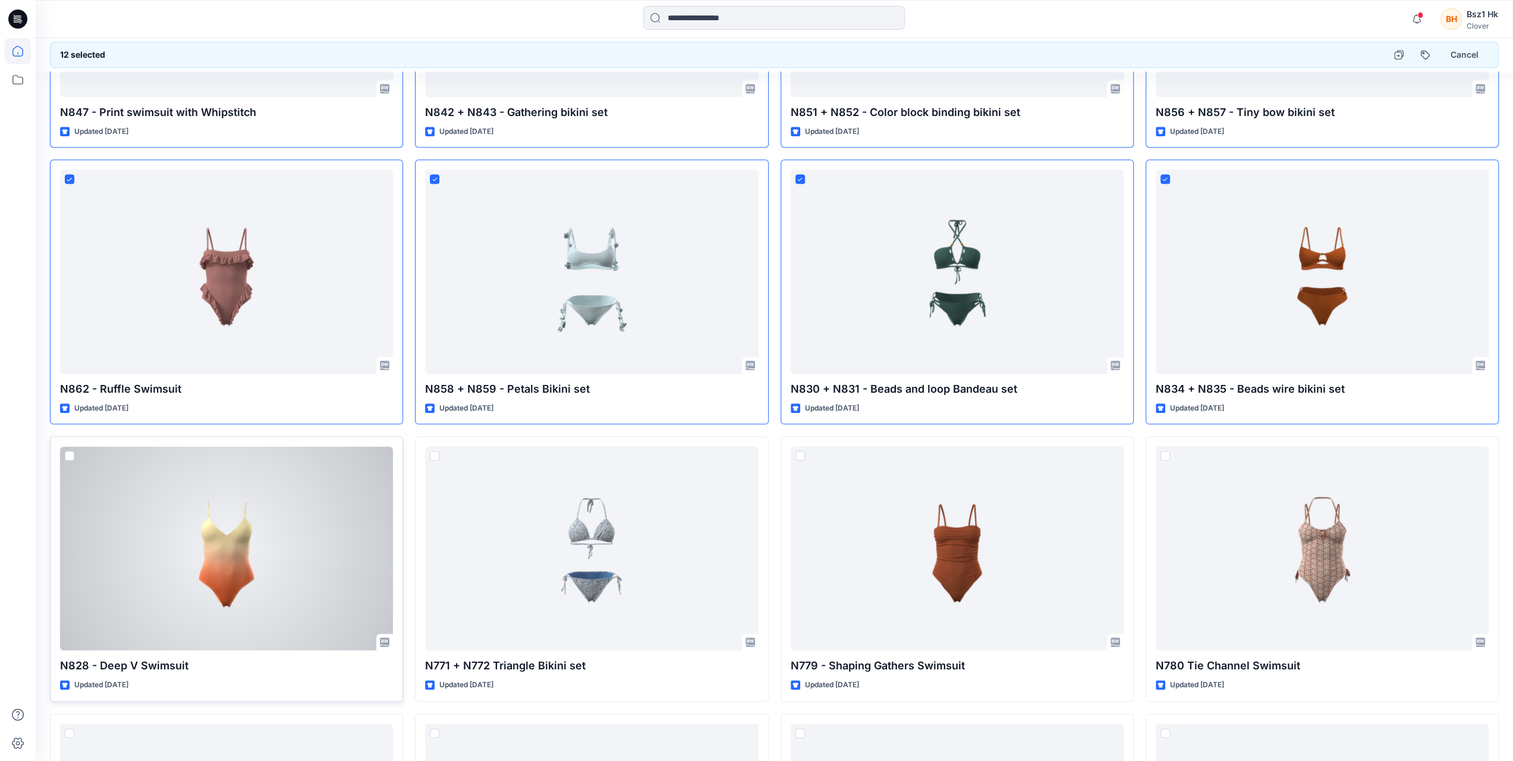
click at [65, 453] on span at bounding box center [70, 456] width 10 height 10
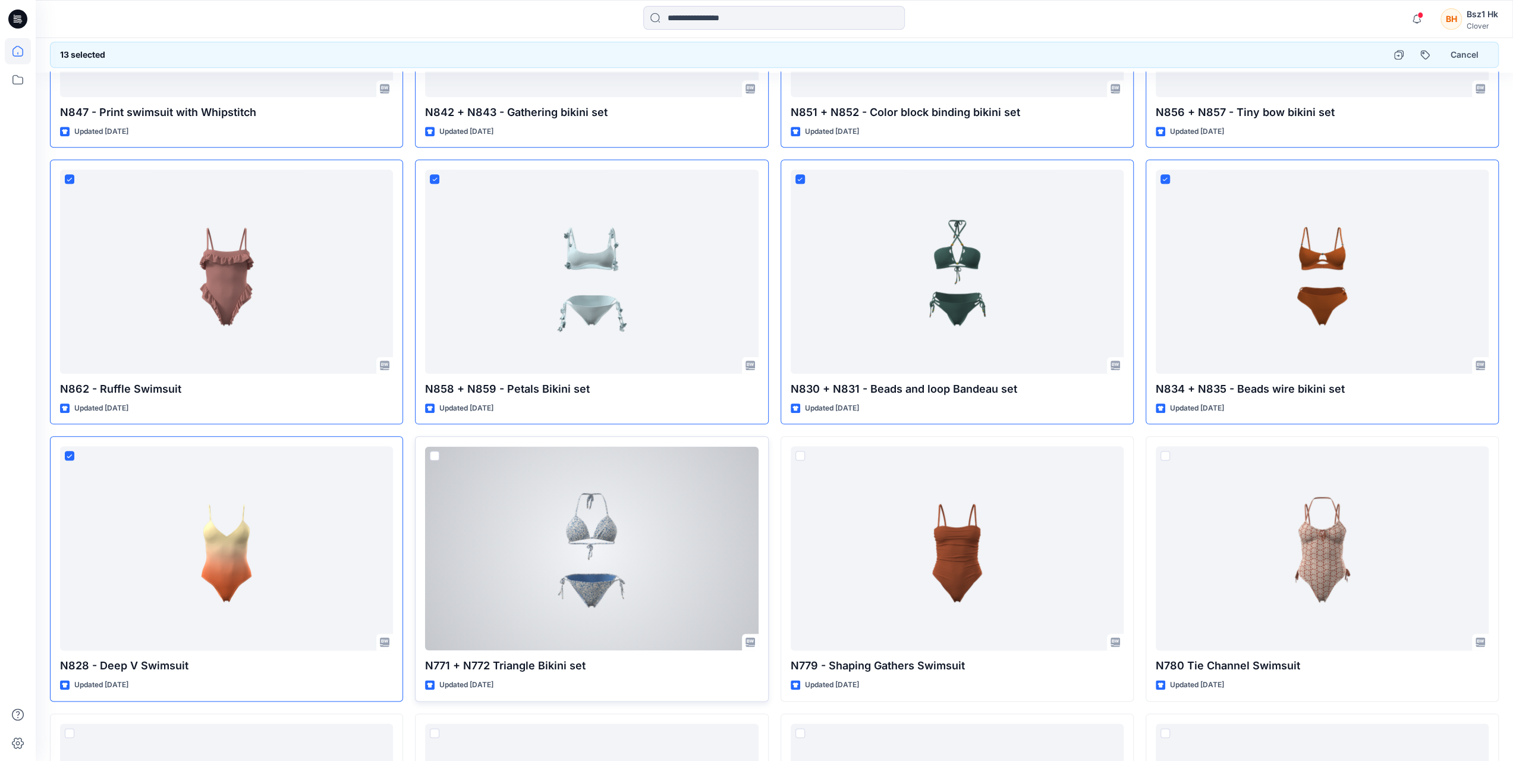
click at [434, 451] on span at bounding box center [435, 456] width 10 height 10
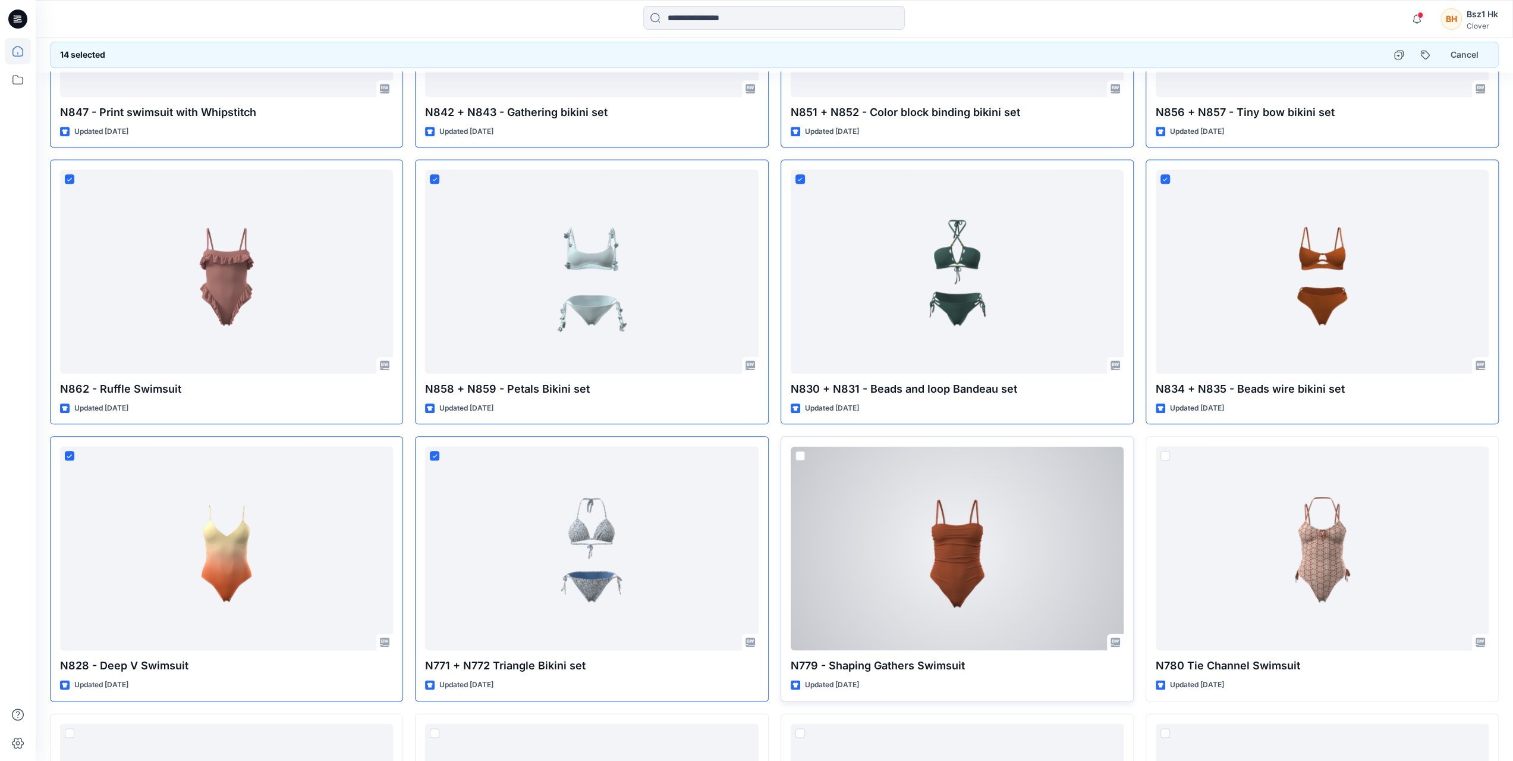
click at [800, 456] on span at bounding box center [801, 456] width 10 height 10
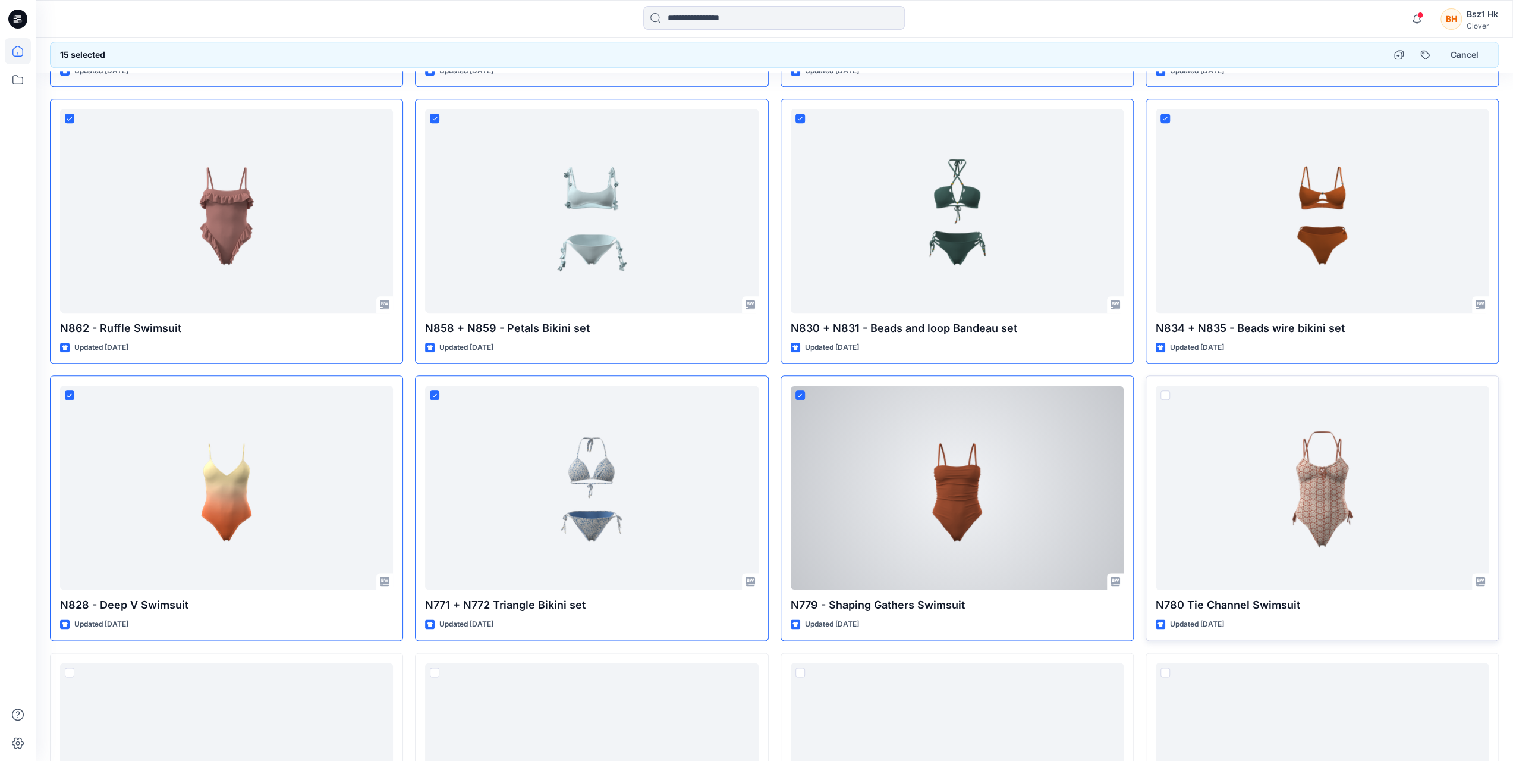
scroll to position [1308, 0]
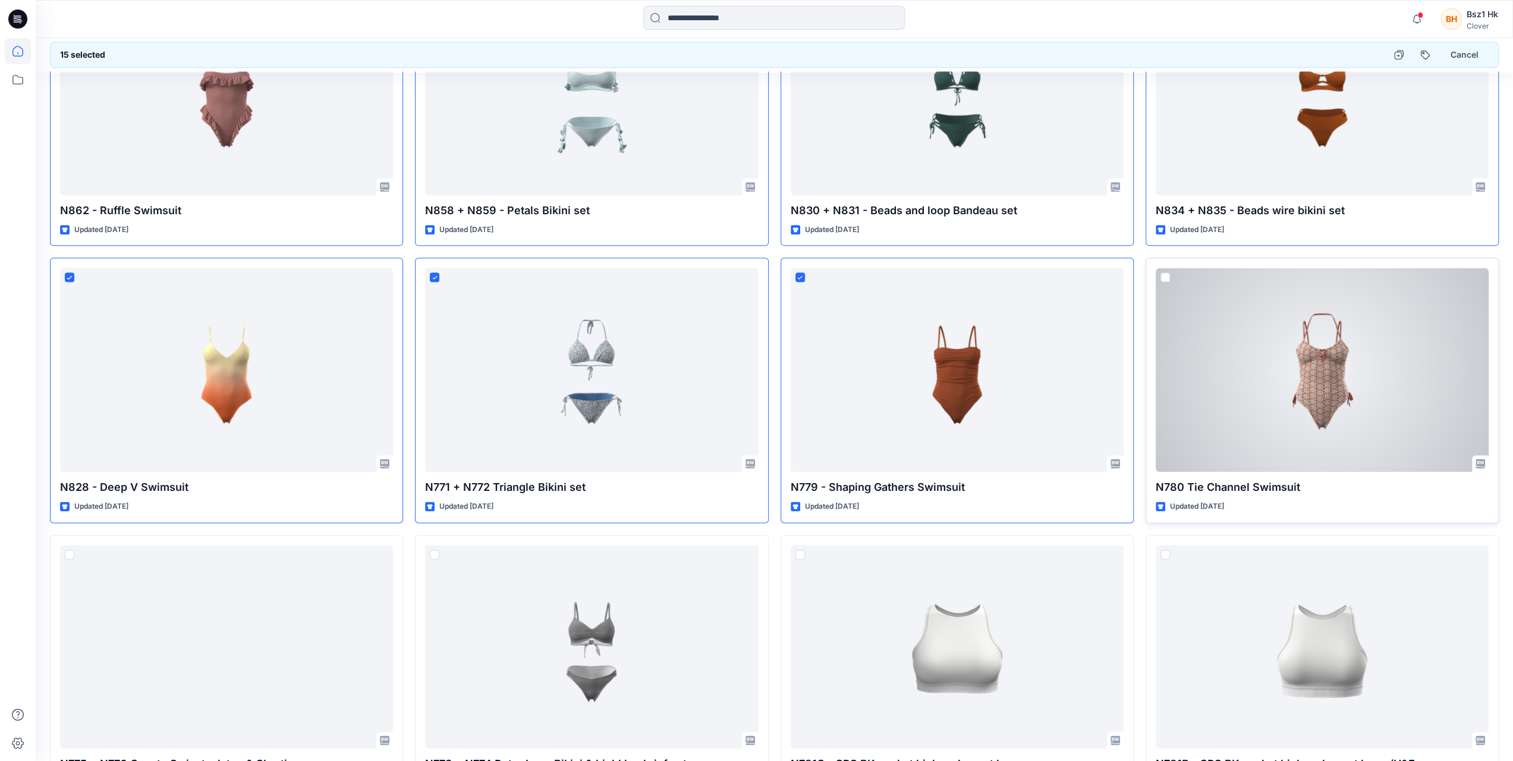
click at [1166, 274] on span at bounding box center [1166, 277] width 10 height 10
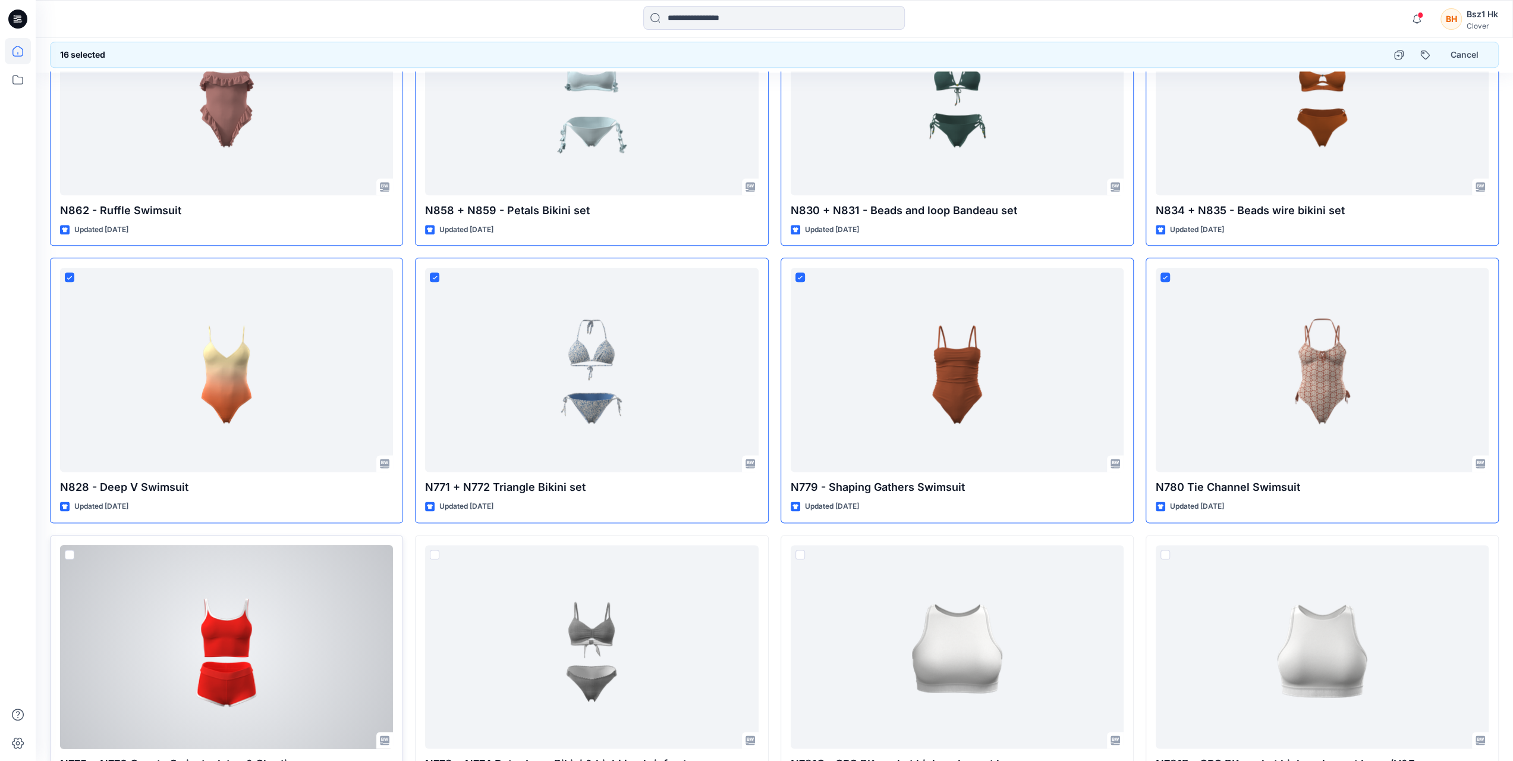
click at [67, 554] on span at bounding box center [70, 554] width 10 height 10
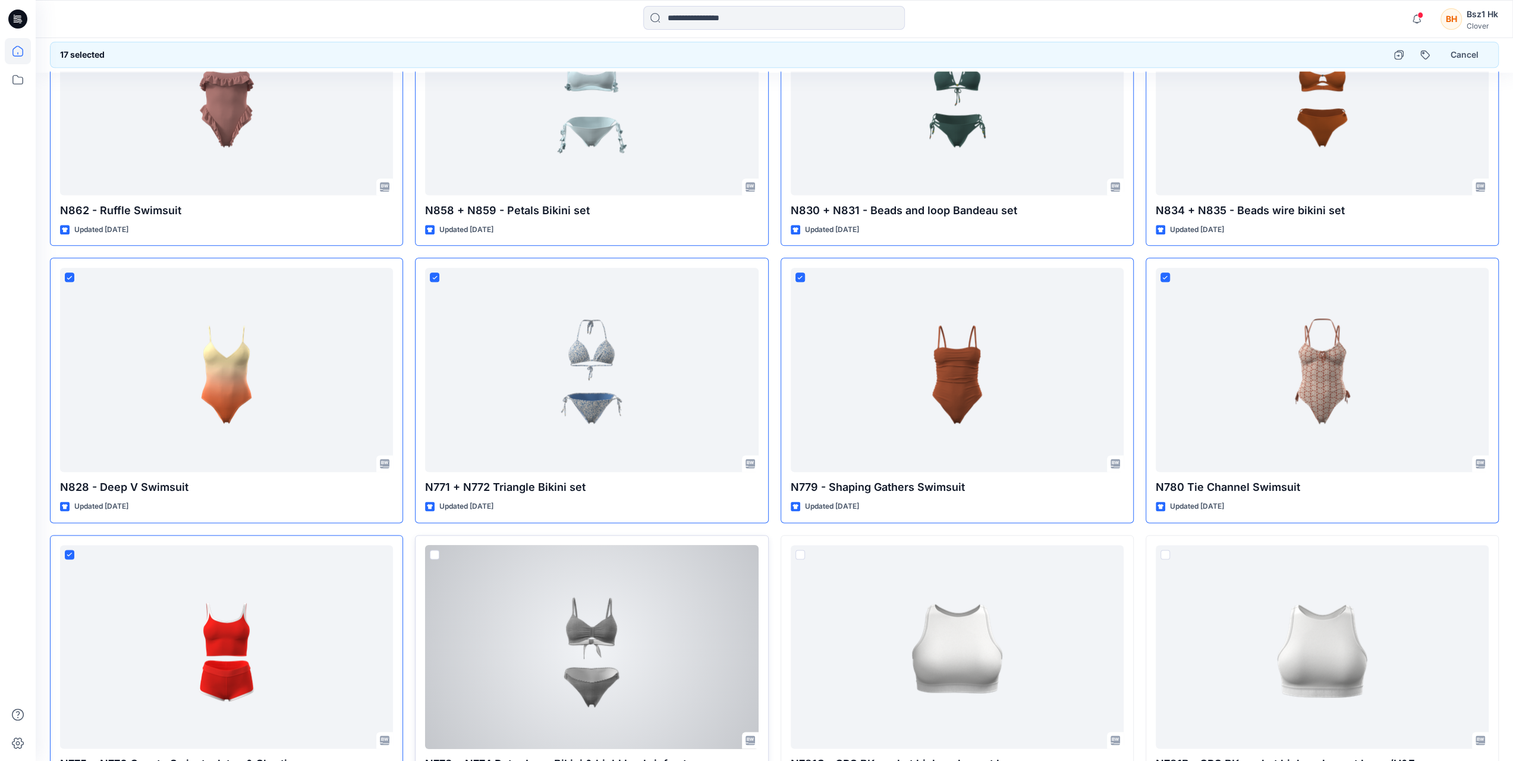
click at [432, 551] on span at bounding box center [435, 554] width 10 height 10
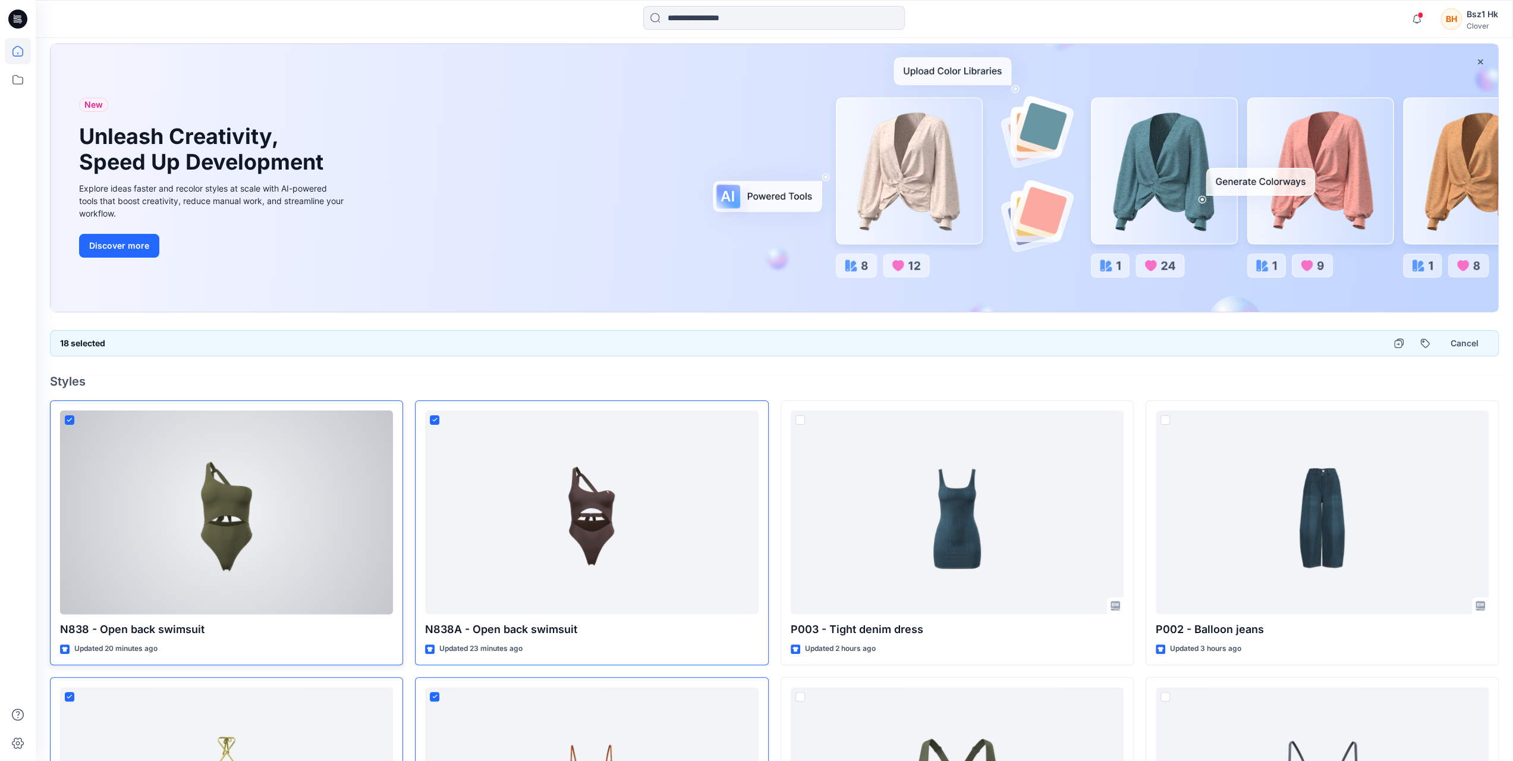
scroll to position [59, 0]
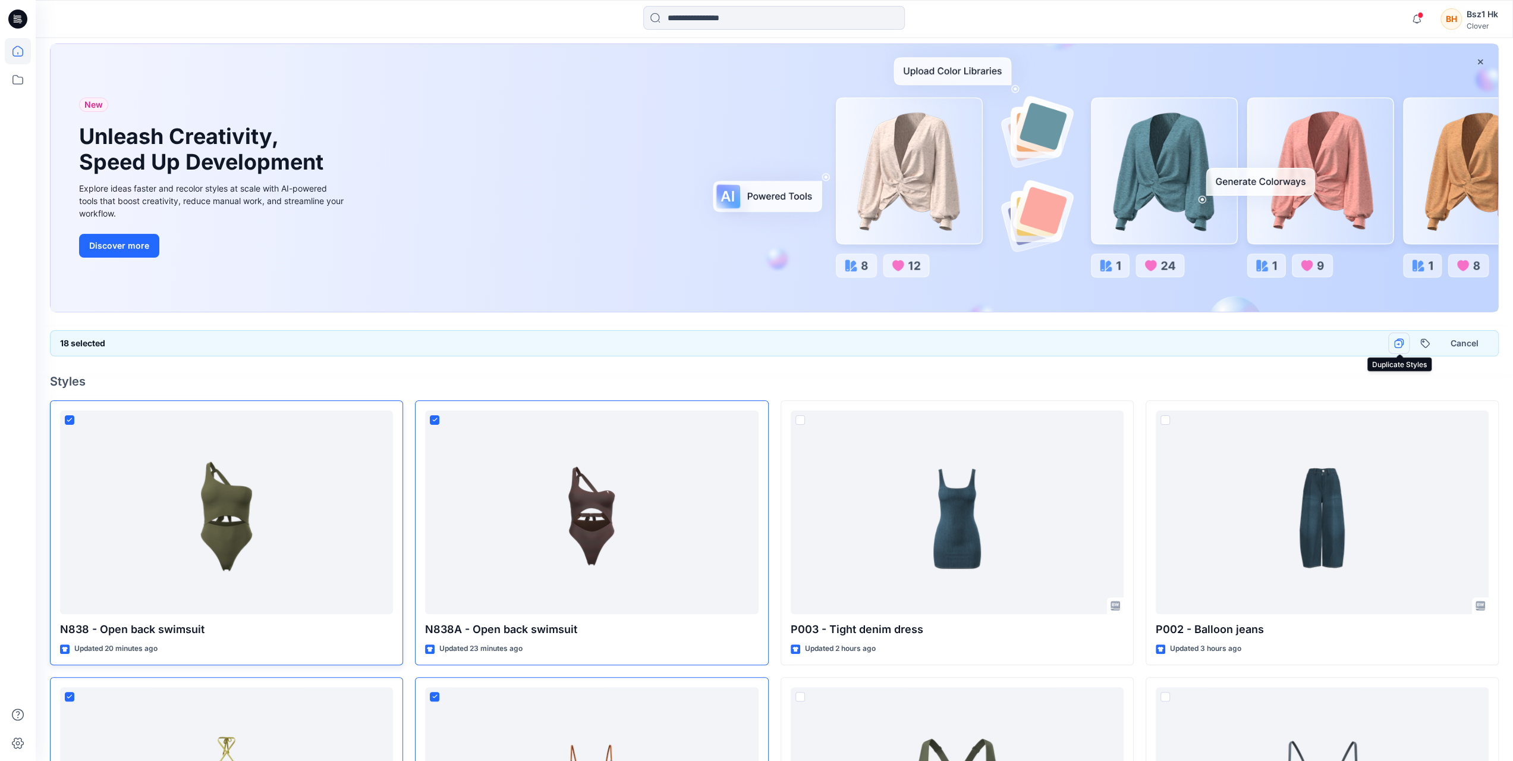
click at [1401, 342] on icon "button" at bounding box center [1399, 343] width 10 height 10
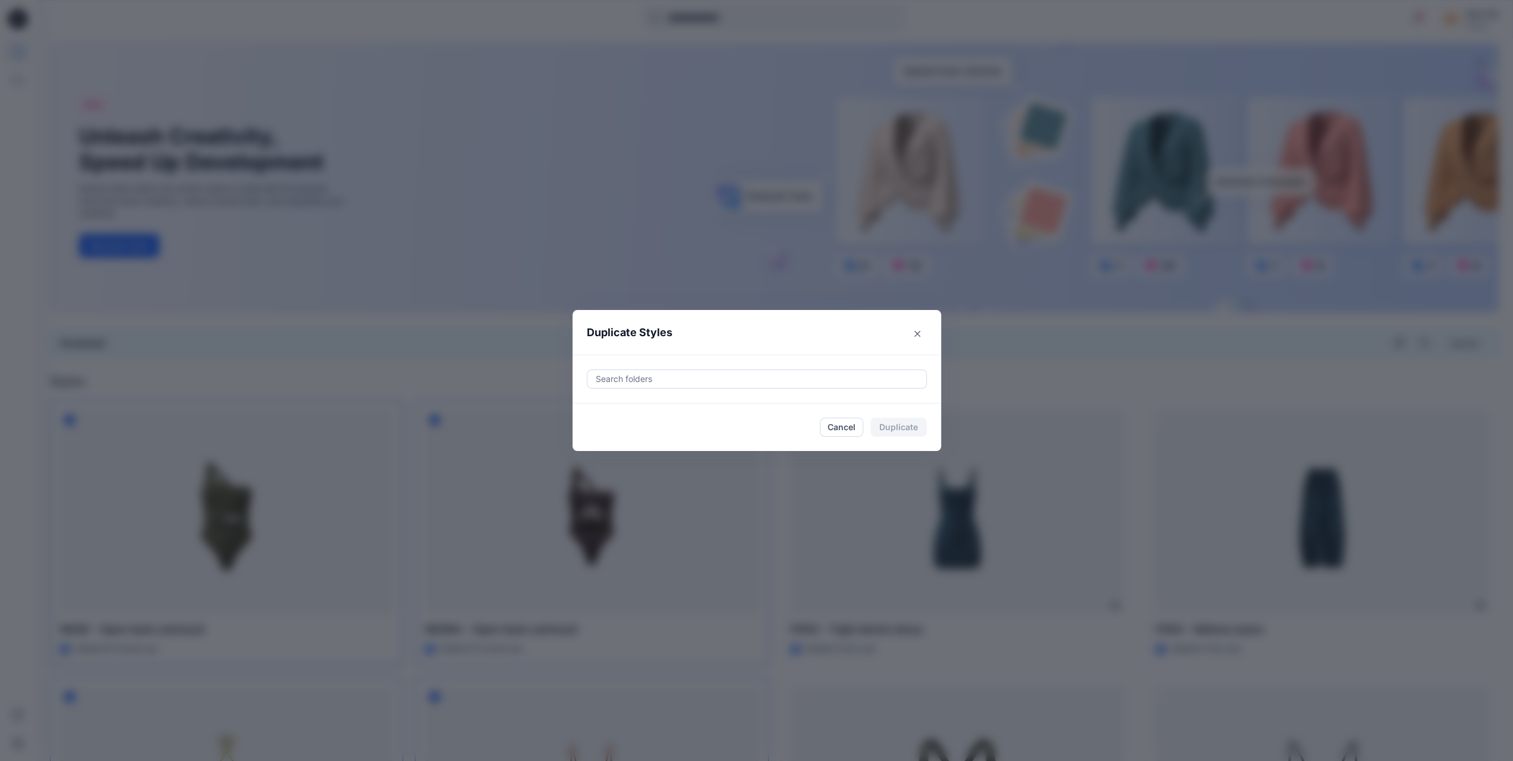
click at [691, 380] on div at bounding box center [757, 379] width 325 height 14
click at [920, 335] on icon "Close" at bounding box center [918, 333] width 6 height 6
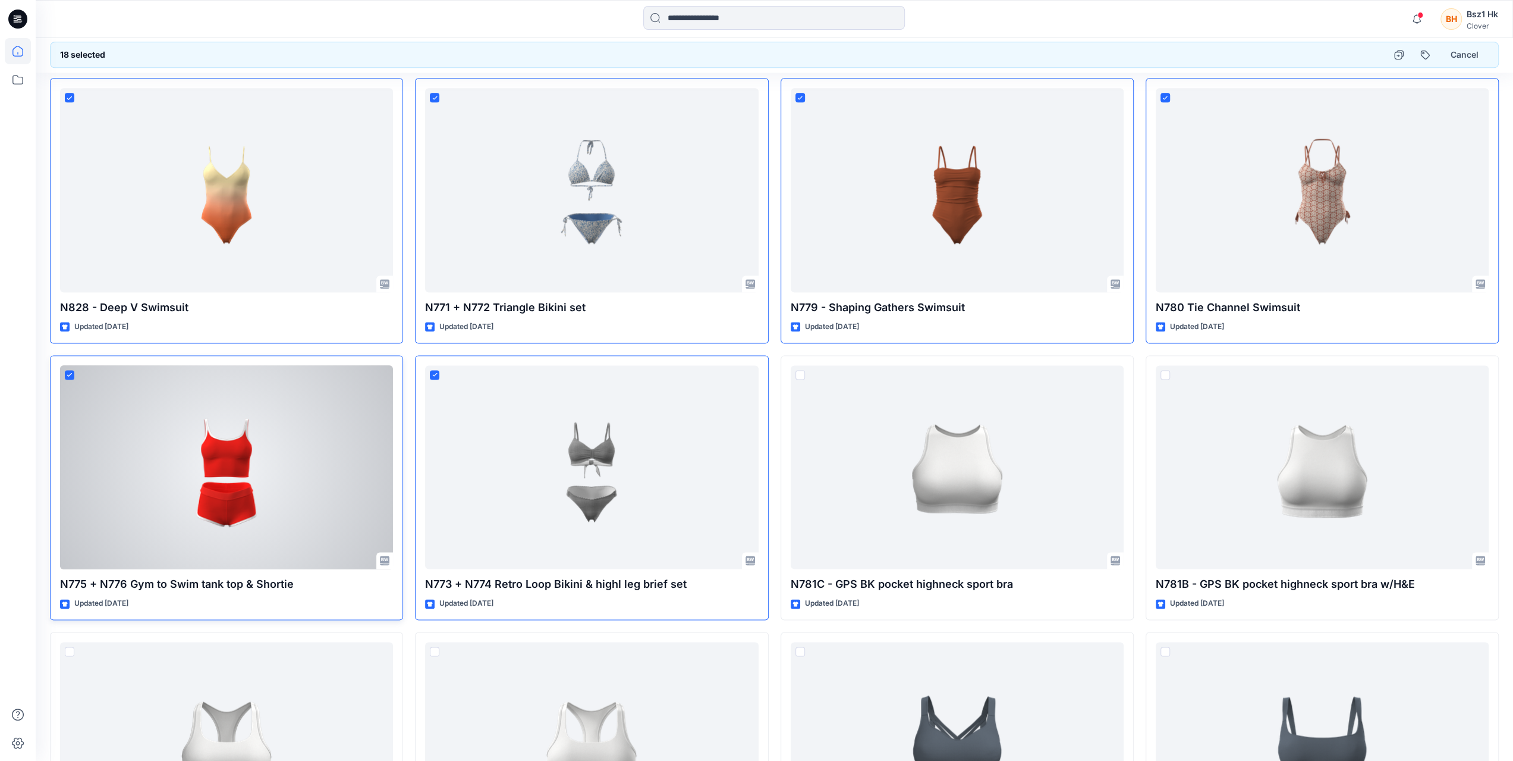
scroll to position [1487, 0]
click at [339, 403] on div at bounding box center [226, 468] width 333 height 204
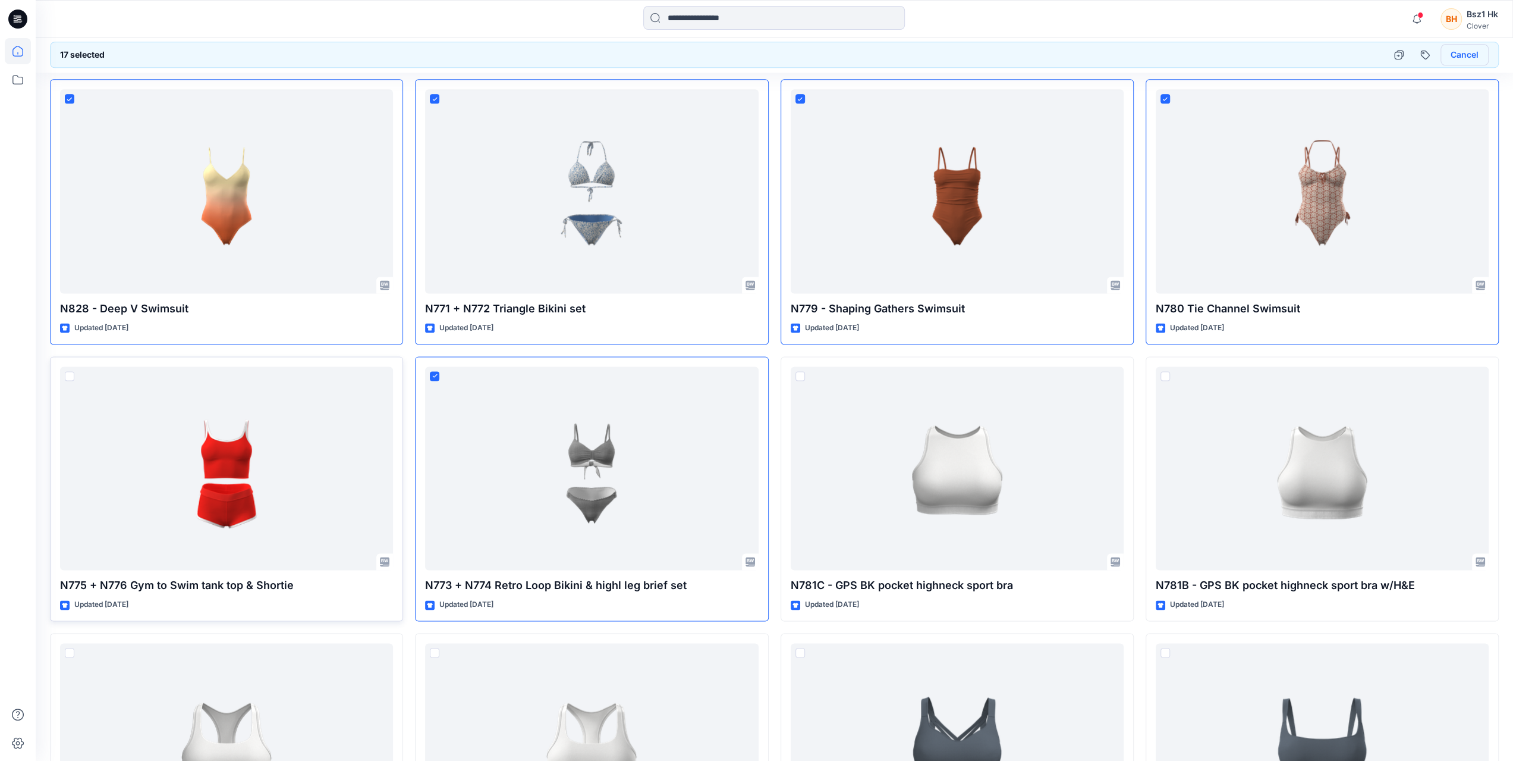
drag, startPoint x: 1462, startPoint y: 61, endPoint x: 1450, endPoint y: 61, distance: 11.9
click at [1462, 61] on button "Cancel" at bounding box center [1465, 54] width 48 height 21
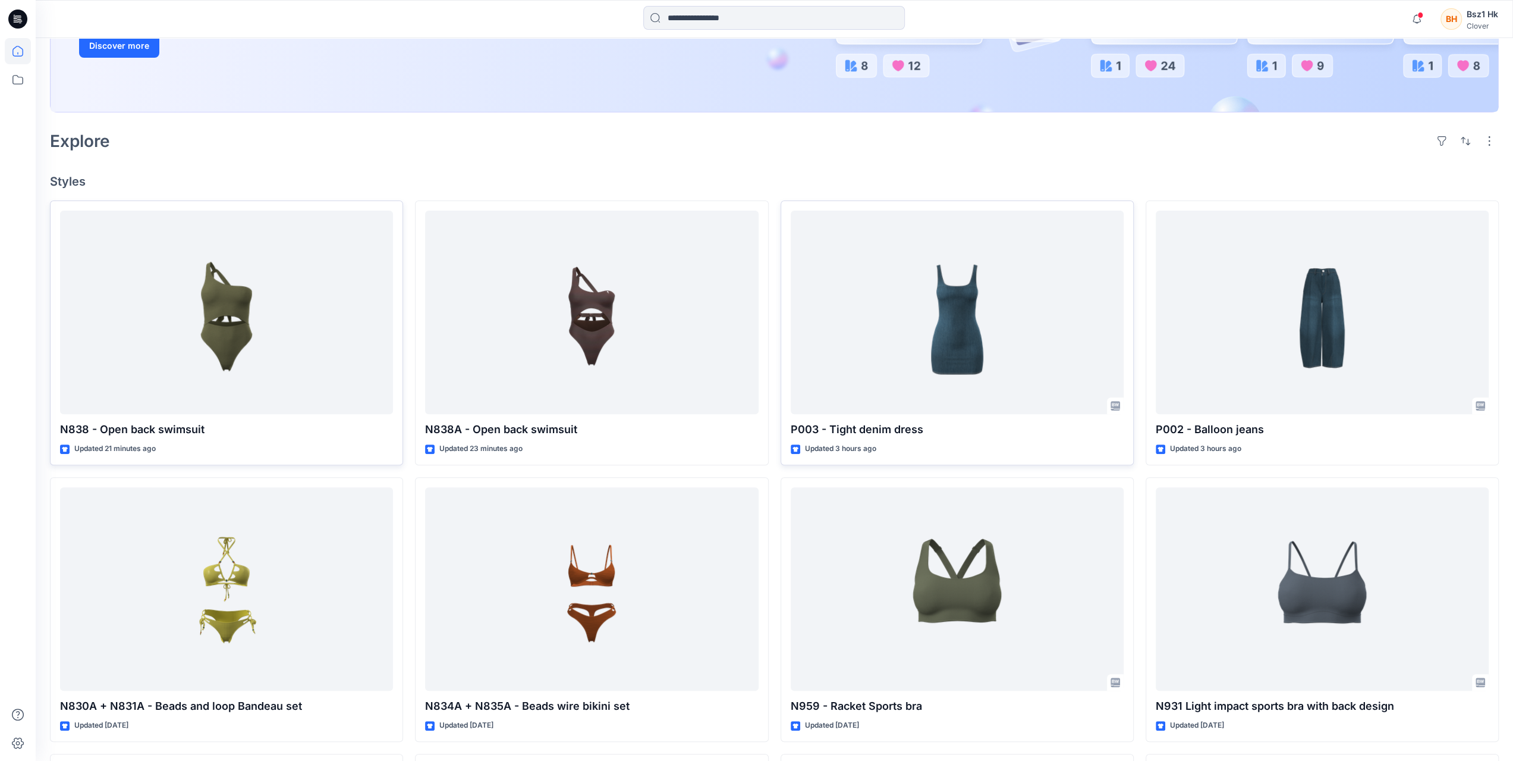
scroll to position [357, 0]
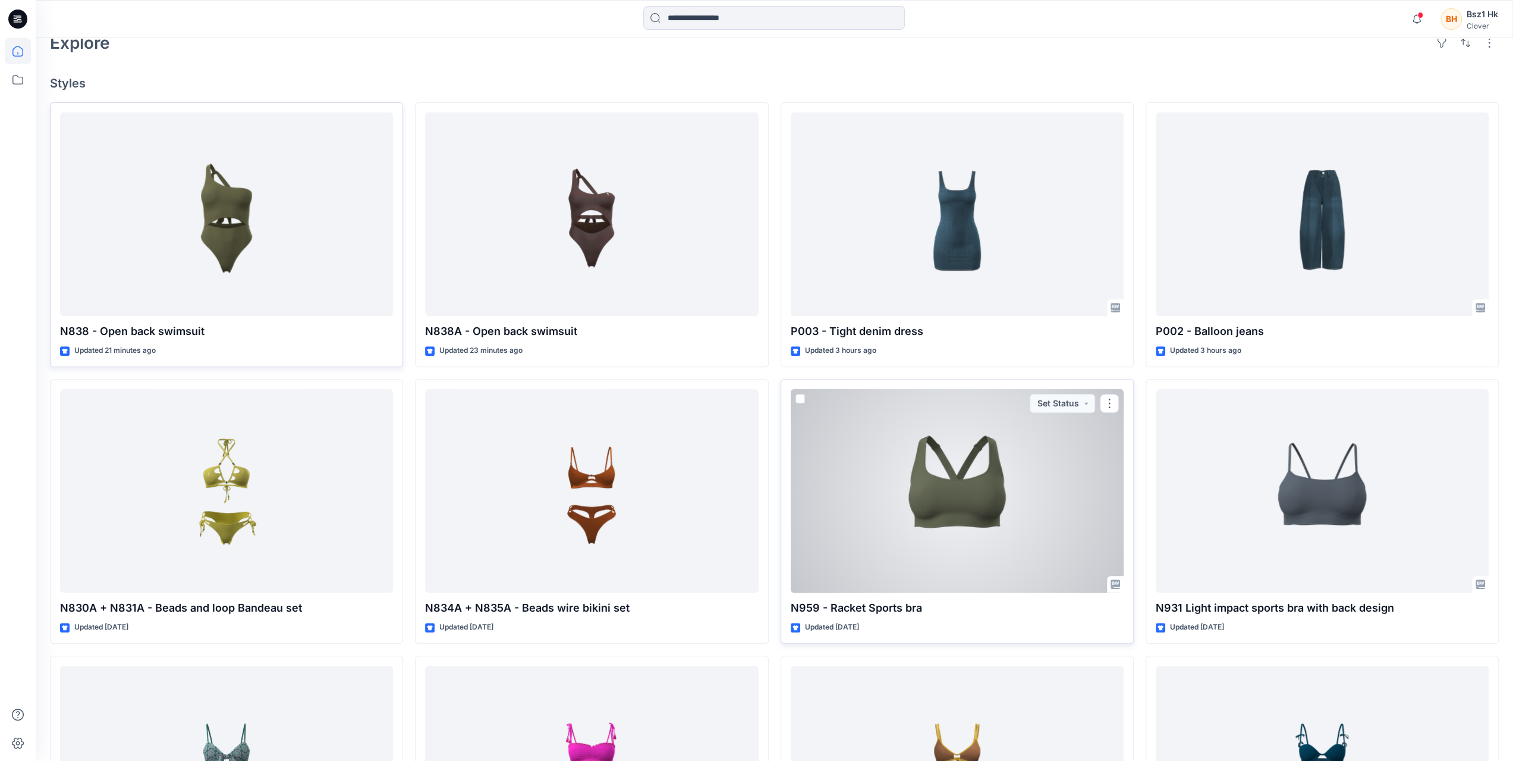
click at [982, 469] on div at bounding box center [957, 491] width 333 height 204
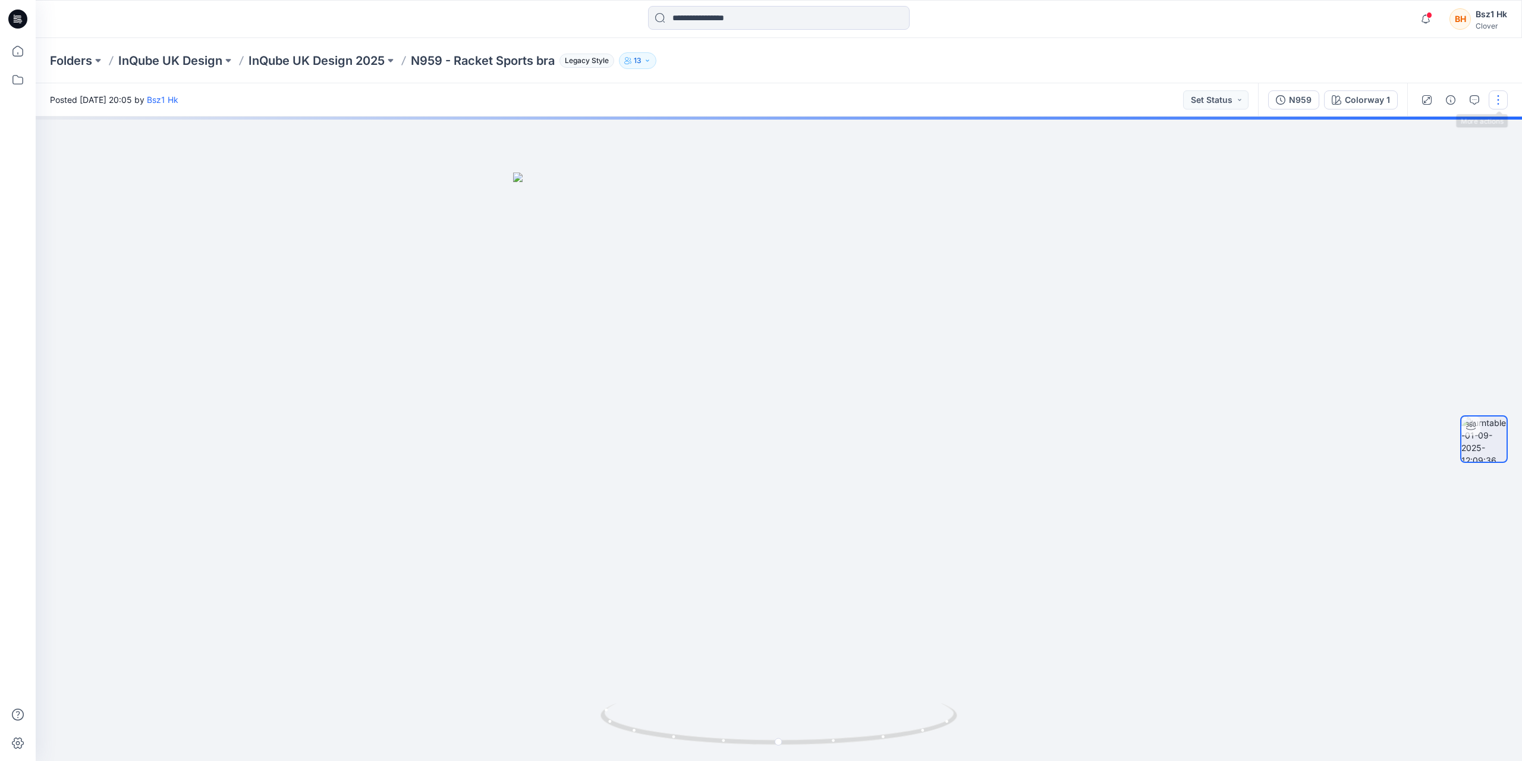
click at [1507, 105] on button "button" at bounding box center [1498, 99] width 19 height 19
click at [1447, 127] on button "Edit" at bounding box center [1448, 128] width 109 height 22
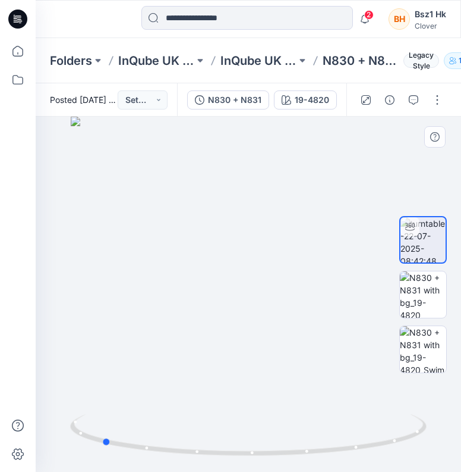
drag, startPoint x: 374, startPoint y: 447, endPoint x: 227, endPoint y: 463, distance: 147.7
click at [227, 463] on div at bounding box center [249, 294] width 426 height 355
click at [404, 203] on div at bounding box center [424, 294] width 48 height 209
click at [370, 17] on span at bounding box center [369, 15] width 6 height 7
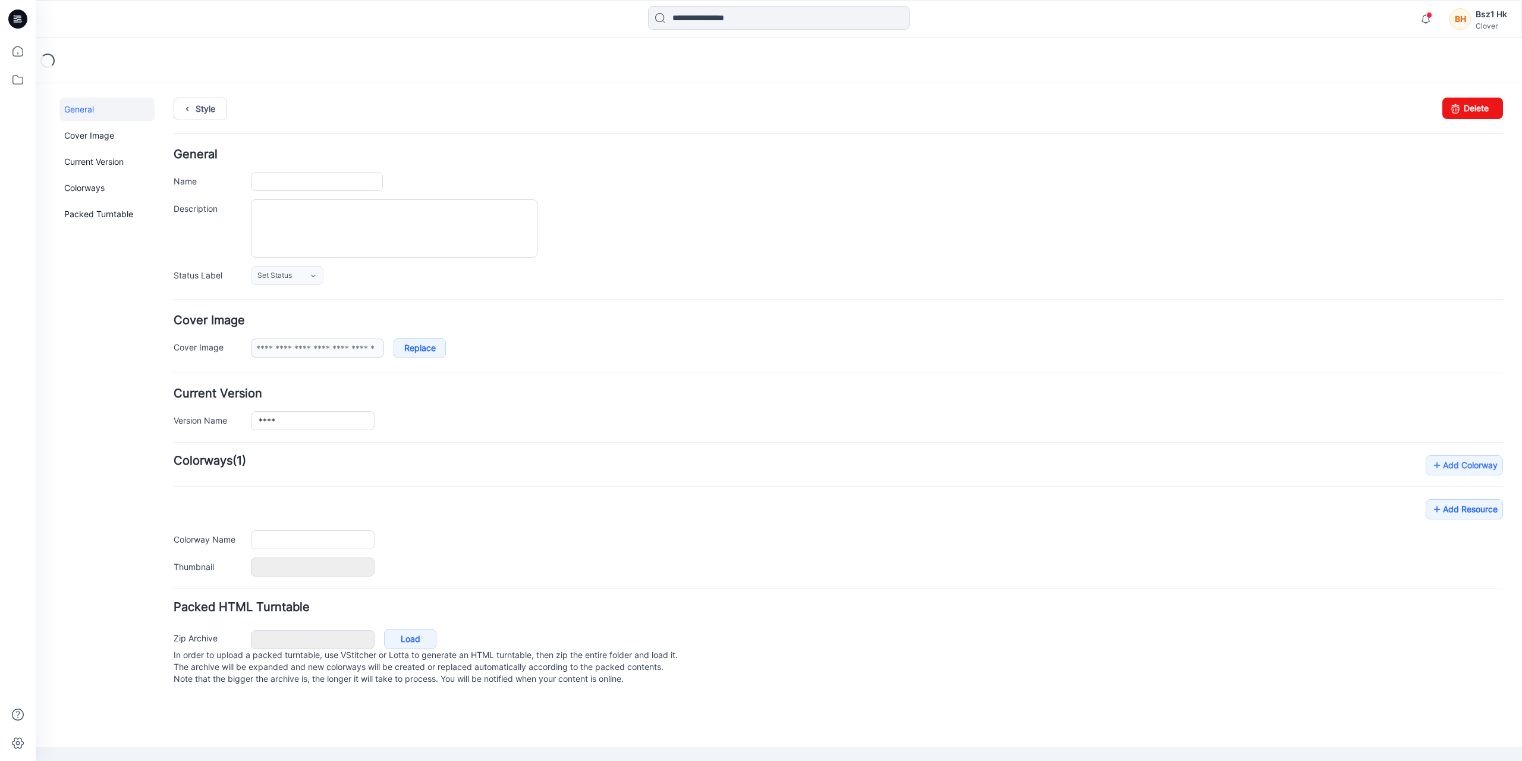
type input "**********"
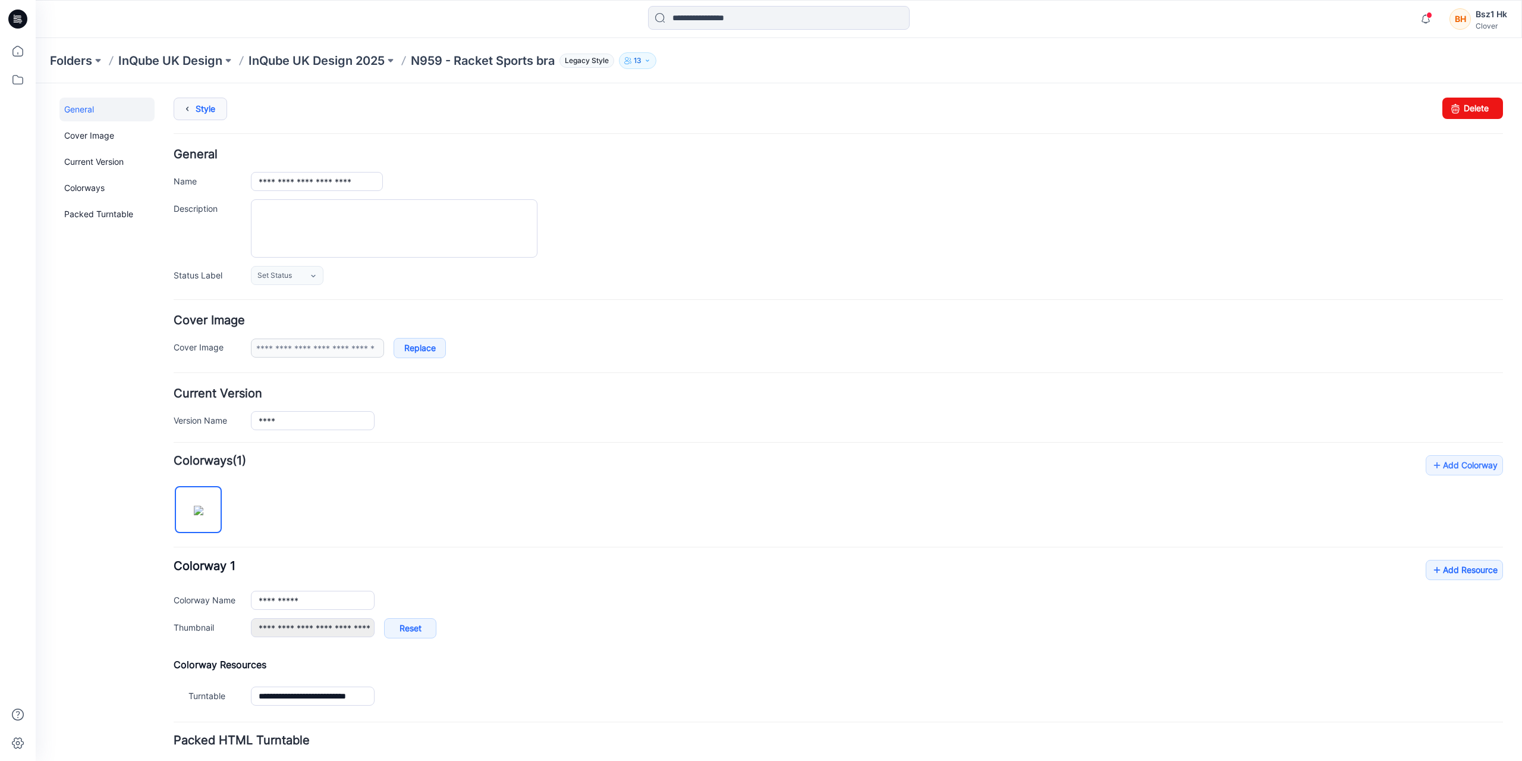
click at [198, 108] on link "Style" at bounding box center [201, 109] width 54 height 23
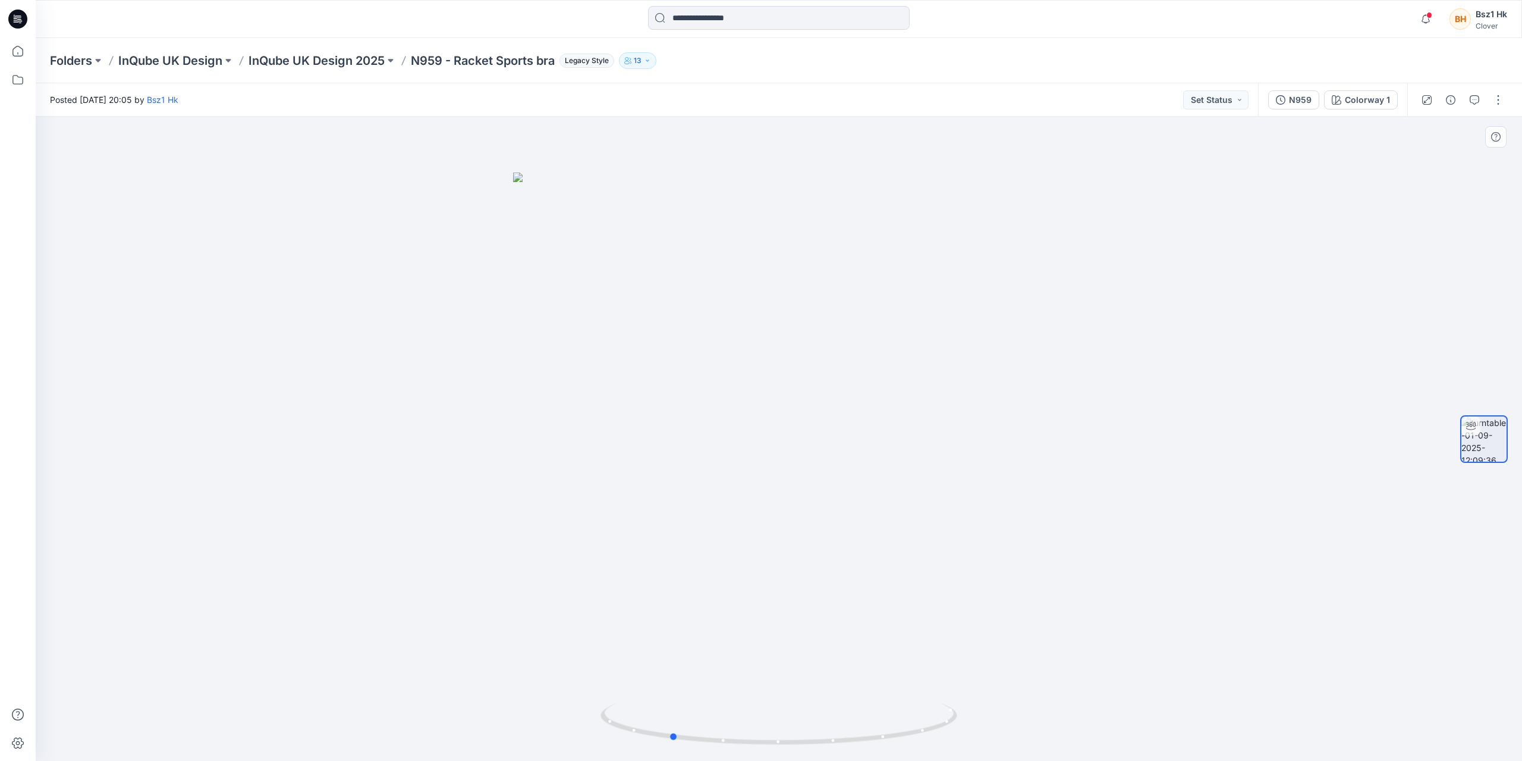
drag, startPoint x: 928, startPoint y: 727, endPoint x: 478, endPoint y: 680, distance: 452.0
click at [464, 682] on div at bounding box center [779, 439] width 1487 height 644
click at [1237, 103] on button "Set Status" at bounding box center [1215, 99] width 65 height 19
click at [1298, 95] on div "N959" at bounding box center [1300, 99] width 23 height 13
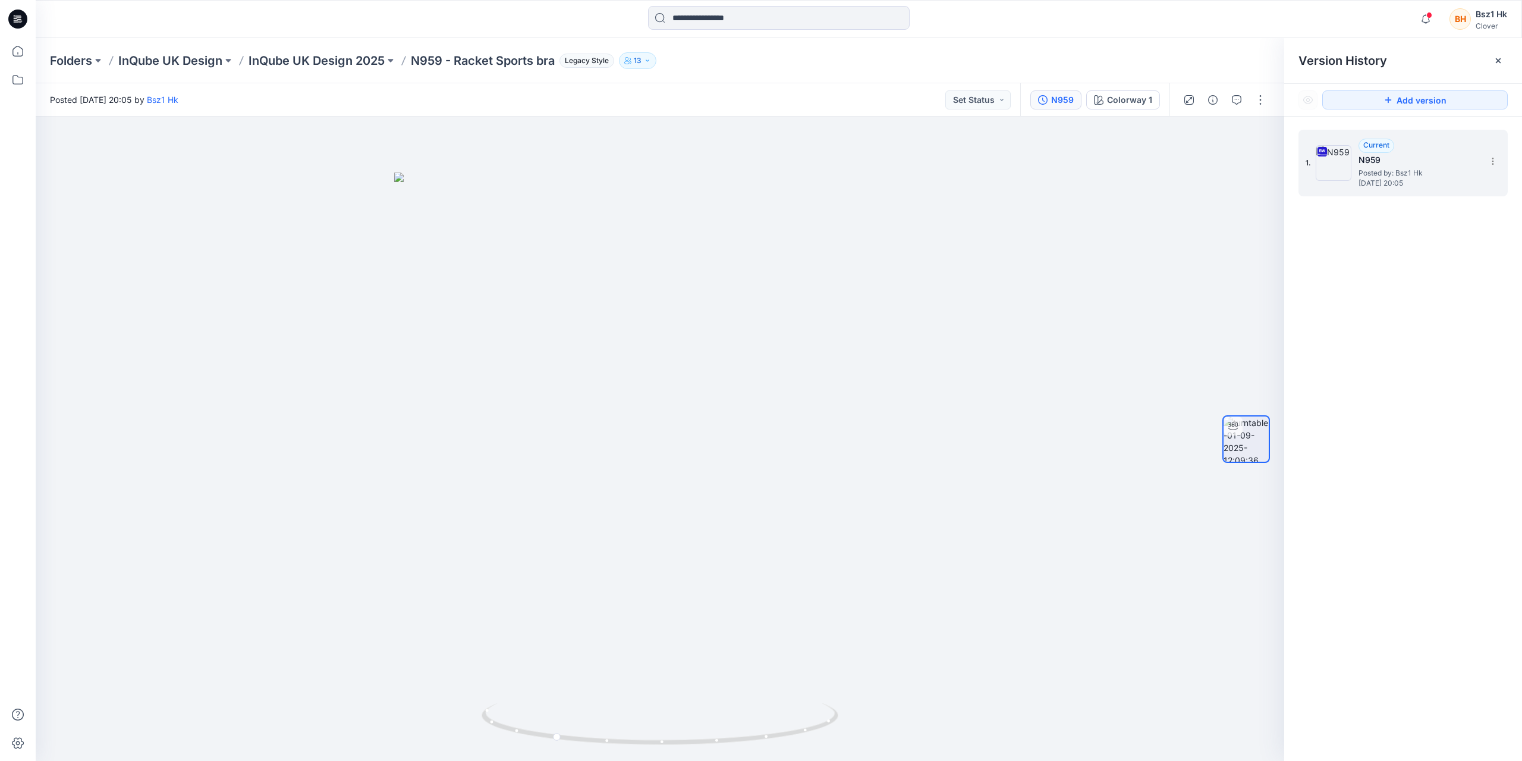
click at [1340, 155] on img at bounding box center [1334, 163] width 36 height 36
click at [1262, 102] on button "button" at bounding box center [1260, 99] width 19 height 19
click at [1214, 99] on icon "button" at bounding box center [1213, 100] width 10 height 10
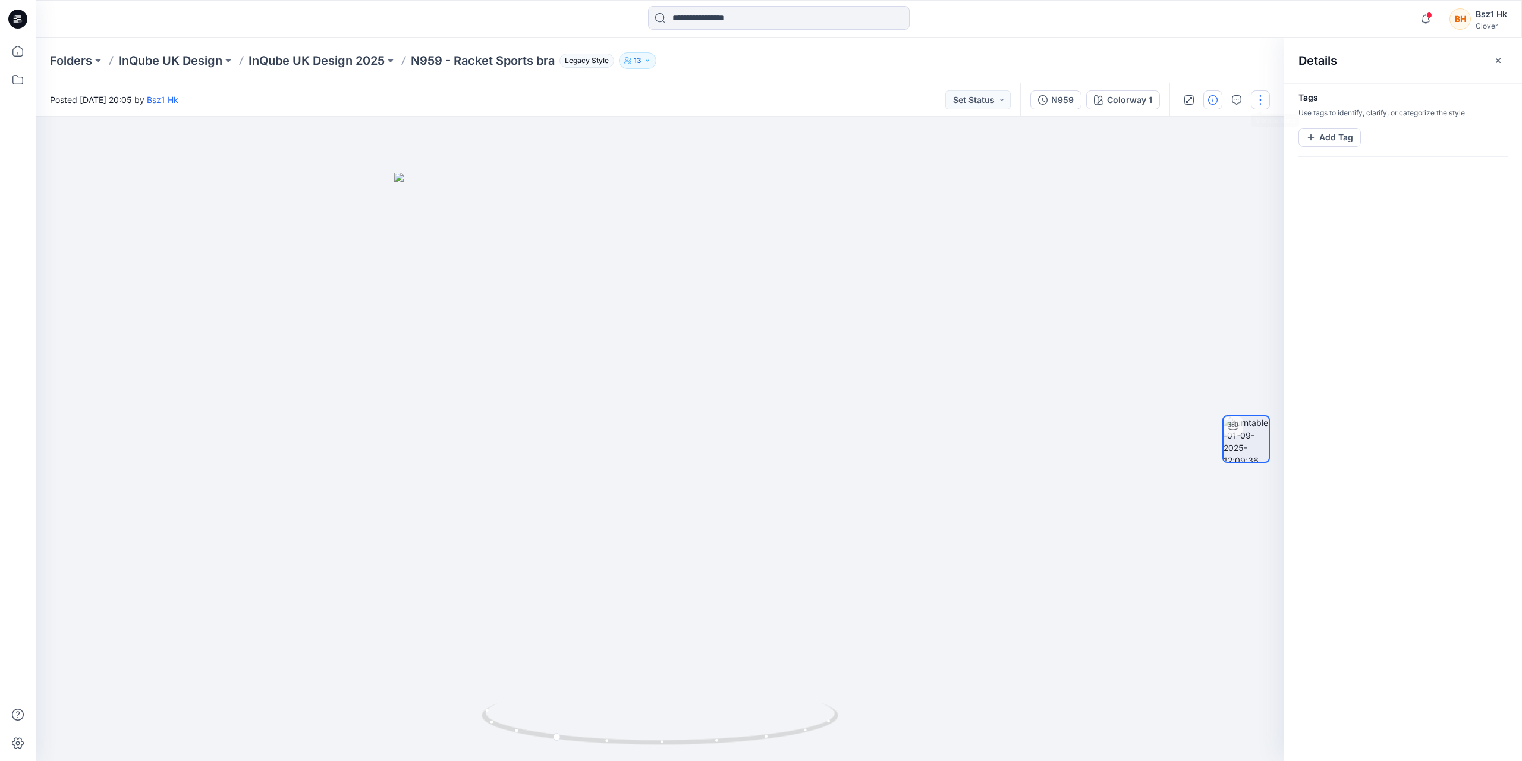
click at [1260, 99] on button "button" at bounding box center [1260, 99] width 19 height 19
click at [1198, 124] on button "Edit" at bounding box center [1210, 128] width 109 height 22
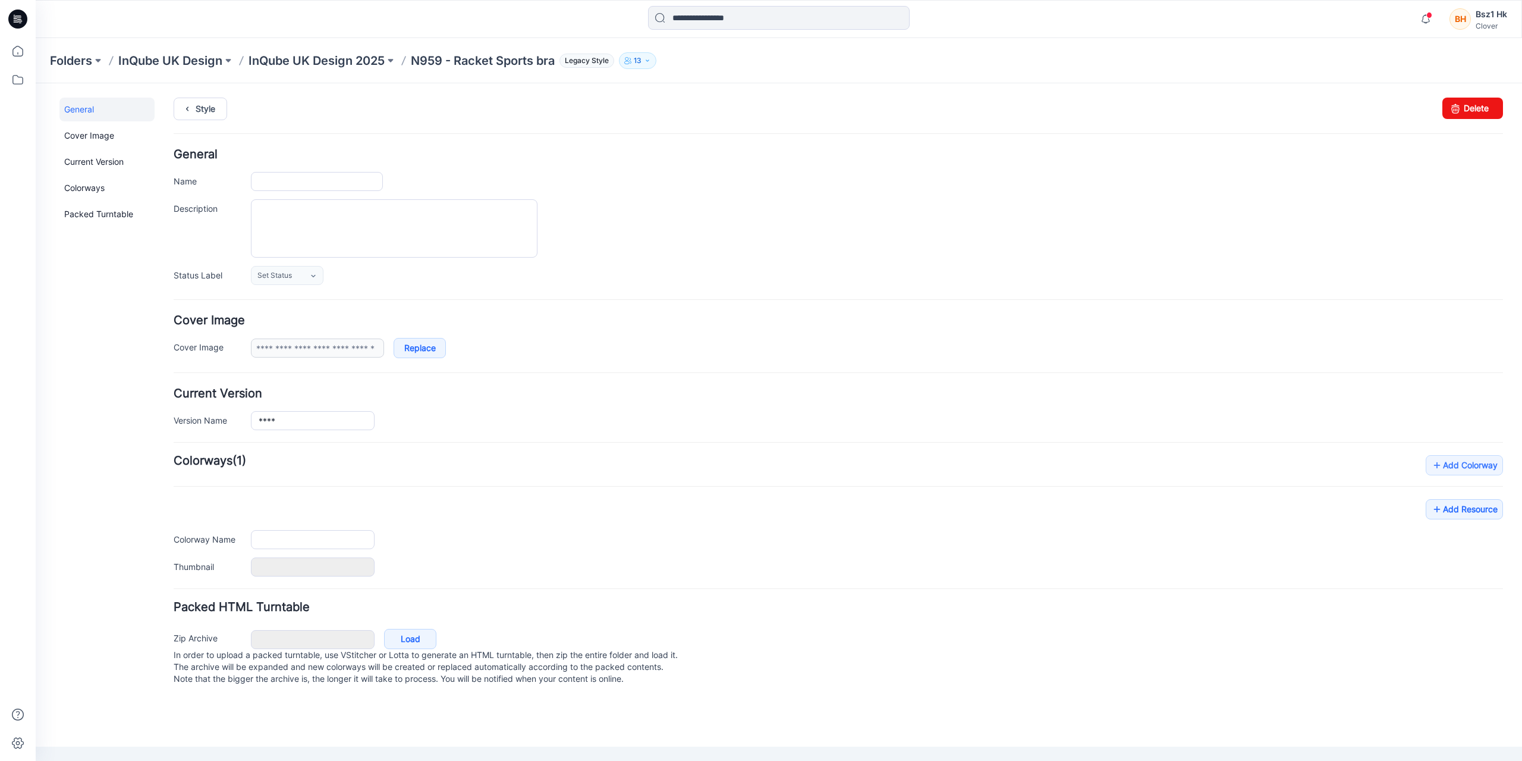
type input "**********"
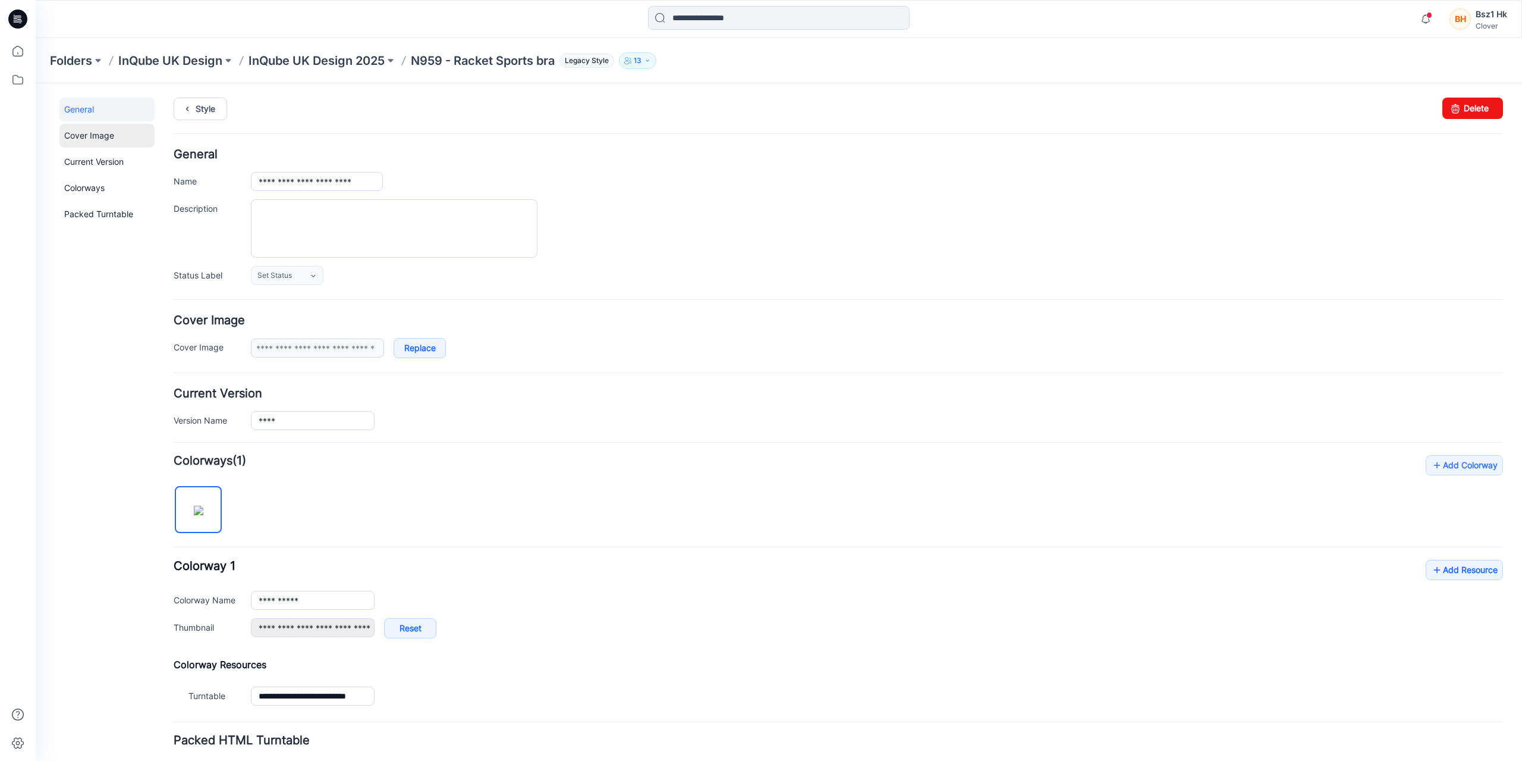
click at [100, 136] on link "Cover Image" at bounding box center [106, 136] width 95 height 24
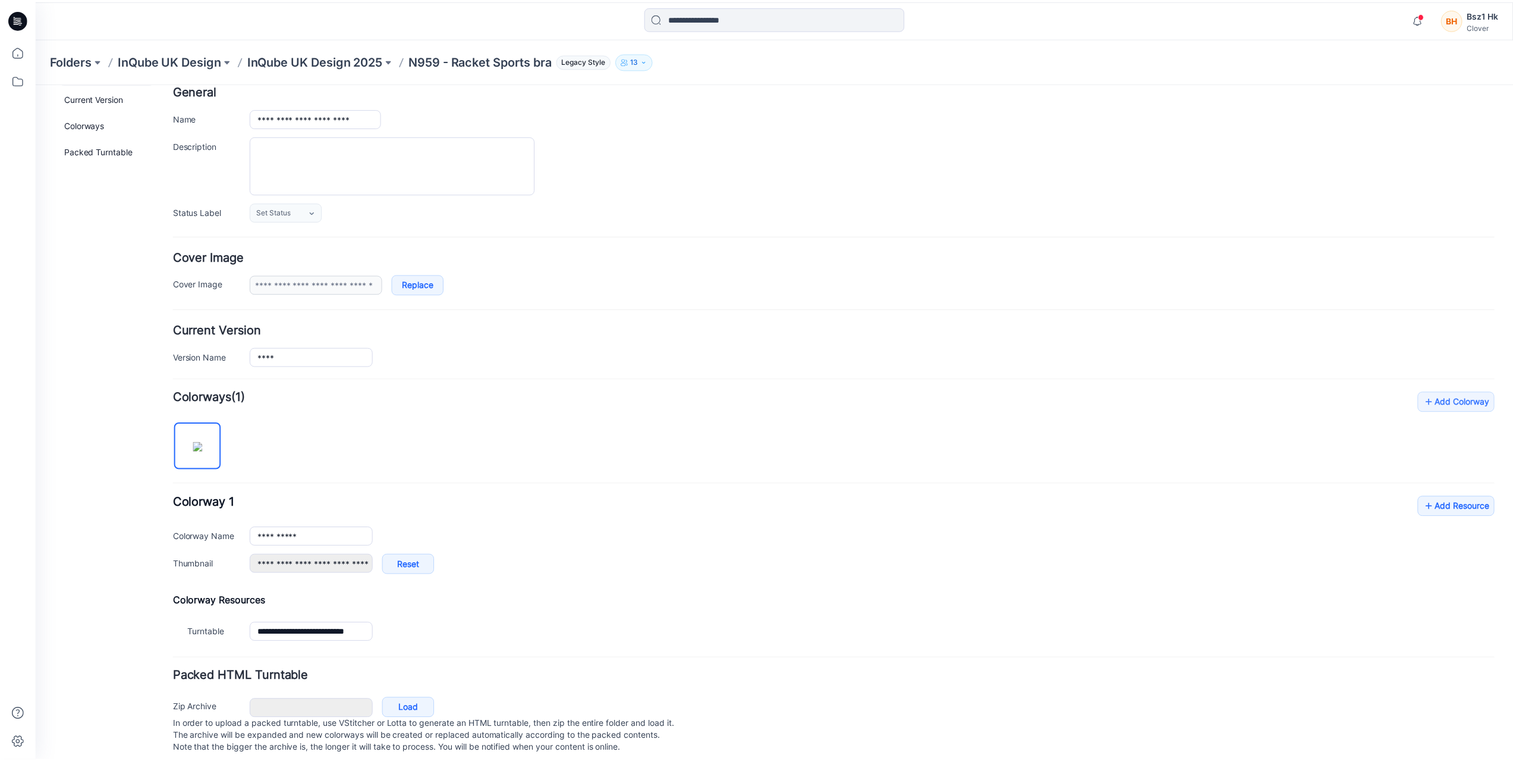
scroll to position [81, 0]
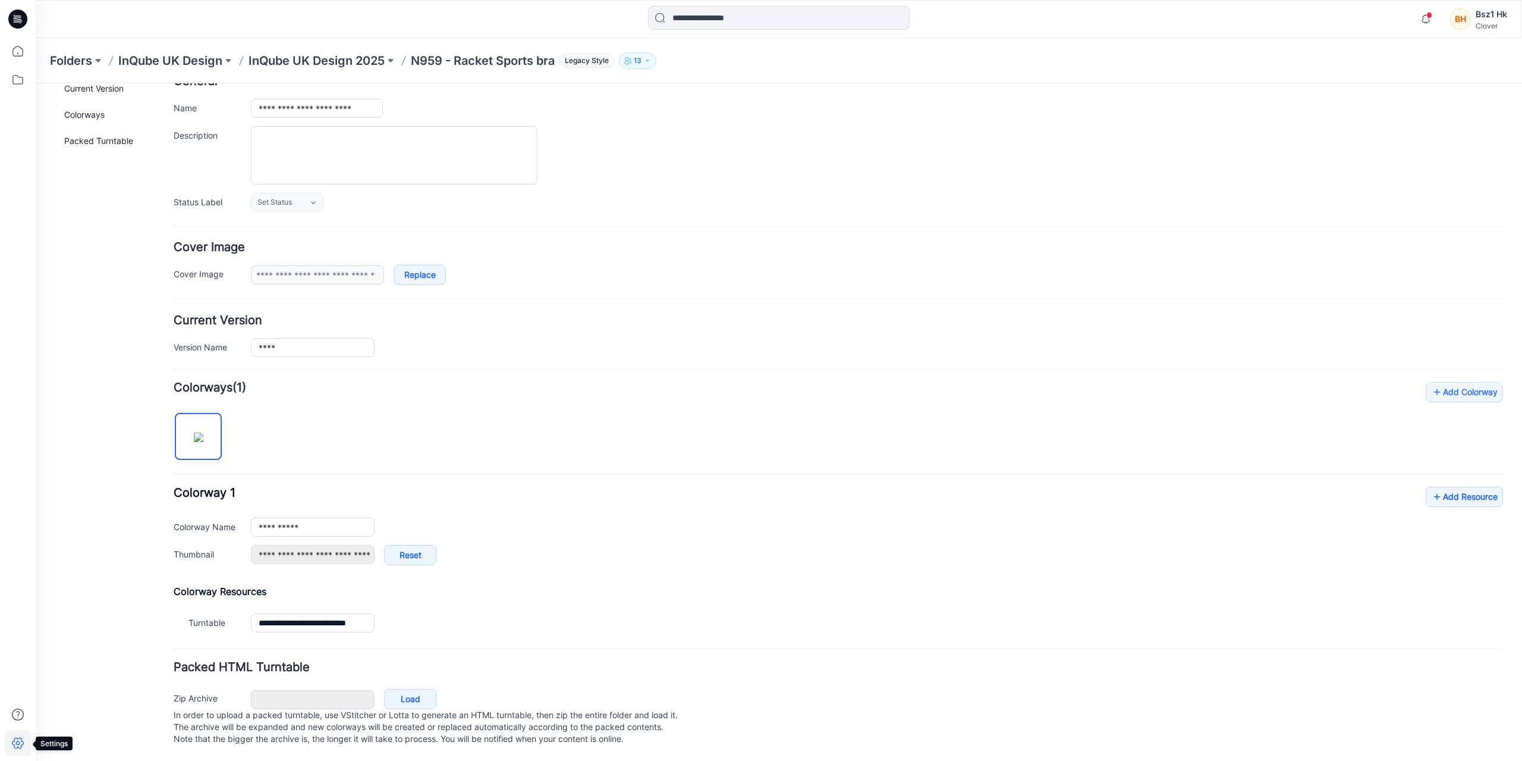
click at [18, 744] on icon at bounding box center [18, 743] width 4 height 4
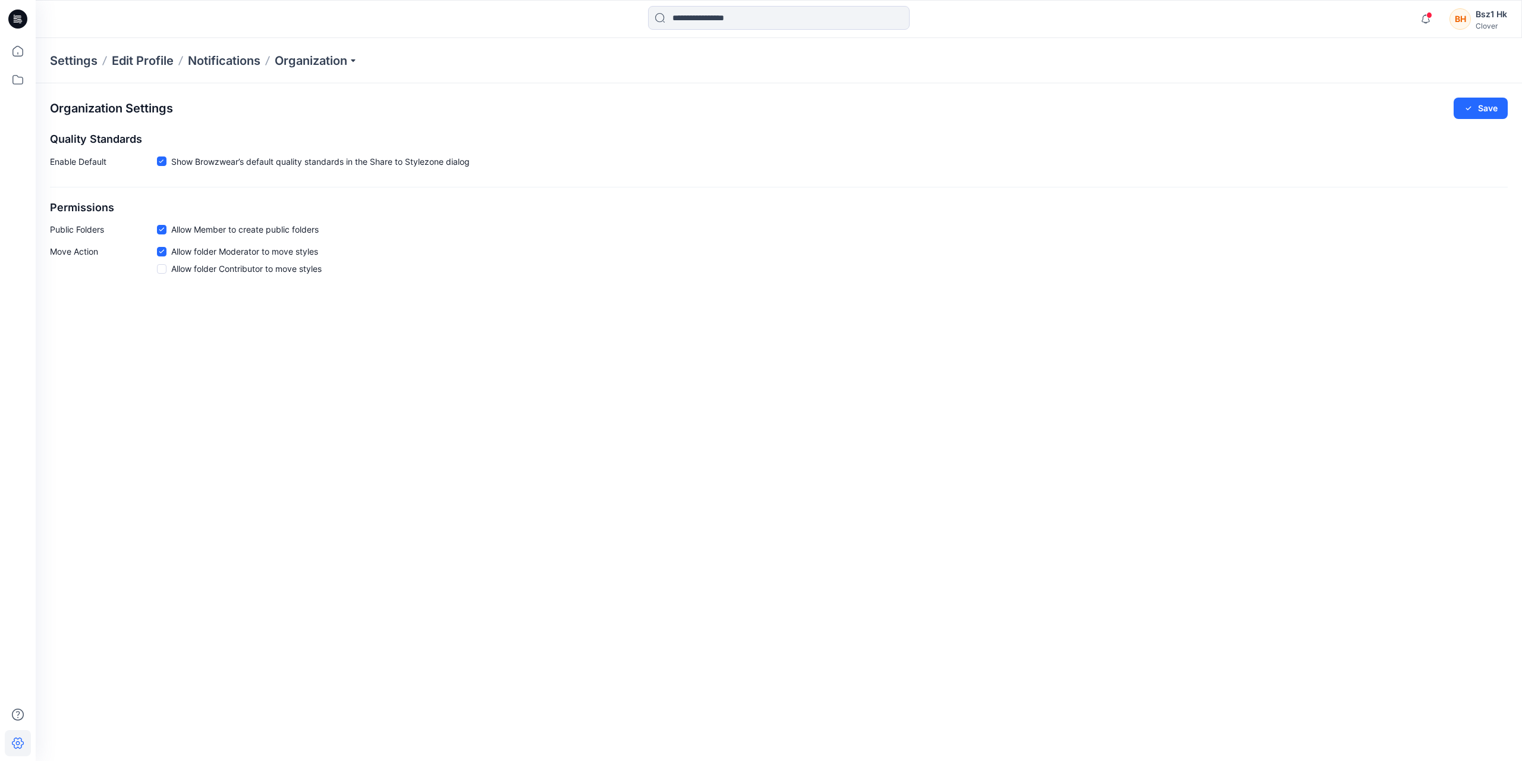
click at [11, 743] on icon at bounding box center [18, 743] width 26 height 26
click at [24, 15] on icon at bounding box center [17, 19] width 19 height 19
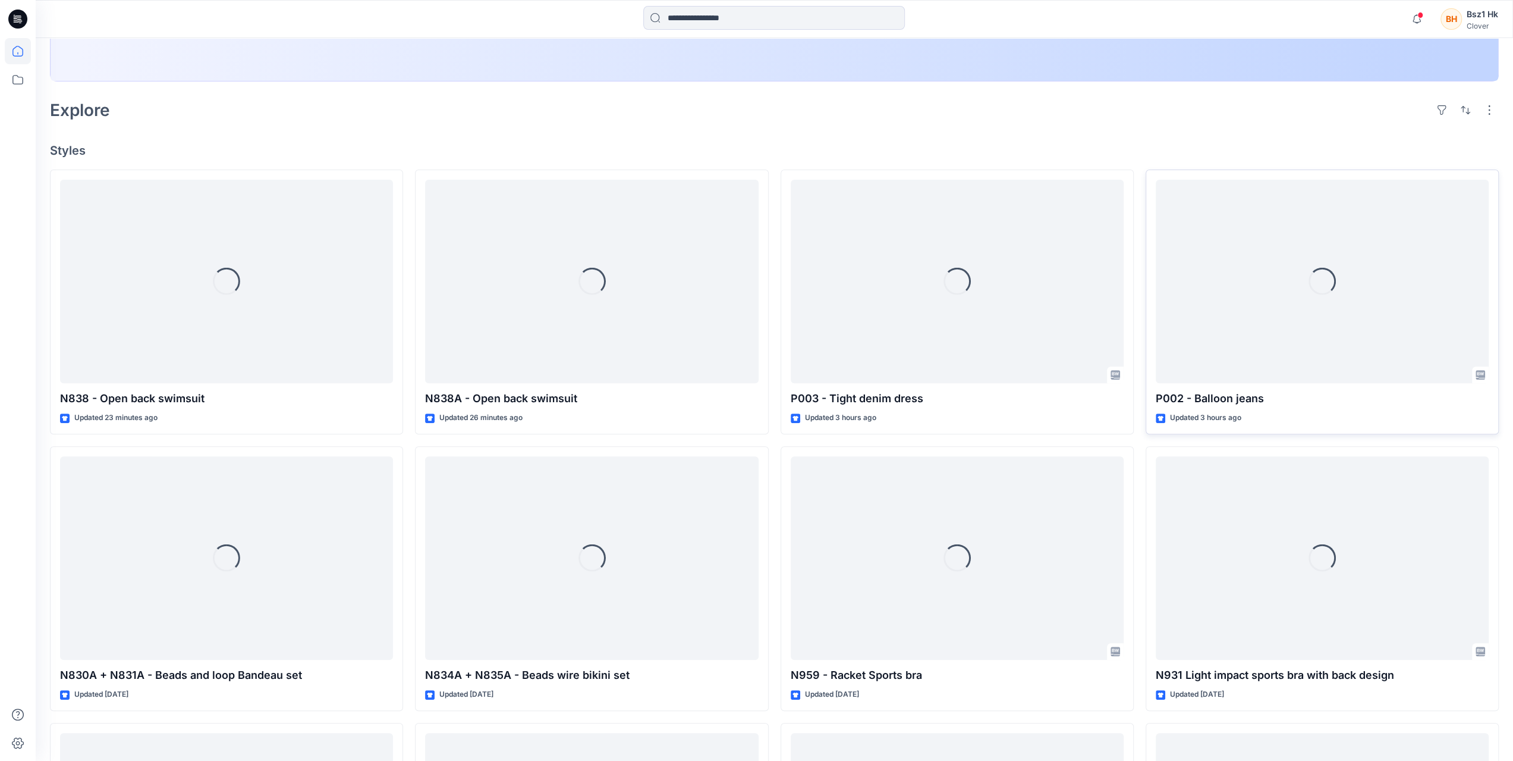
scroll to position [297, 0]
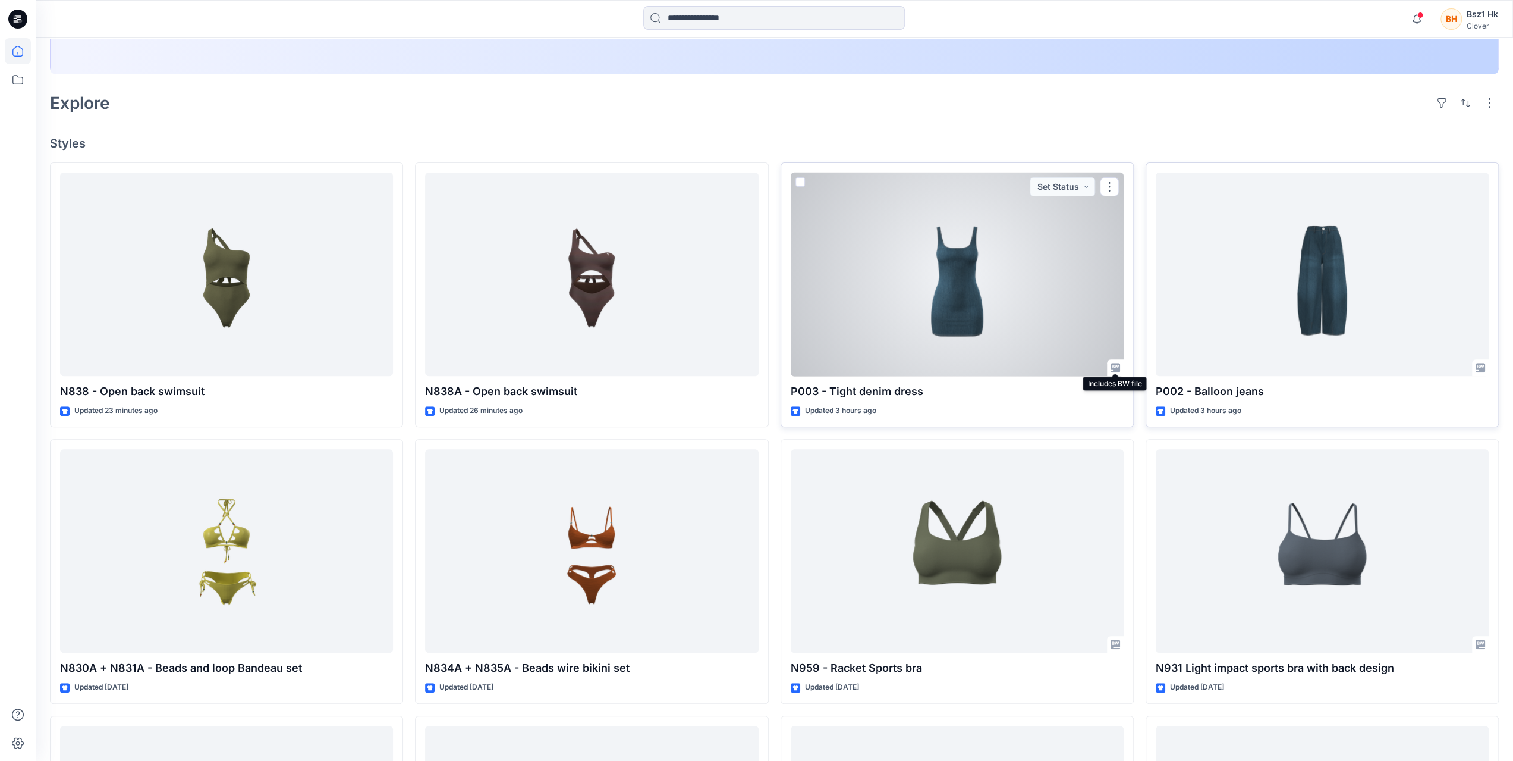
click at [1115, 369] on icon at bounding box center [1116, 368] width 10 height 10
click at [948, 268] on div at bounding box center [957, 274] width 333 height 204
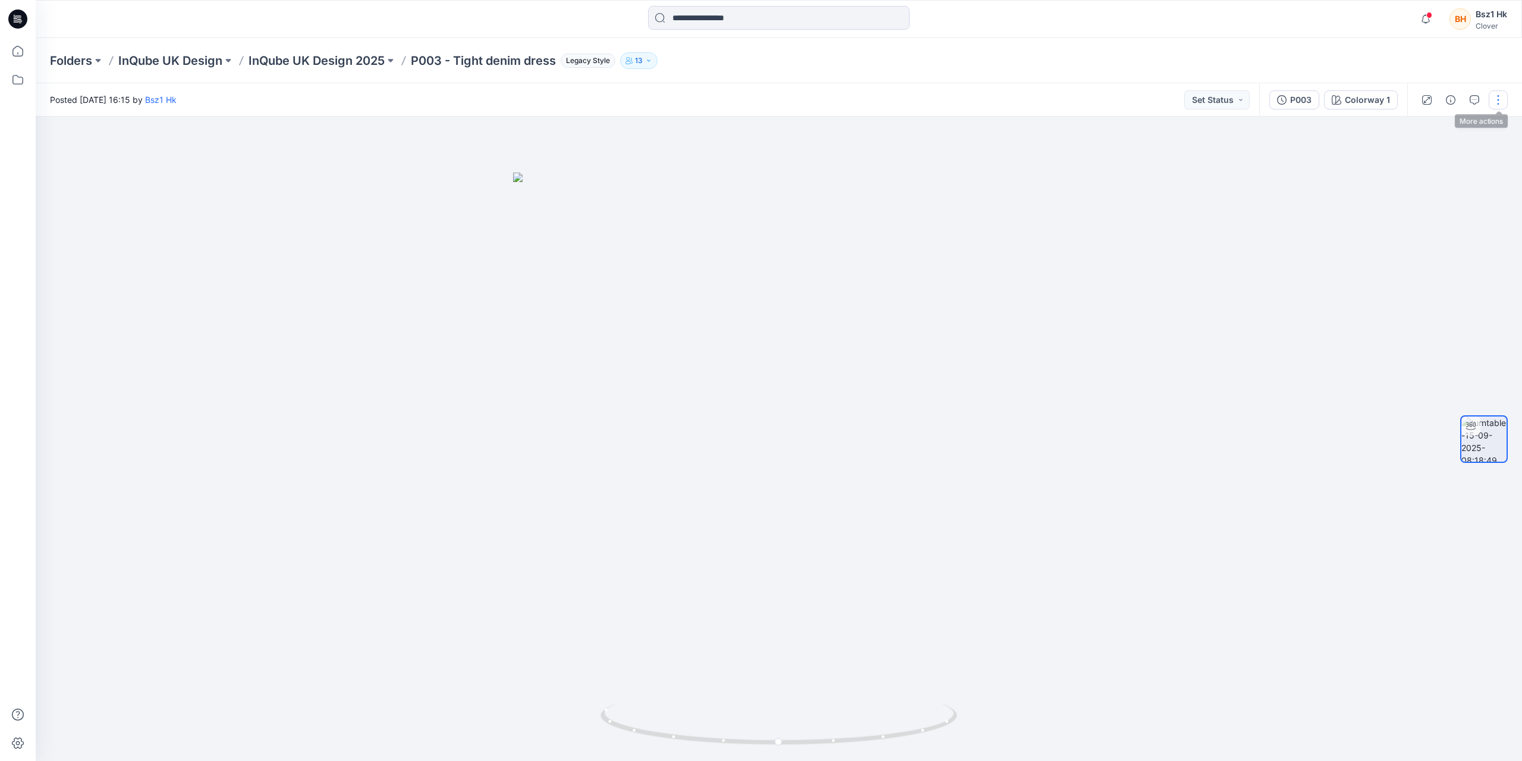
click at [1494, 107] on button "button" at bounding box center [1498, 99] width 19 height 19
click at [1454, 253] on button "View" at bounding box center [1448, 249] width 109 height 22
click at [1449, 330] on div at bounding box center [1484, 438] width 76 height 297
click at [771, 516] on img at bounding box center [779, 466] width 532 height 588
drag, startPoint x: 891, startPoint y: 730, endPoint x: 1199, endPoint y: 581, distance: 342.8
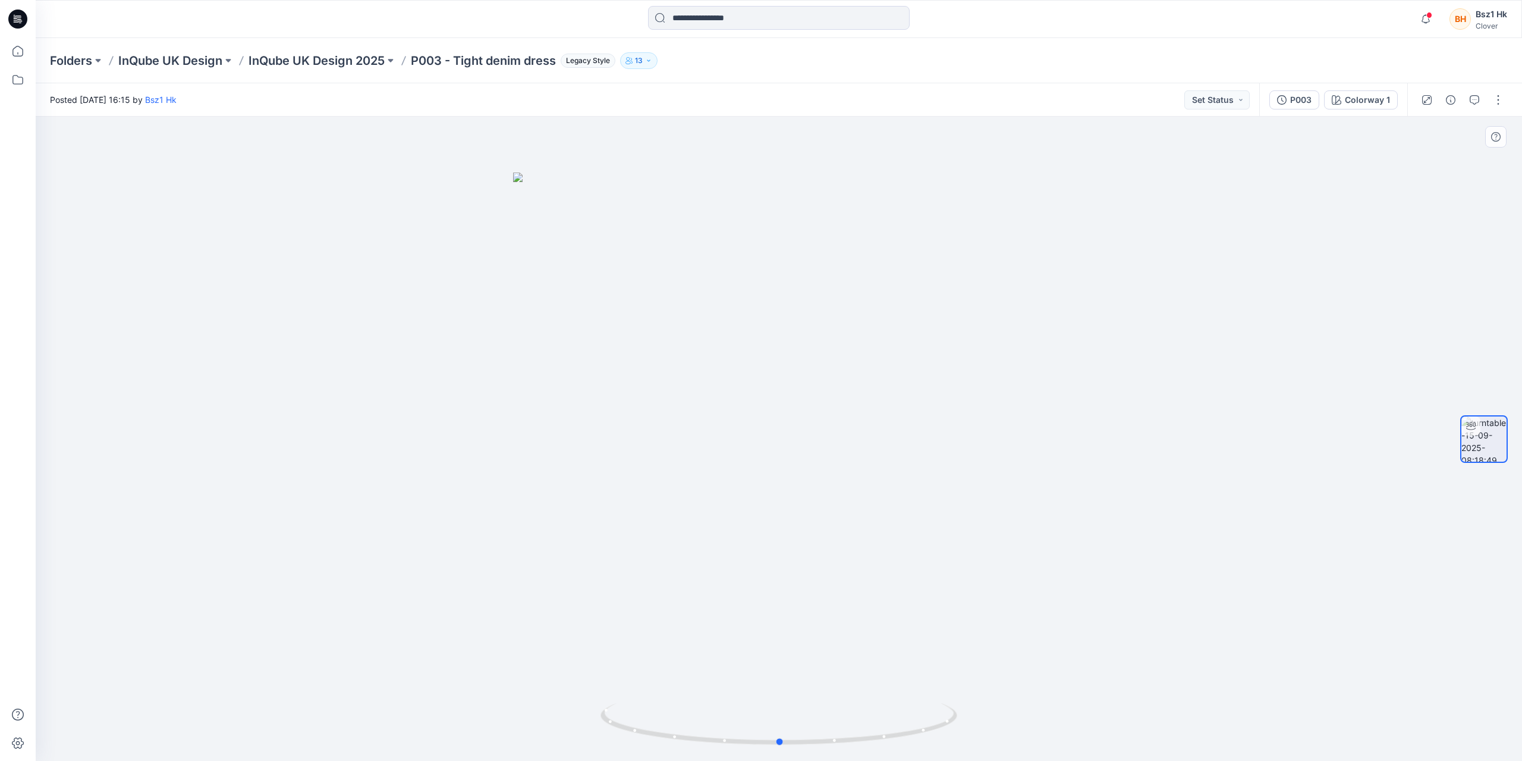
click at [585, 683] on div at bounding box center [779, 439] width 1487 height 644
click at [1487, 438] on img at bounding box center [1484, 438] width 45 height 45
drag, startPoint x: 1475, startPoint y: 508, endPoint x: 1485, endPoint y: 445, distance: 63.8
click at [1476, 504] on div at bounding box center [1484, 438] width 48 height 297
click at [1475, 367] on div at bounding box center [1484, 438] width 48 height 297
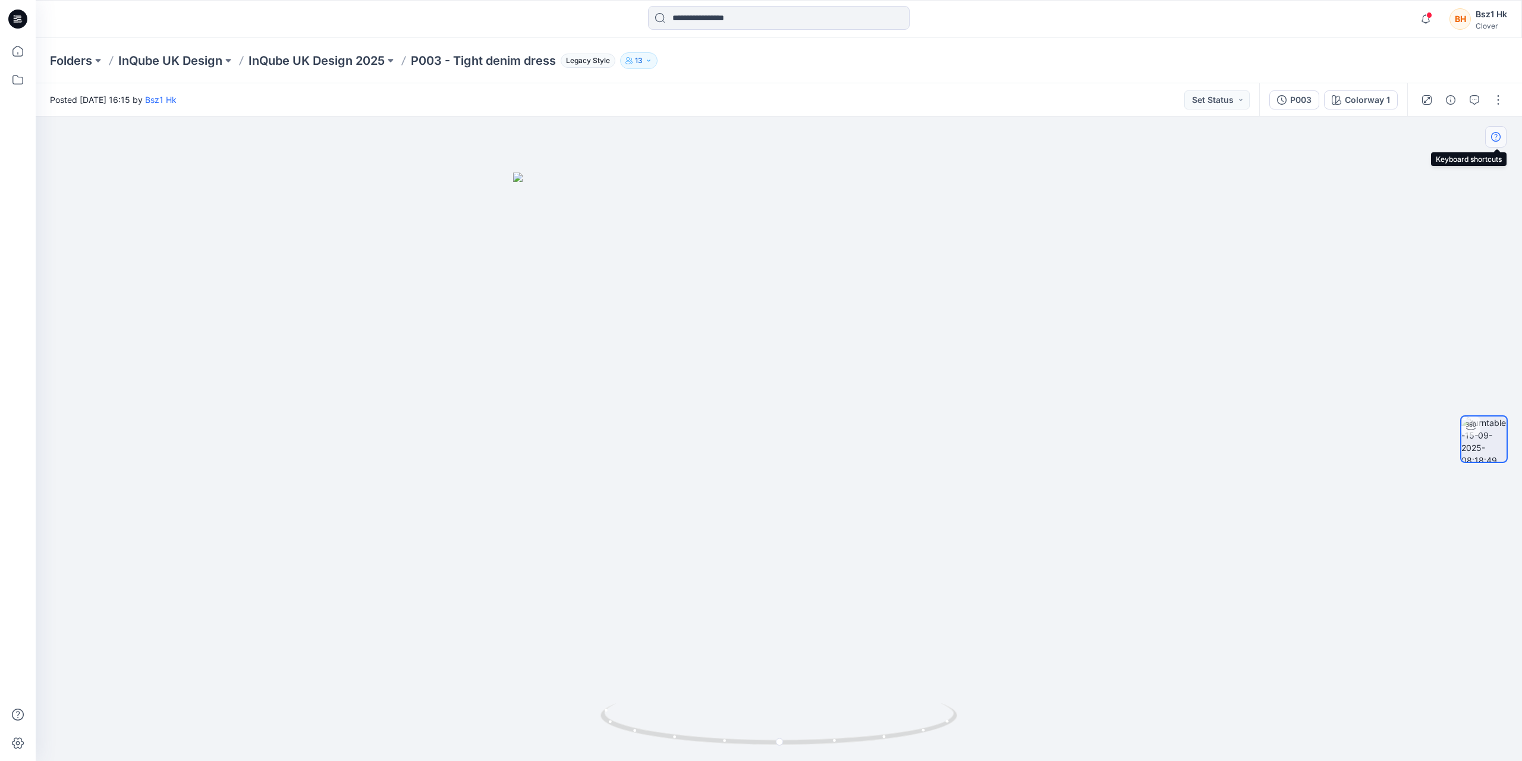
click at [1502, 137] on button "button" at bounding box center [1495, 136] width 21 height 21
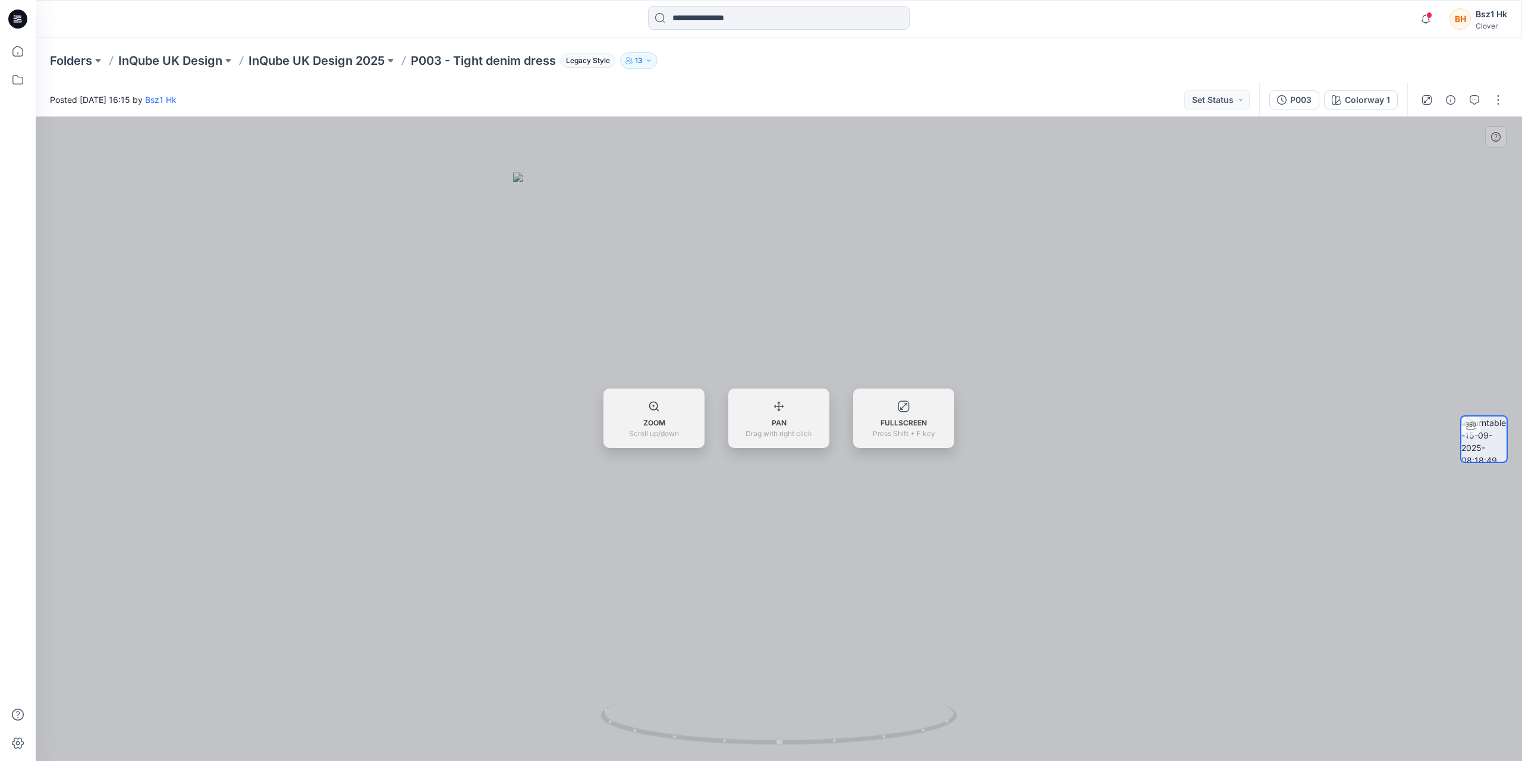
click at [1495, 133] on div at bounding box center [779, 439] width 1487 height 644
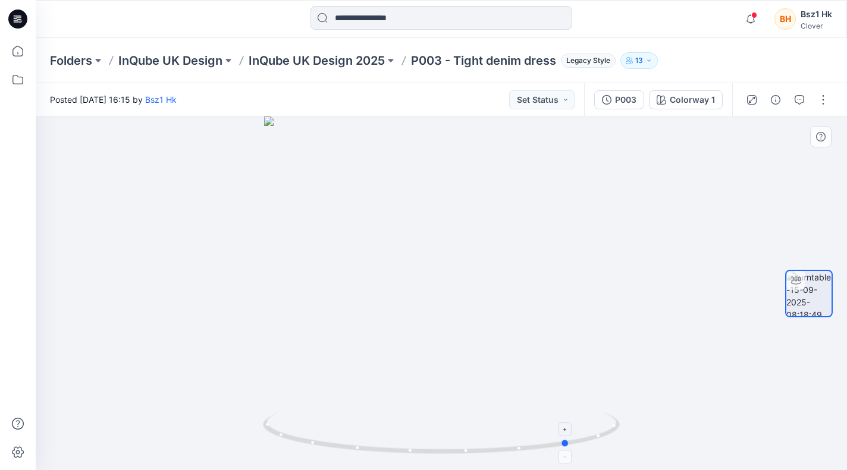
drag, startPoint x: 586, startPoint y: 439, endPoint x: 371, endPoint y: 434, distance: 215.3
click at [371, 434] on icon at bounding box center [443, 435] width 360 height 45
drag, startPoint x: 565, startPoint y: 446, endPoint x: 401, endPoint y: 451, distance: 163.6
click at [401, 451] on icon at bounding box center [443, 435] width 360 height 45
